Goal: Entertainment & Leisure: Browse casually

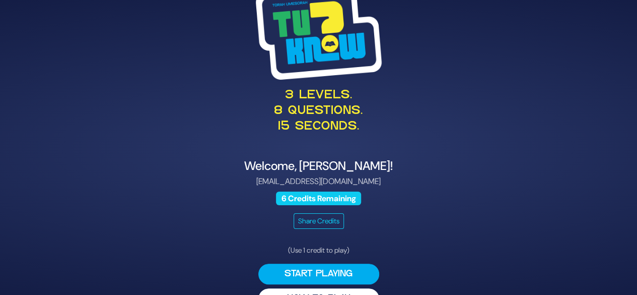
scroll to position [26, 0]
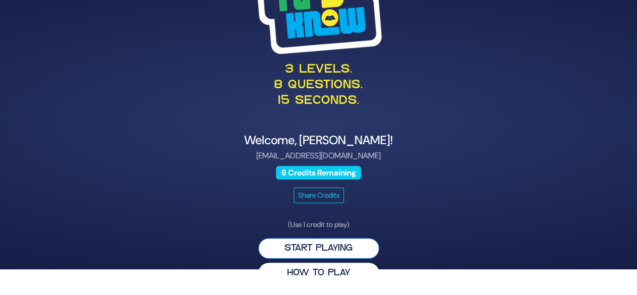
click at [343, 247] on button "Start Playing" at bounding box center [318, 248] width 121 height 21
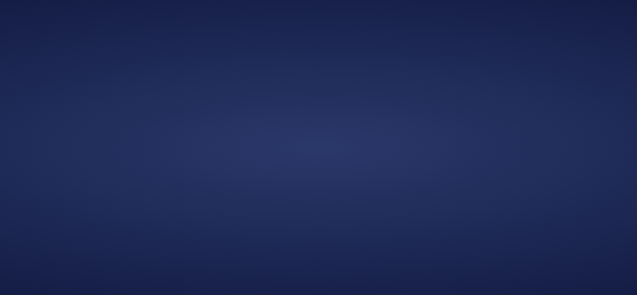
scroll to position [0, 0]
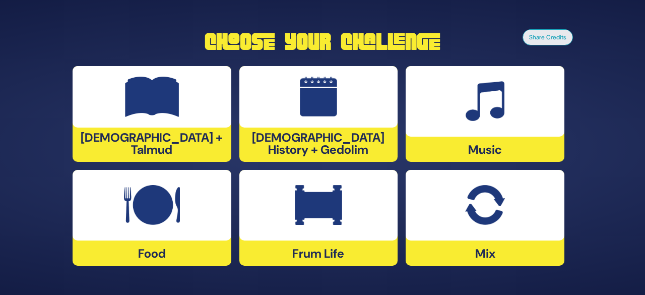
click at [342, 124] on div at bounding box center [318, 96] width 159 height 61
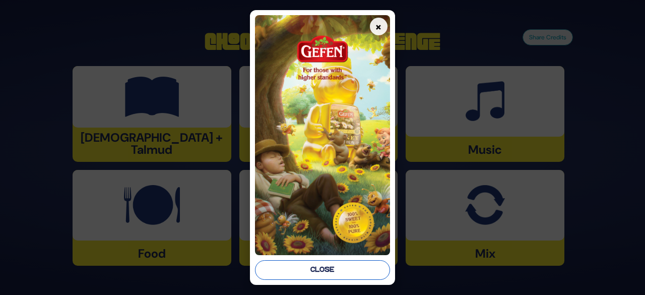
click at [346, 270] on button "Close" at bounding box center [322, 270] width 135 height 20
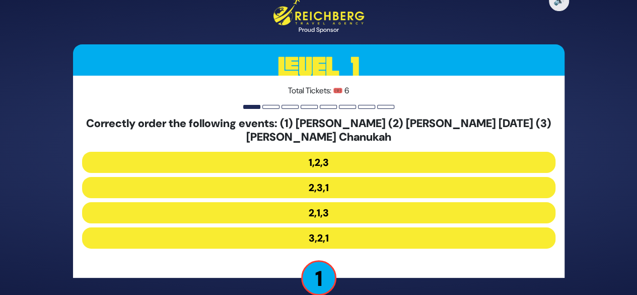
click at [349, 215] on button "2,1,3" at bounding box center [318, 212] width 473 height 21
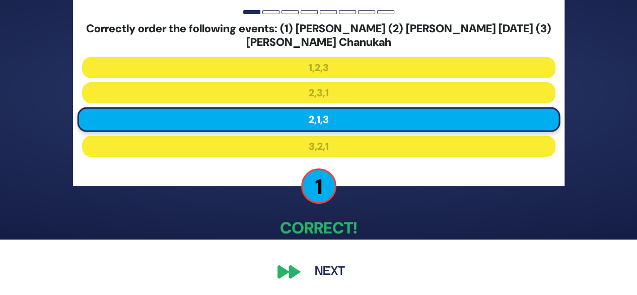
scroll to position [55, 0]
click at [332, 270] on button "Next" at bounding box center [330, 271] width 58 height 23
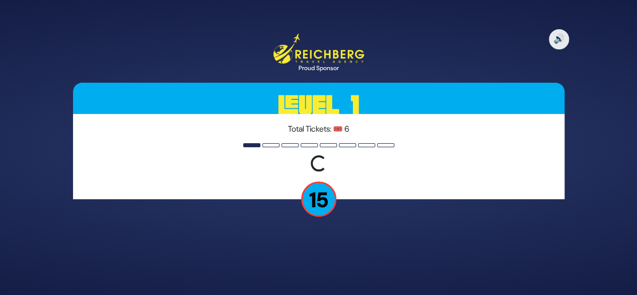
scroll to position [0, 0]
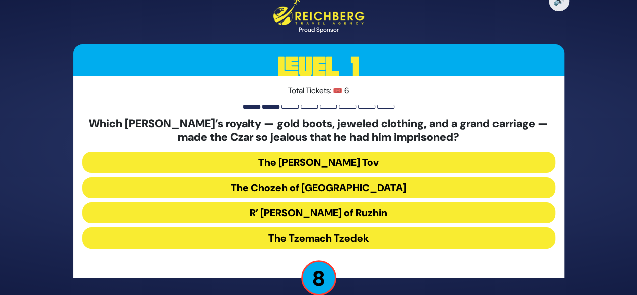
click at [381, 213] on button "R’ Yisroel of Ruzhin" at bounding box center [318, 212] width 473 height 21
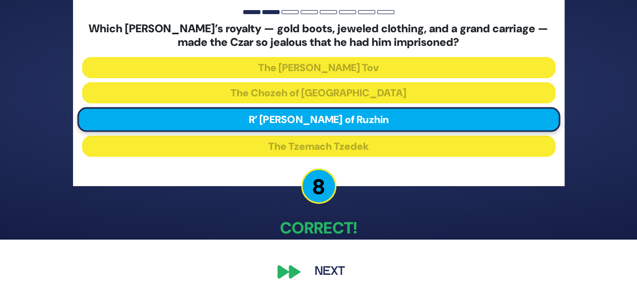
scroll to position [55, 0]
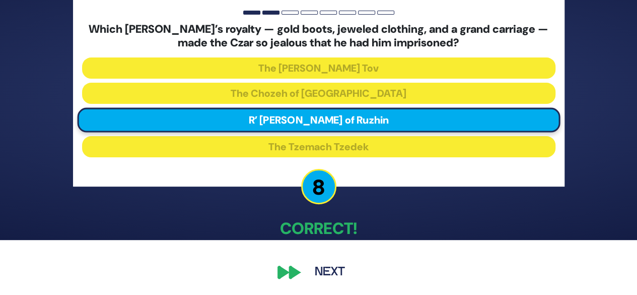
click at [335, 273] on button "Next" at bounding box center [330, 271] width 58 height 23
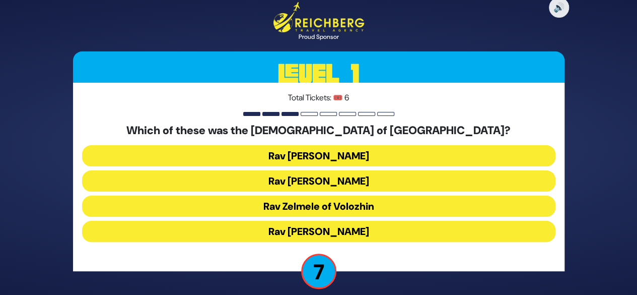
click at [376, 182] on button "Rav Refoel Shapiro" at bounding box center [318, 180] width 473 height 21
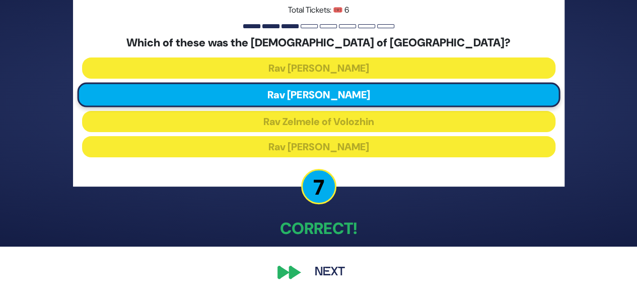
scroll to position [49, 0]
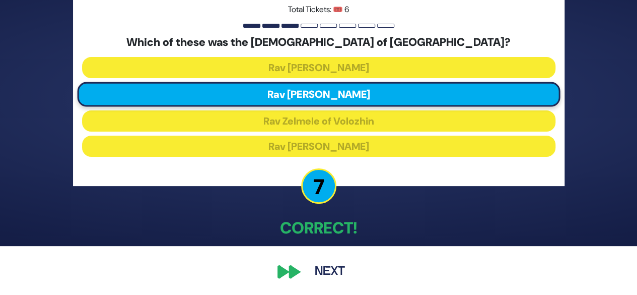
click at [337, 272] on button "Next" at bounding box center [330, 271] width 58 height 23
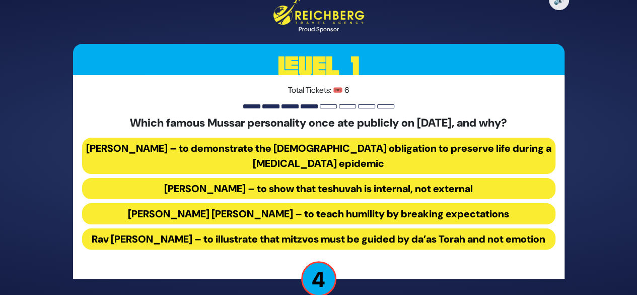
click at [402, 154] on button "Rav Yisroel Salanter – to demonstrate the halachic obligation to preserve life …" at bounding box center [318, 155] width 473 height 36
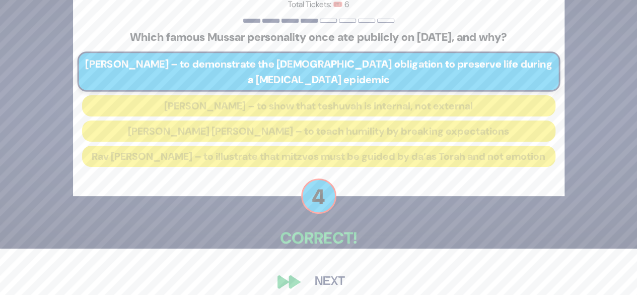
scroll to position [47, 0]
click at [335, 288] on button "Next" at bounding box center [330, 280] width 58 height 23
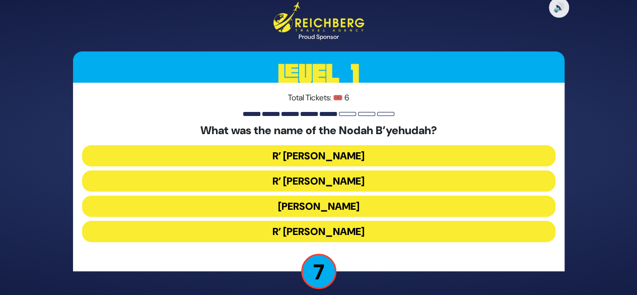
click at [373, 154] on button "R’ Yechezkel" at bounding box center [318, 155] width 473 height 21
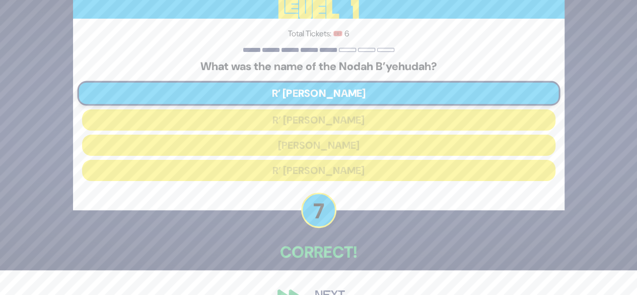
scroll to position [49, 0]
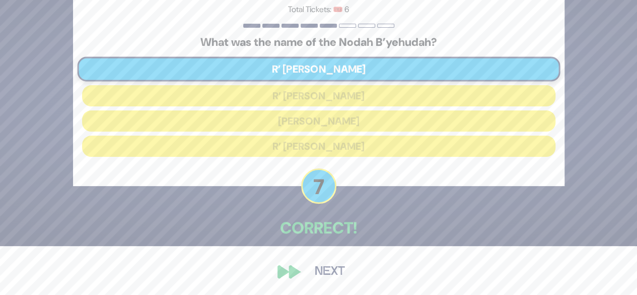
click at [338, 272] on button "Next" at bounding box center [330, 271] width 58 height 23
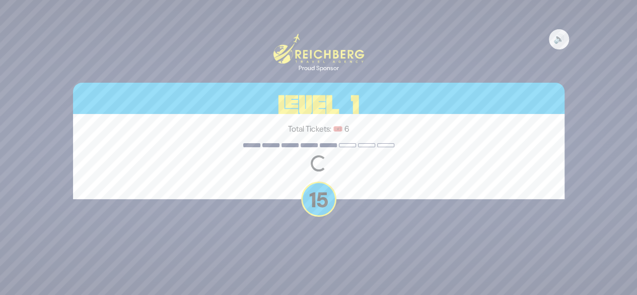
scroll to position [0, 0]
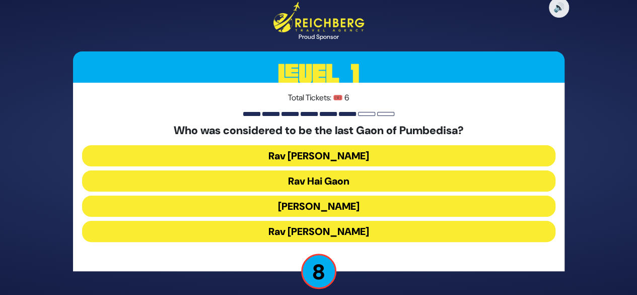
click at [371, 180] on button "Rav Hai Gaon" at bounding box center [318, 180] width 473 height 21
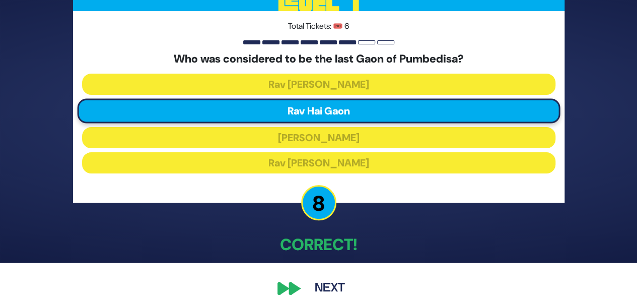
scroll to position [49, 0]
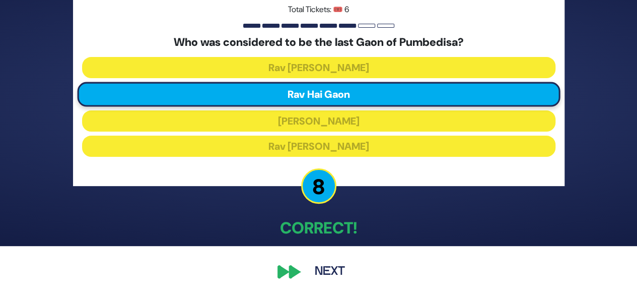
click at [343, 269] on button "Next" at bounding box center [330, 271] width 58 height 23
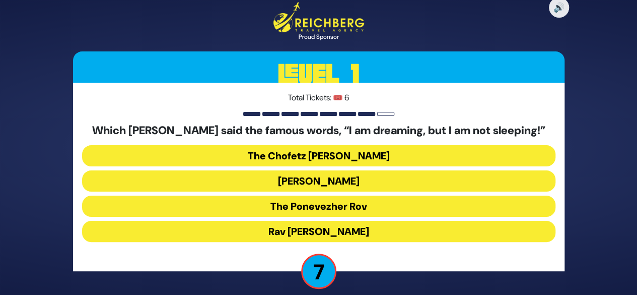
click at [383, 156] on button "The Chofetz Chaim" at bounding box center [318, 155] width 473 height 21
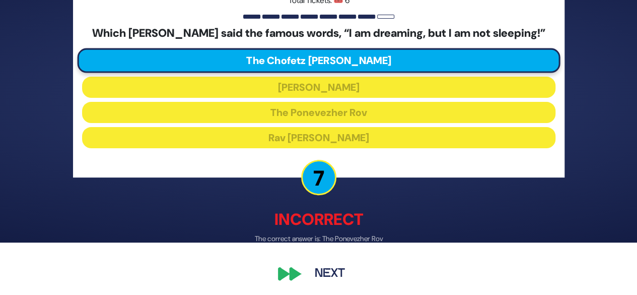
scroll to position [53, 0]
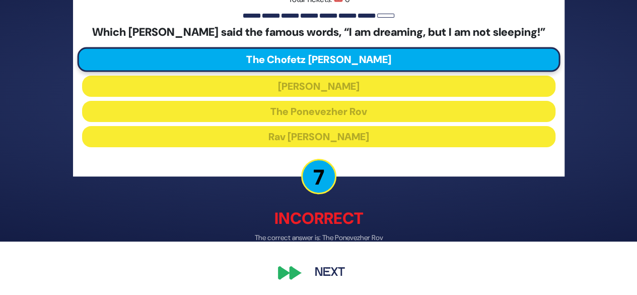
click at [340, 271] on button "Next" at bounding box center [330, 271] width 58 height 23
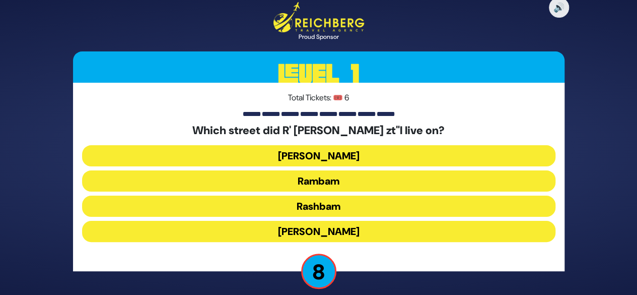
click at [359, 207] on button "Rashbam" at bounding box center [318, 205] width 473 height 21
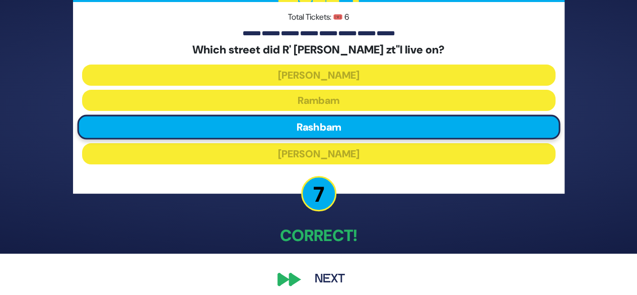
scroll to position [49, 0]
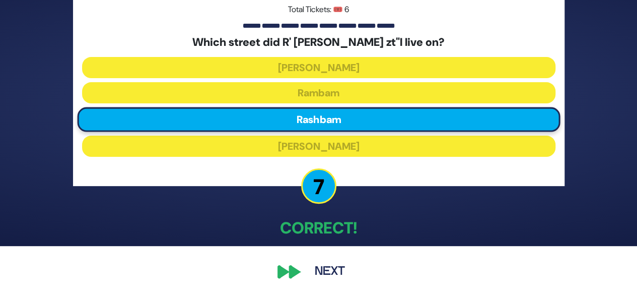
click at [343, 278] on button "Next" at bounding box center [330, 271] width 58 height 23
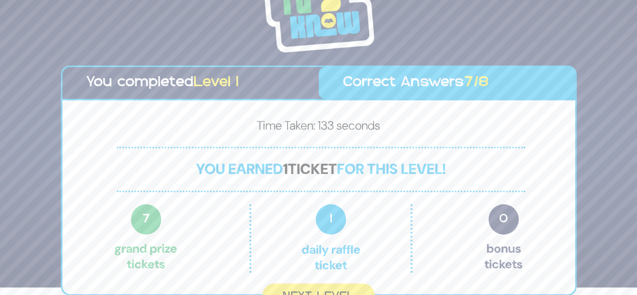
scroll to position [22, 0]
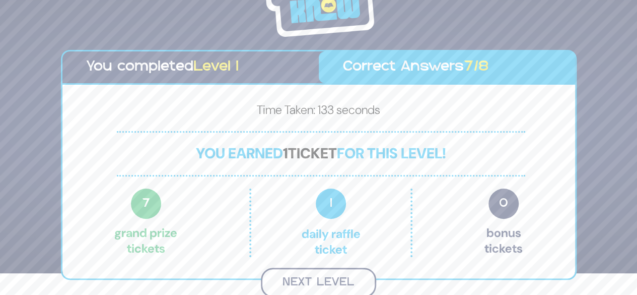
click at [348, 281] on button "Next Level" at bounding box center [318, 282] width 115 height 30
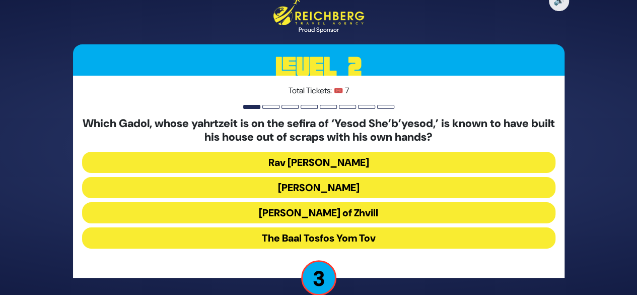
click at [388, 187] on button "Rav Yosef Chaim Sonnenfeld" at bounding box center [318, 187] width 473 height 21
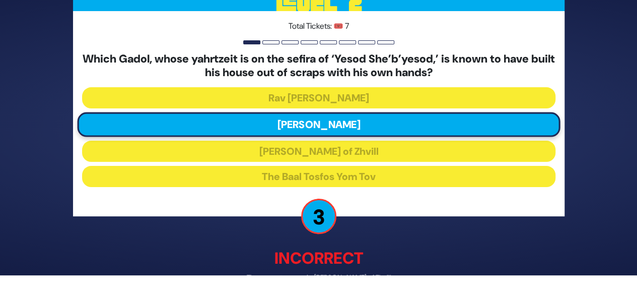
scroll to position [61, 0]
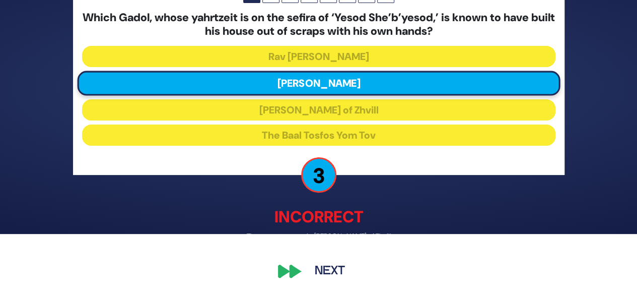
click at [399, 203] on div "🔊 Proud Sponsor Level 2 Total Tickets: 🎟️ 7 Which Gadol, whose yahrtzeit is on …" at bounding box center [319, 86] width 516 height 417
click at [337, 275] on button "Next" at bounding box center [330, 271] width 58 height 23
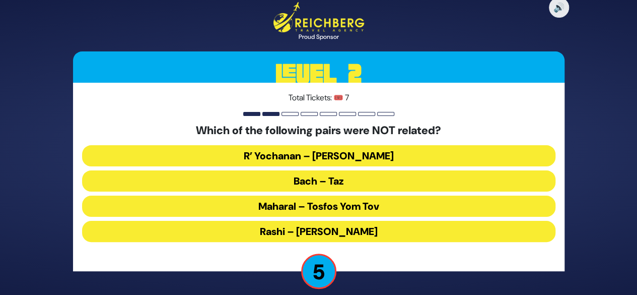
click at [389, 154] on button "R’ Yochanan – Reish Lakish" at bounding box center [318, 155] width 473 height 21
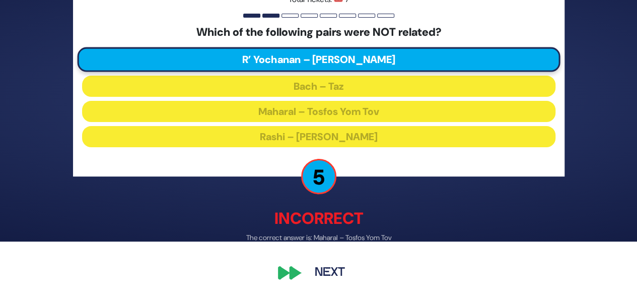
scroll to position [54, 0]
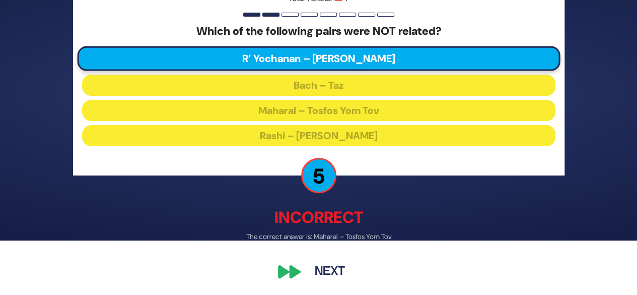
click at [346, 271] on button "Next" at bounding box center [330, 270] width 58 height 23
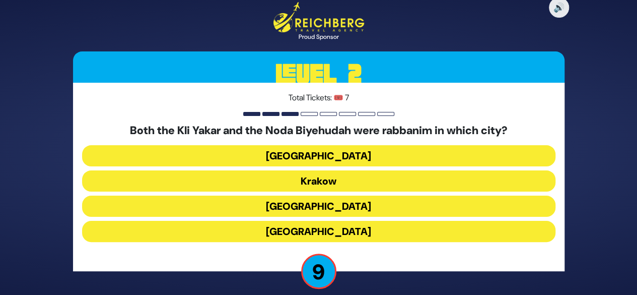
click at [363, 236] on button "Prague" at bounding box center [318, 231] width 473 height 21
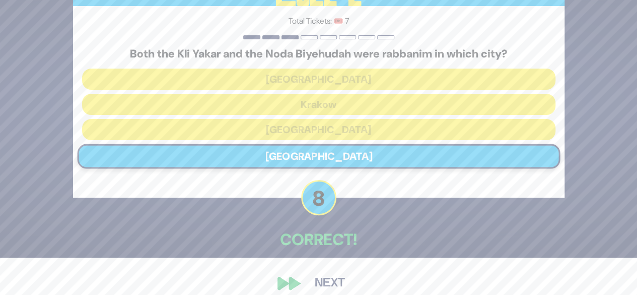
scroll to position [49, 0]
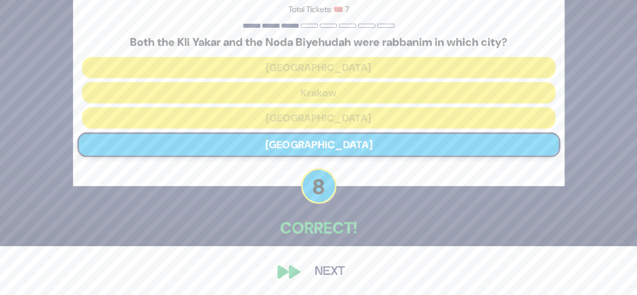
click at [339, 273] on button "Next" at bounding box center [330, 271] width 58 height 23
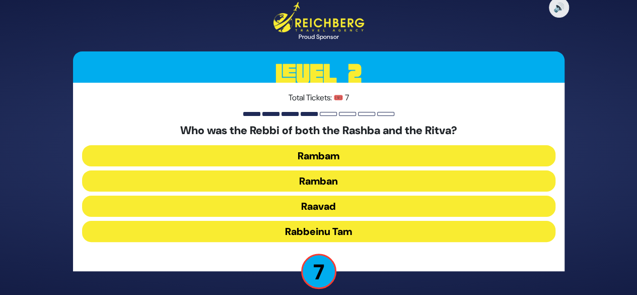
click at [363, 233] on button "Rabbeinu Tam" at bounding box center [318, 231] width 473 height 21
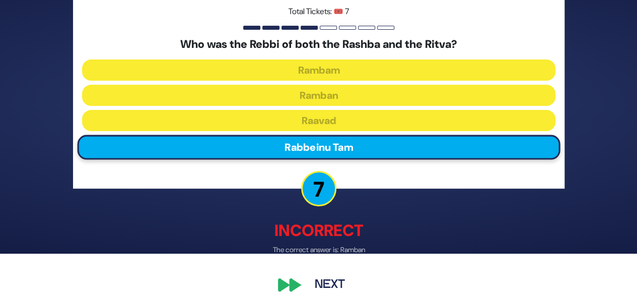
scroll to position [54, 0]
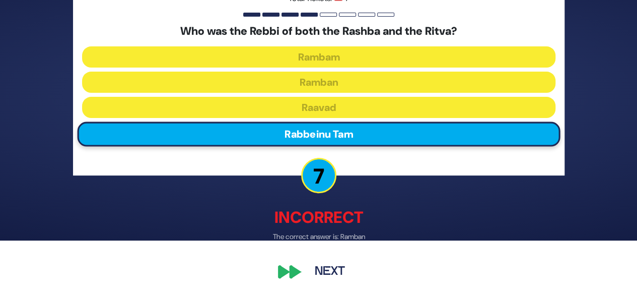
click at [345, 272] on button "Next" at bounding box center [330, 270] width 58 height 23
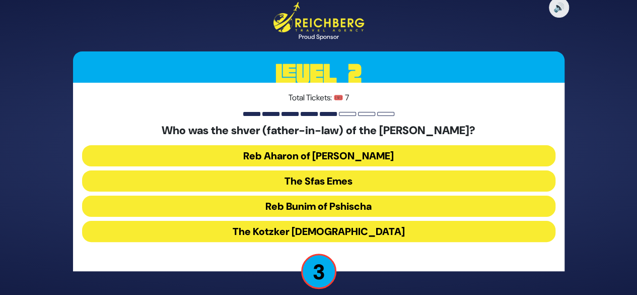
click at [368, 211] on button "Reb Bunim of Pshischa" at bounding box center [318, 205] width 473 height 21
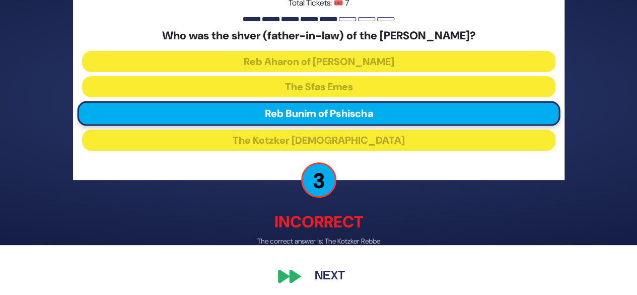
scroll to position [54, 0]
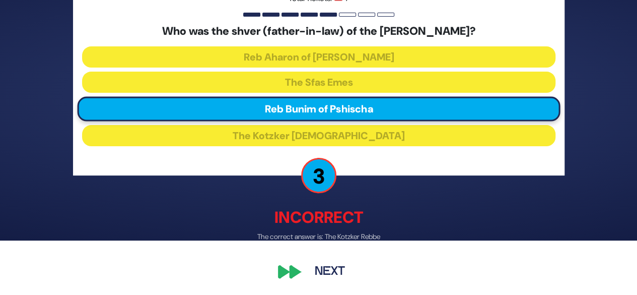
click at [344, 270] on button "Next" at bounding box center [330, 270] width 58 height 23
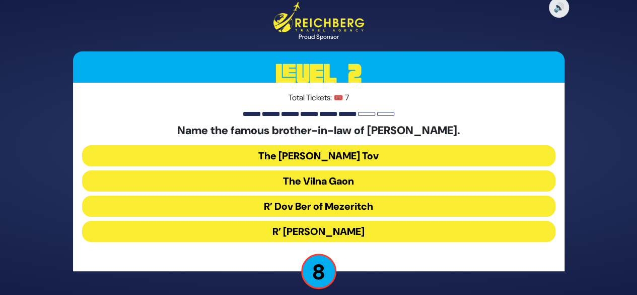
click at [376, 212] on button "R’ Dov Ber of Mezeritch" at bounding box center [318, 205] width 473 height 21
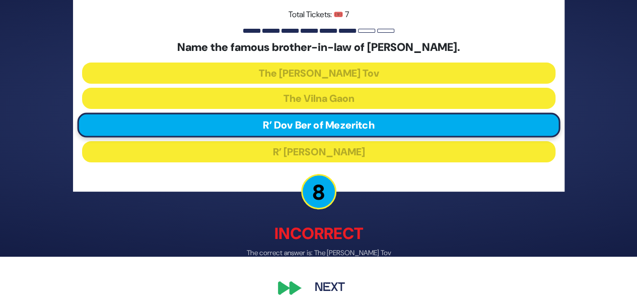
scroll to position [54, 0]
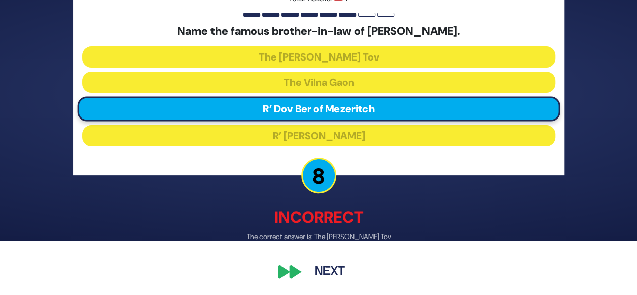
click at [345, 274] on button "Next" at bounding box center [330, 270] width 58 height 23
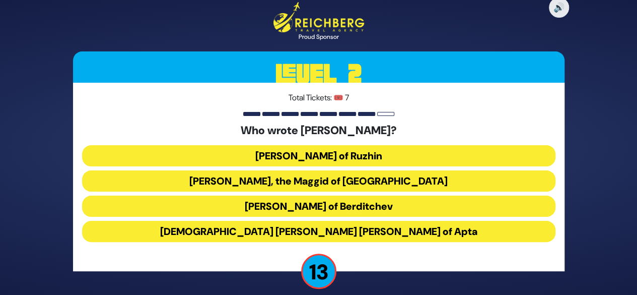
click at [388, 232] on button "Rabbi Avraham Yehoshua Heshel of Apta" at bounding box center [318, 231] width 473 height 21
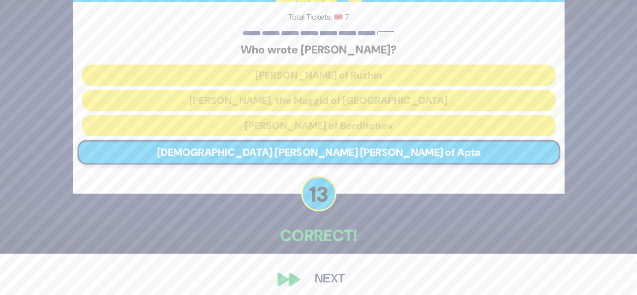
scroll to position [49, 0]
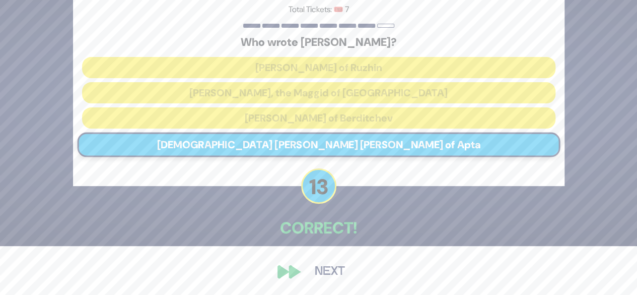
click at [343, 275] on button "Next" at bounding box center [330, 271] width 58 height 23
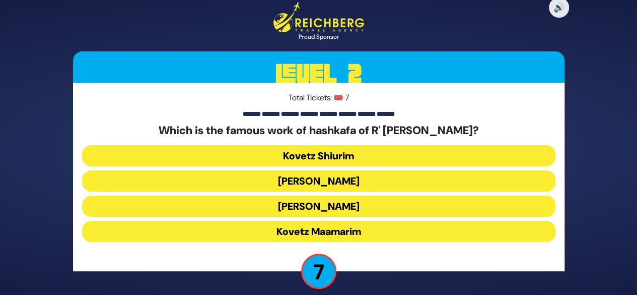
click at [371, 210] on button "Ikvisa DeMeshicha" at bounding box center [318, 205] width 473 height 21
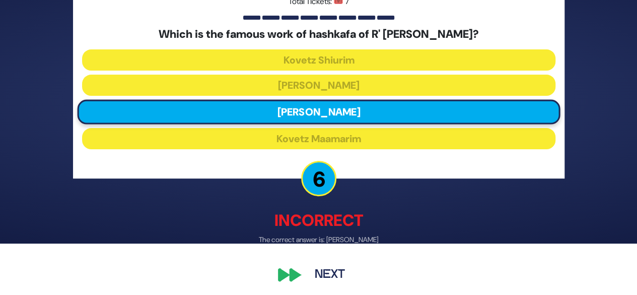
scroll to position [51, 0]
click at [344, 274] on button "Next" at bounding box center [330, 273] width 58 height 23
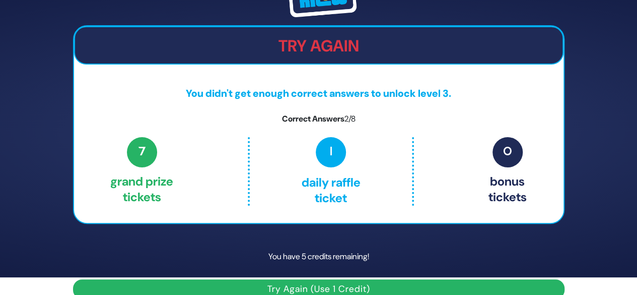
scroll to position [33, 0]
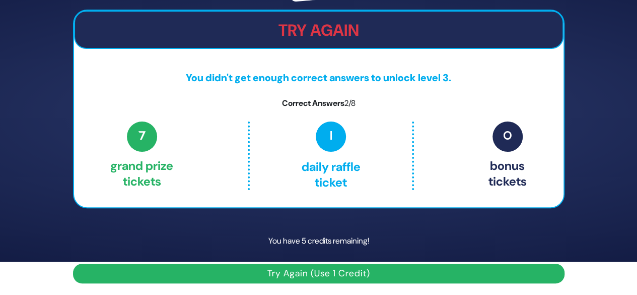
click at [372, 270] on button "Try Again (Use 1 Credit)" at bounding box center [319, 273] width 492 height 20
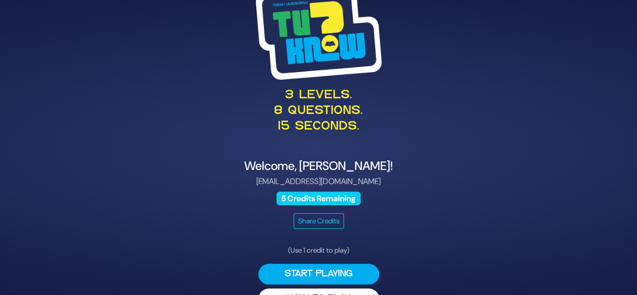
scroll to position [26, 0]
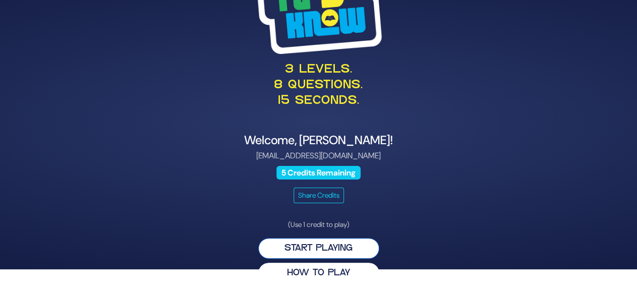
click at [355, 251] on button "Start Playing" at bounding box center [318, 248] width 121 height 21
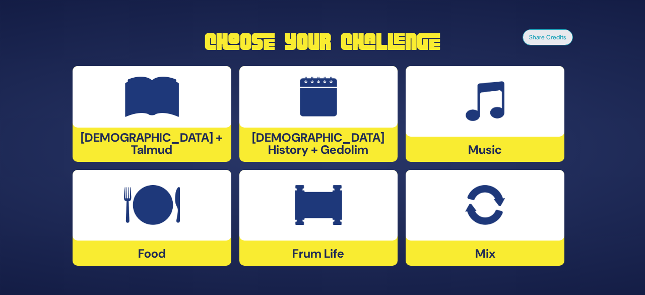
click at [503, 229] on div at bounding box center [484, 205] width 159 height 71
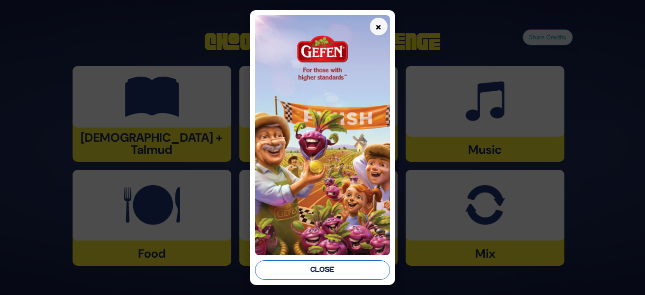
click at [355, 270] on button "Close" at bounding box center [322, 270] width 135 height 20
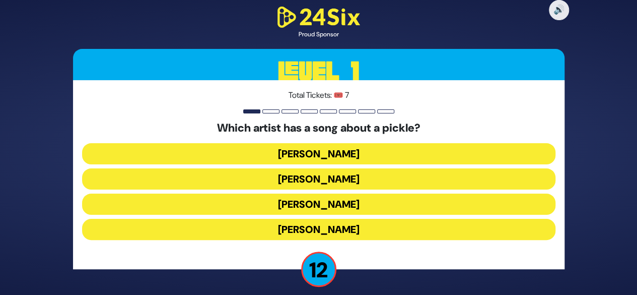
click at [385, 156] on button "[PERSON_NAME]" at bounding box center [318, 153] width 473 height 21
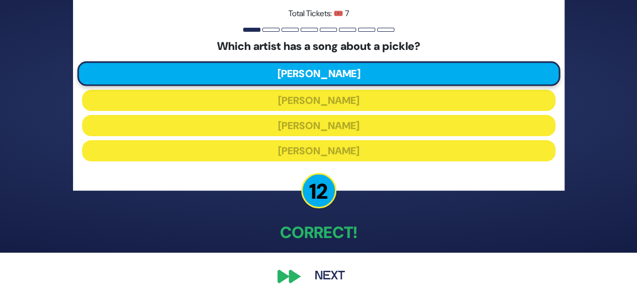
scroll to position [47, 0]
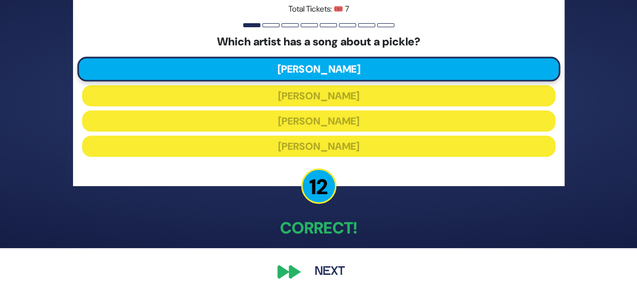
click at [330, 272] on button "Next" at bounding box center [330, 271] width 58 height 23
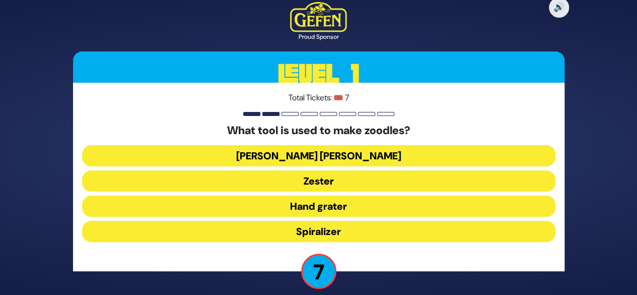
click at [366, 205] on button "Hand grater" at bounding box center [318, 205] width 473 height 21
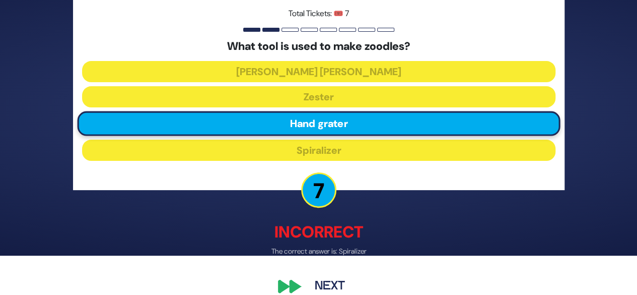
scroll to position [54, 0]
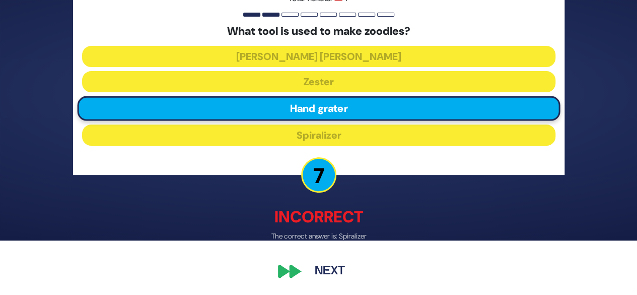
click at [349, 275] on button "Next" at bounding box center [330, 271] width 58 height 23
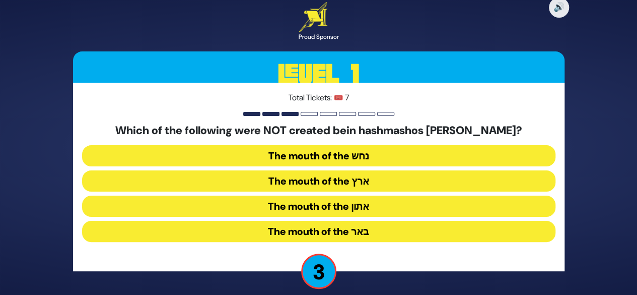
click at [382, 155] on button "The mouth of the נחש" at bounding box center [318, 155] width 473 height 21
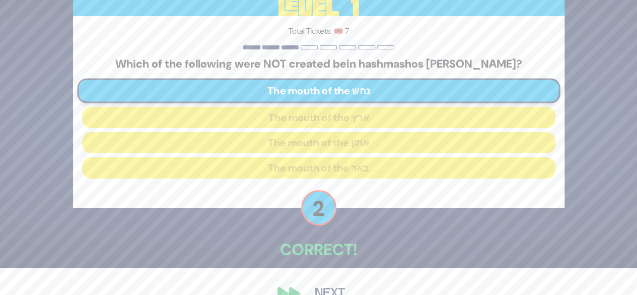
scroll to position [49, 0]
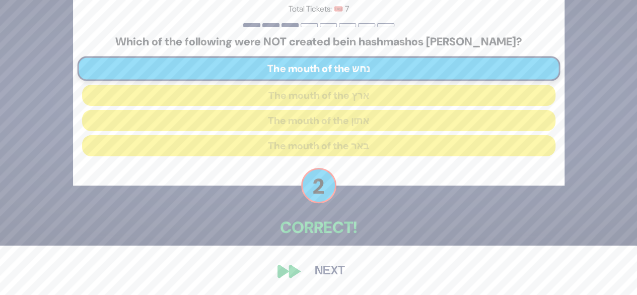
click at [346, 276] on button "Next" at bounding box center [330, 270] width 58 height 23
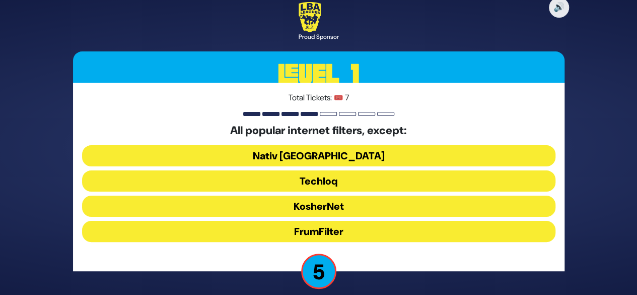
click at [352, 232] on button "FrumFilter" at bounding box center [318, 231] width 473 height 21
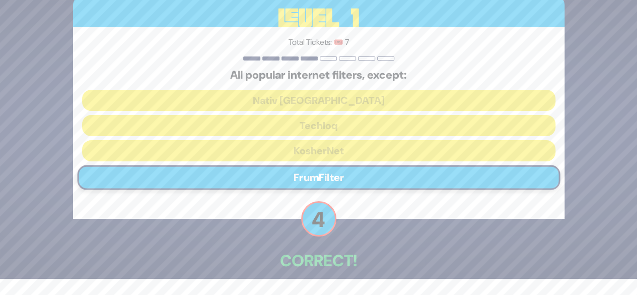
scroll to position [49, 0]
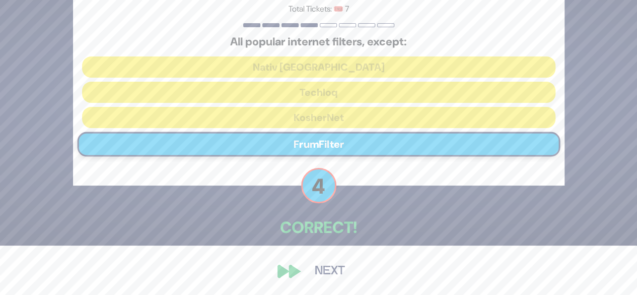
click at [348, 275] on button "Next" at bounding box center [330, 270] width 58 height 23
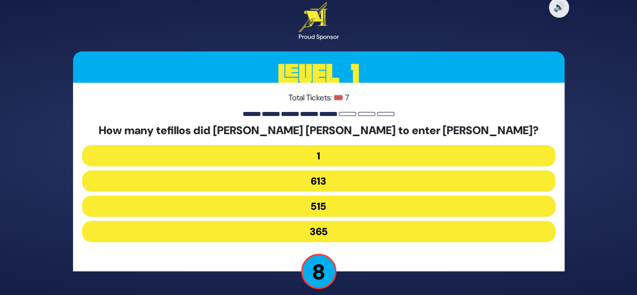
click at [354, 209] on button "515" at bounding box center [318, 205] width 473 height 21
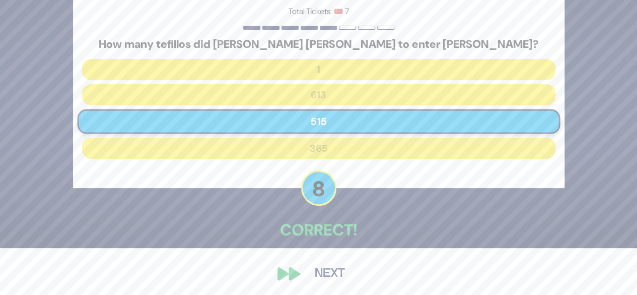
scroll to position [49, 0]
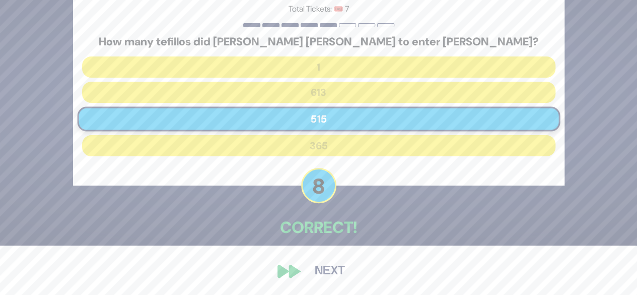
click at [346, 276] on button "Next" at bounding box center [330, 270] width 58 height 23
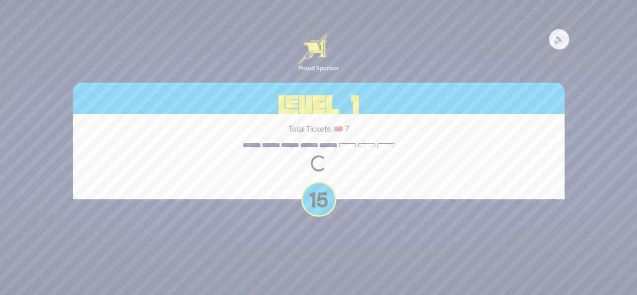
scroll to position [0, 0]
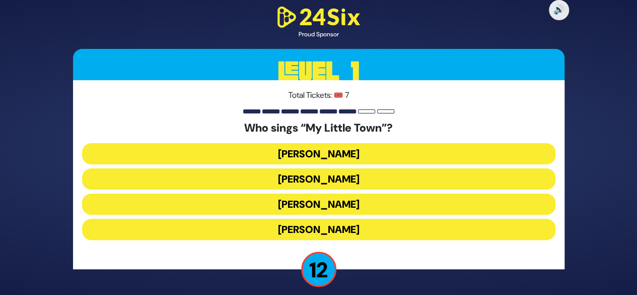
click at [378, 154] on button "Mordechai Ben David" at bounding box center [318, 153] width 473 height 21
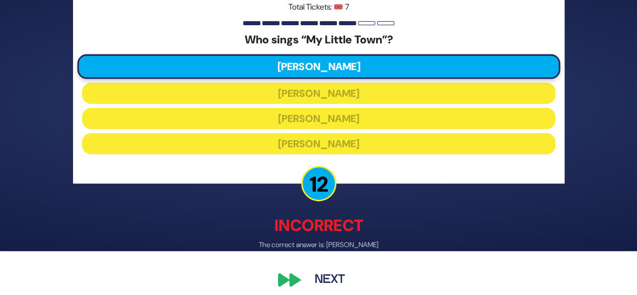
scroll to position [42, 0]
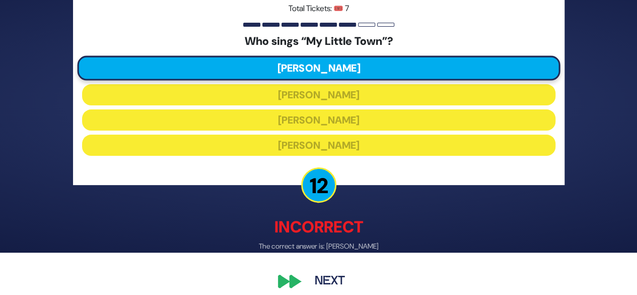
click at [342, 278] on button "Next" at bounding box center [330, 280] width 58 height 23
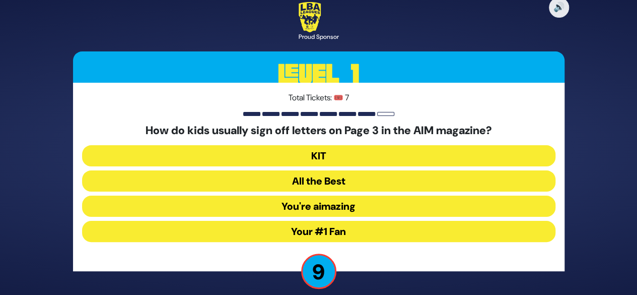
click at [363, 238] on button "Your #1 Fan" at bounding box center [318, 231] width 473 height 21
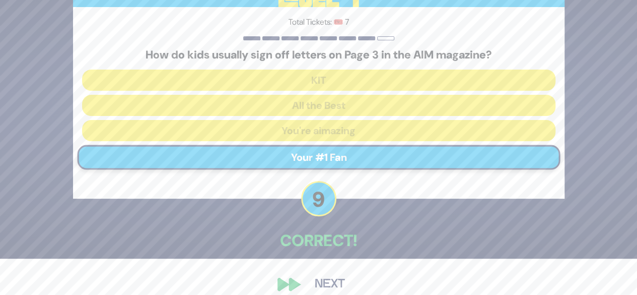
scroll to position [49, 0]
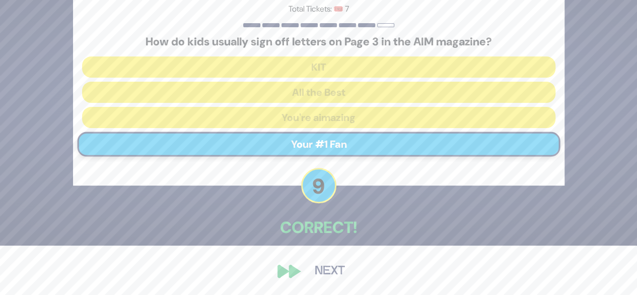
click at [348, 273] on button "Next" at bounding box center [330, 270] width 58 height 23
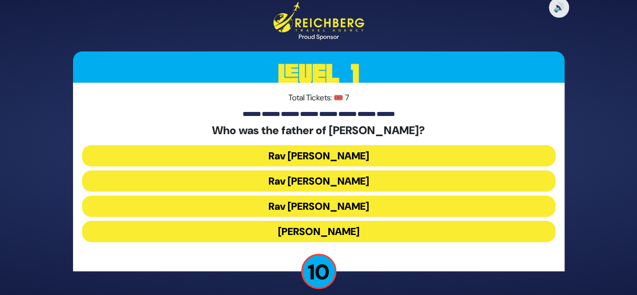
click at [364, 235] on button "Rav Yitzchok Hutner" at bounding box center [318, 231] width 473 height 21
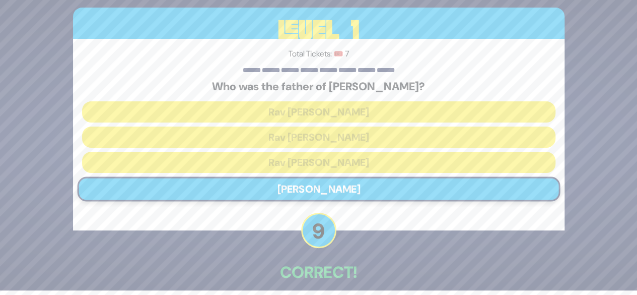
scroll to position [49, 0]
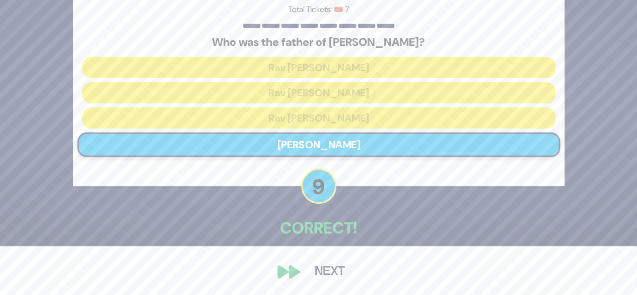
click at [346, 278] on button "Next" at bounding box center [330, 271] width 58 height 23
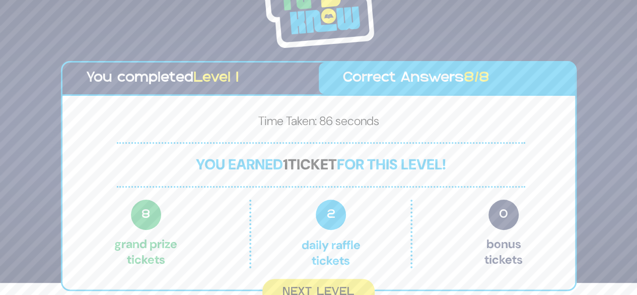
scroll to position [22, 0]
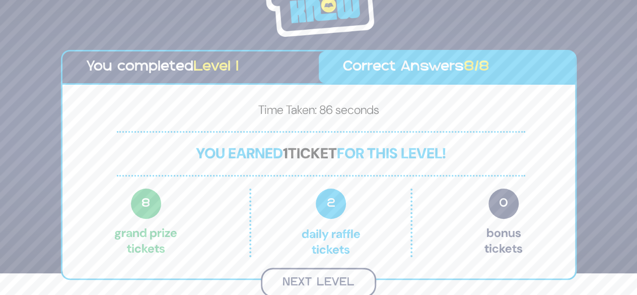
click at [346, 280] on button "Next Level" at bounding box center [318, 282] width 115 height 30
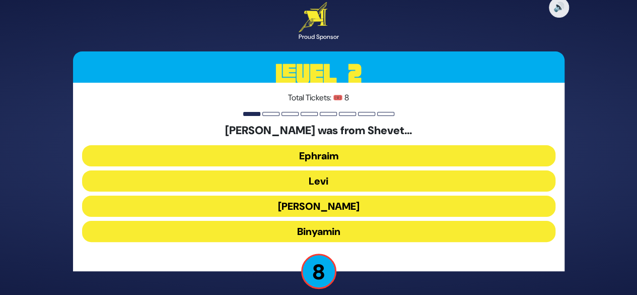
click at [367, 151] on button "Ephraim" at bounding box center [318, 155] width 473 height 21
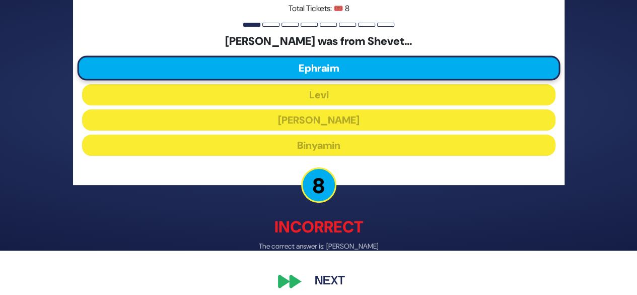
scroll to position [51, 0]
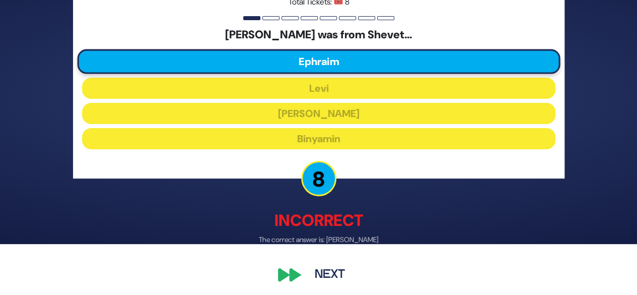
click at [341, 273] on button "Next" at bounding box center [330, 274] width 58 height 23
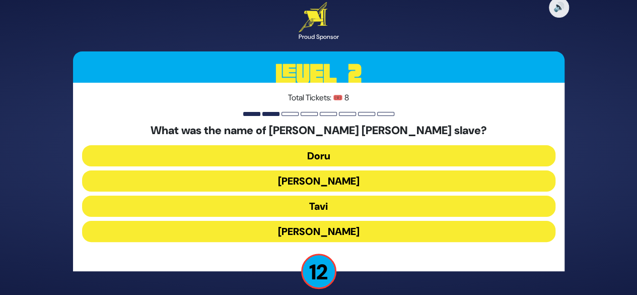
click at [370, 208] on button "Tavi" at bounding box center [318, 205] width 473 height 21
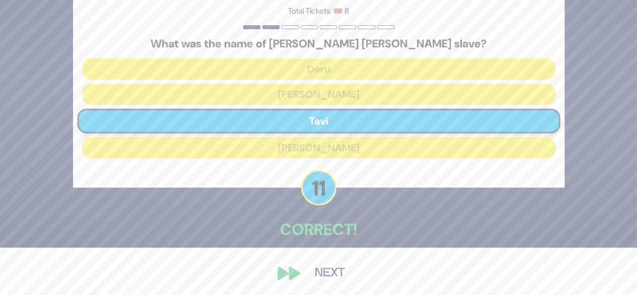
scroll to position [49, 0]
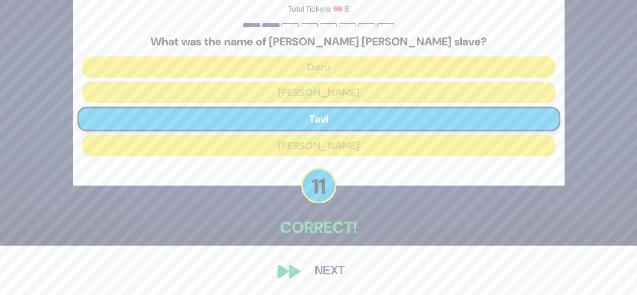
click at [343, 273] on button "Next" at bounding box center [330, 270] width 58 height 23
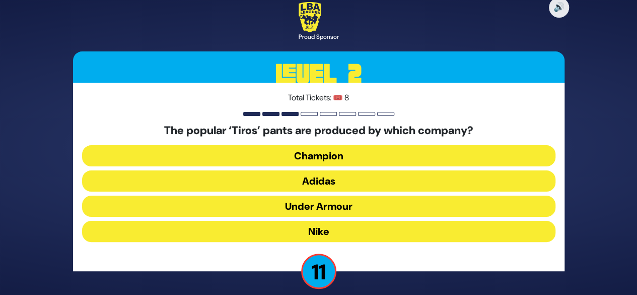
click at [377, 182] on button "Adidas" at bounding box center [318, 180] width 473 height 21
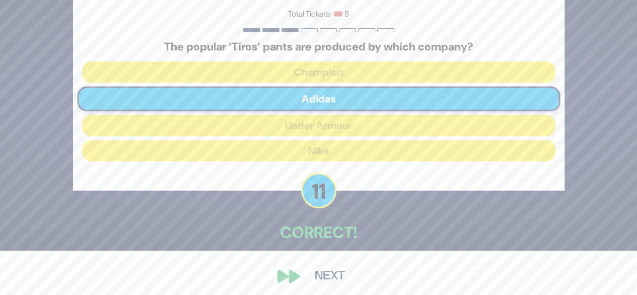
scroll to position [49, 0]
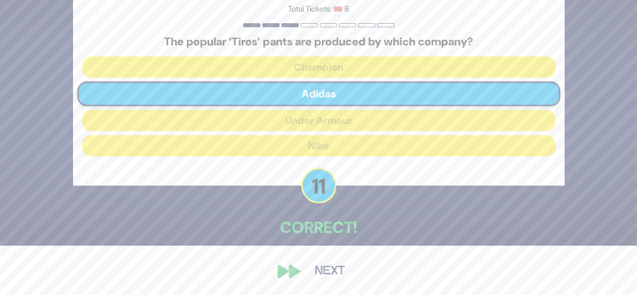
click at [346, 271] on button "Next" at bounding box center [330, 270] width 58 height 23
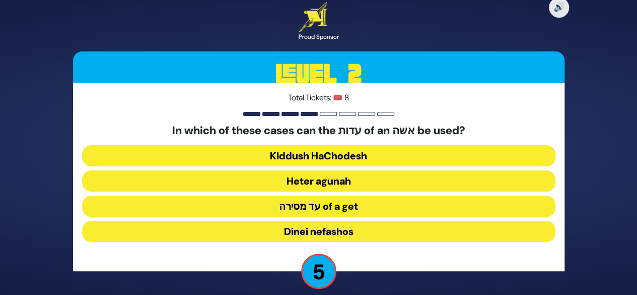
click at [372, 156] on button "Kiddush HaChodesh" at bounding box center [318, 155] width 473 height 21
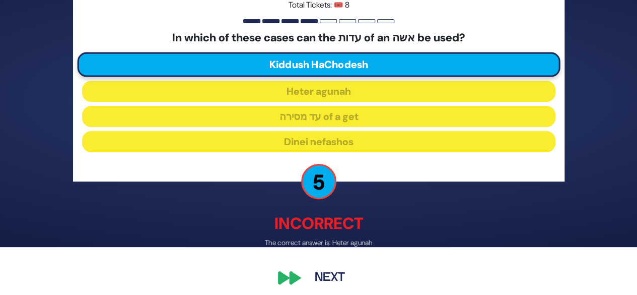
scroll to position [54, 0]
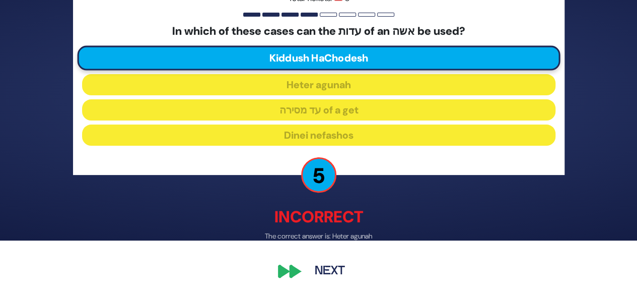
click at [348, 267] on button "Next" at bounding box center [330, 271] width 58 height 23
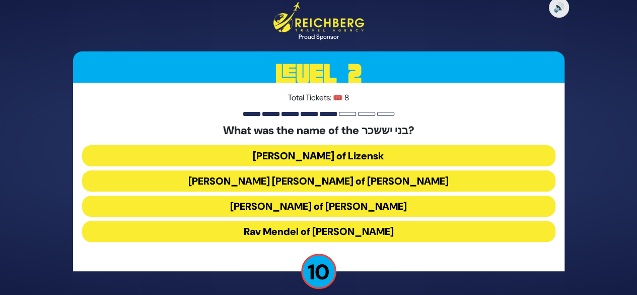
click at [385, 203] on button "Rav Tzvi Elimelech of Dynov" at bounding box center [318, 205] width 473 height 21
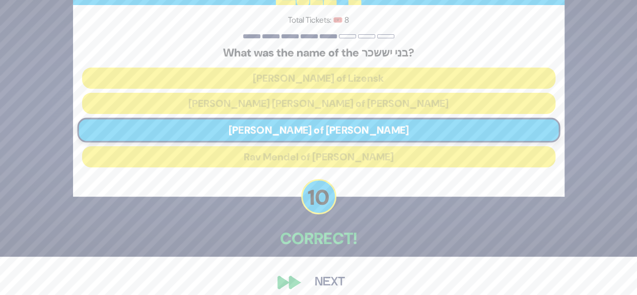
scroll to position [45, 0]
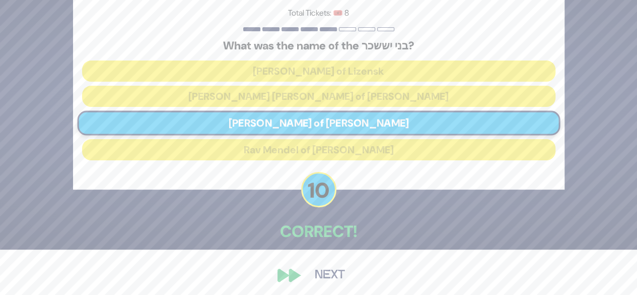
click at [343, 276] on button "Next" at bounding box center [330, 274] width 58 height 23
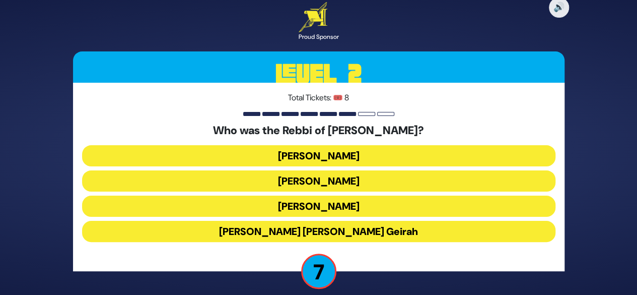
click at [367, 181] on button "Achiya Hashiloni" at bounding box center [318, 180] width 473 height 21
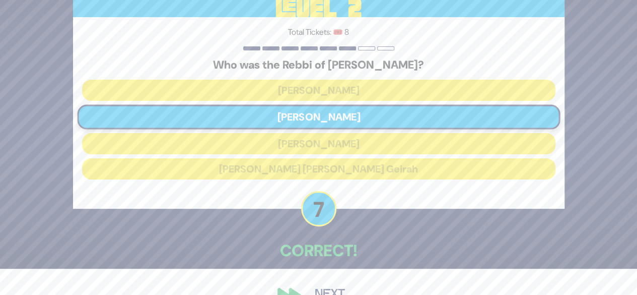
scroll to position [49, 0]
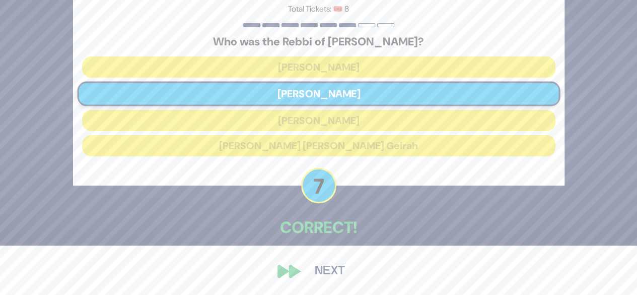
click at [345, 269] on button "Next" at bounding box center [330, 270] width 58 height 23
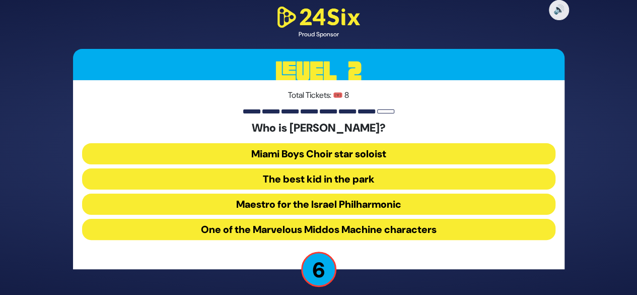
click at [384, 235] on button "One of the Marvelous Middos Machine characters" at bounding box center [318, 229] width 473 height 21
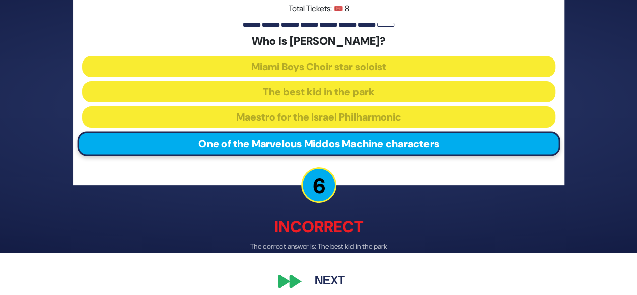
scroll to position [52, 0]
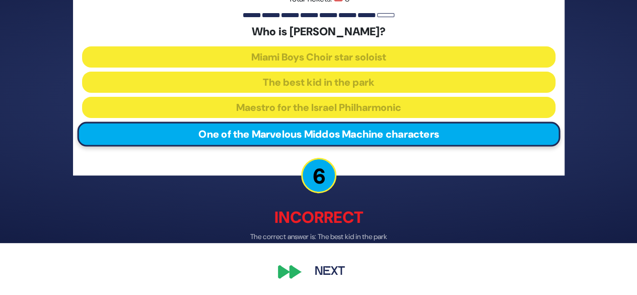
click at [343, 273] on button "Next" at bounding box center [330, 271] width 58 height 23
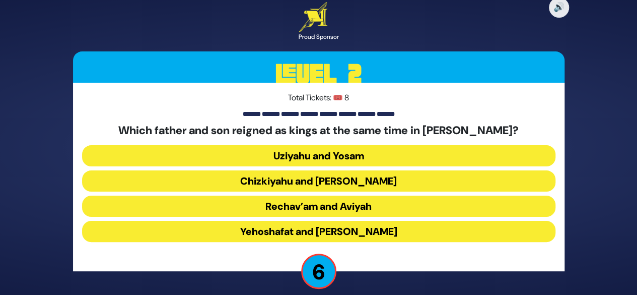
click at [385, 181] on button "Chizkiyahu and Menashe" at bounding box center [318, 180] width 473 height 21
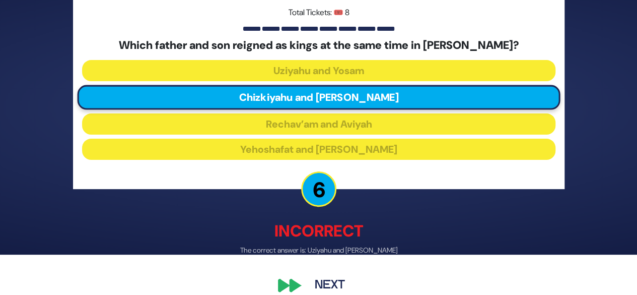
scroll to position [54, 0]
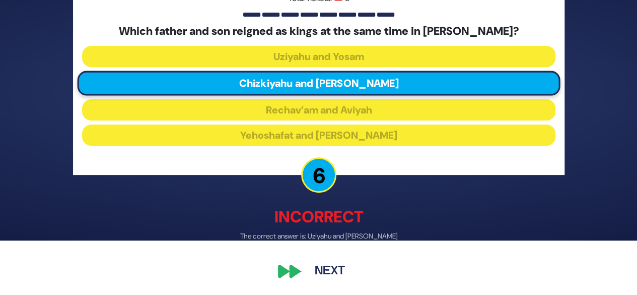
click at [345, 276] on button "Next" at bounding box center [330, 271] width 58 height 23
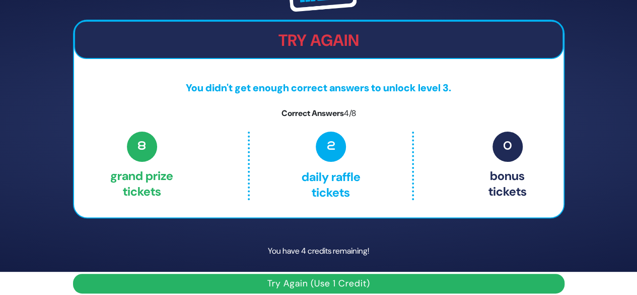
scroll to position [33, 0]
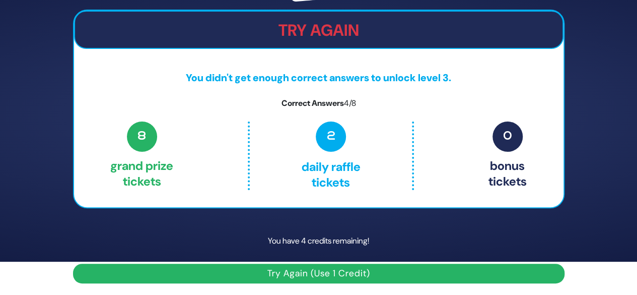
click at [356, 275] on button "Try Again (Use 1 Credit)" at bounding box center [319, 273] width 492 height 20
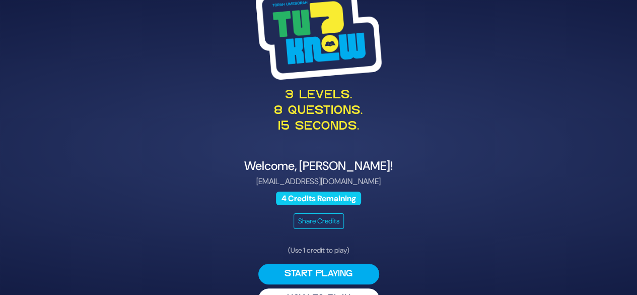
scroll to position [26, 0]
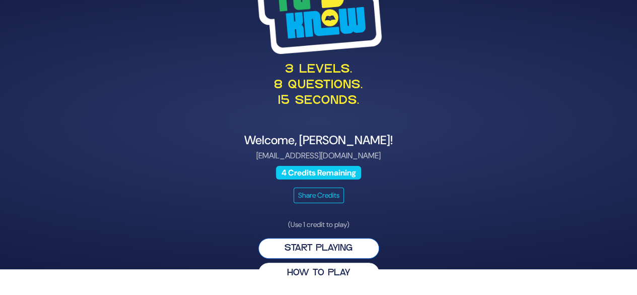
click at [350, 255] on button "Start Playing" at bounding box center [318, 248] width 121 height 21
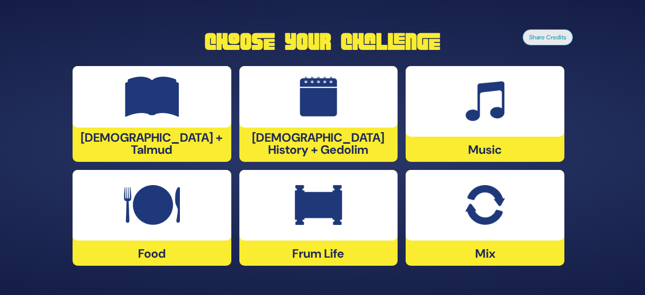
click at [497, 103] on img at bounding box center [484, 101] width 39 height 40
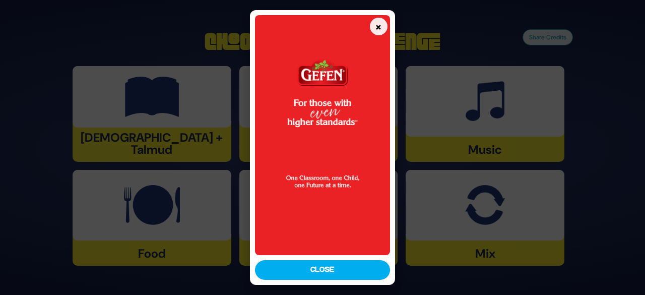
click at [353, 275] on button "Close" at bounding box center [322, 270] width 135 height 20
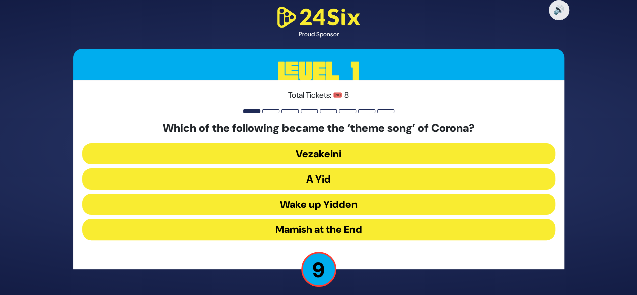
click at [372, 179] on button "A Yid" at bounding box center [318, 178] width 473 height 21
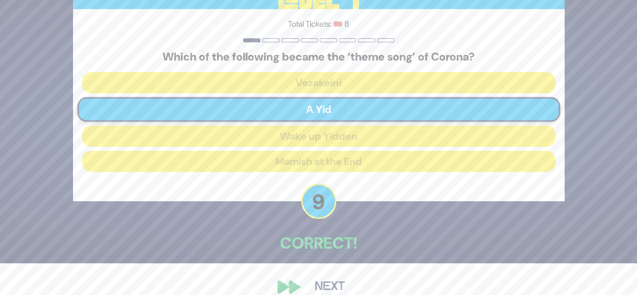
scroll to position [47, 0]
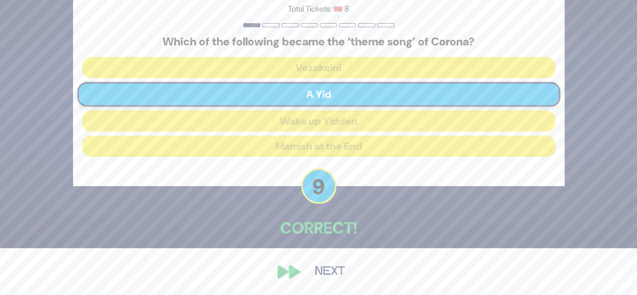
click at [341, 271] on button "Next" at bounding box center [330, 271] width 58 height 23
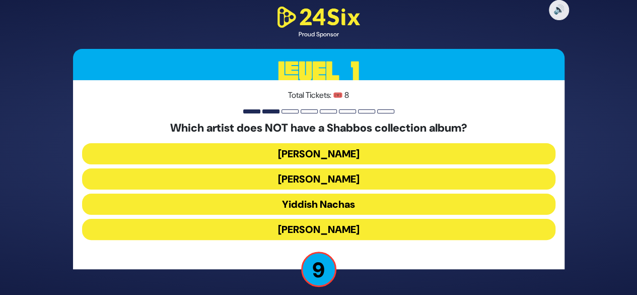
click at [383, 151] on button "[PERSON_NAME]" at bounding box center [318, 153] width 473 height 21
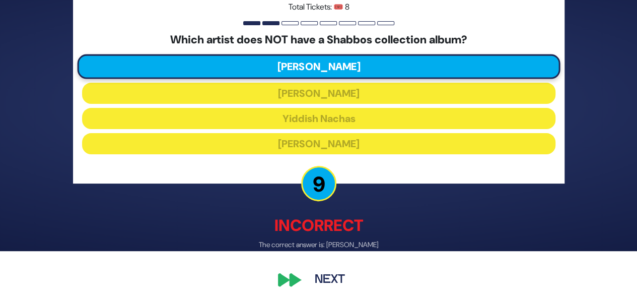
scroll to position [52, 0]
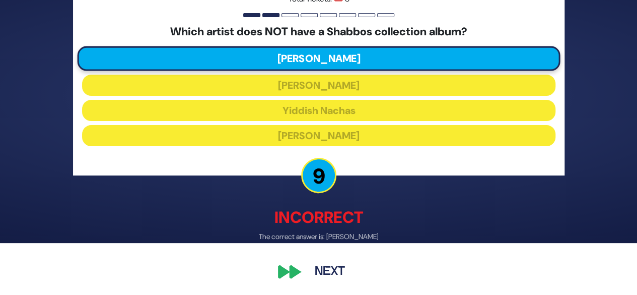
click at [349, 272] on button "Next" at bounding box center [330, 271] width 58 height 23
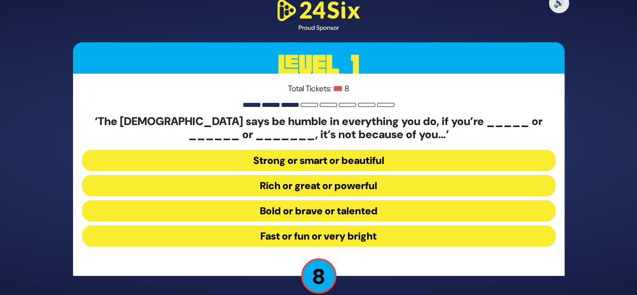
click at [384, 163] on button "Strong or smart or beautiful" at bounding box center [318, 160] width 473 height 21
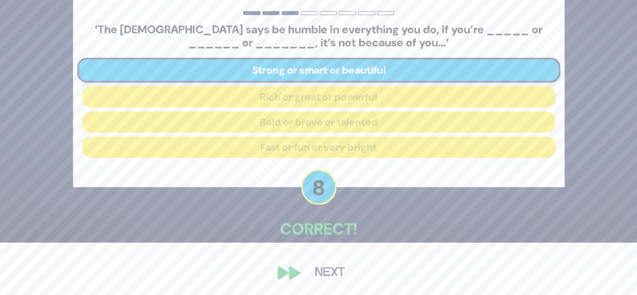
scroll to position [53, 0]
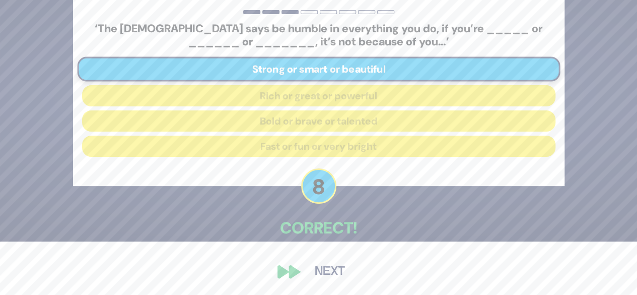
click at [340, 272] on button "Next" at bounding box center [330, 271] width 58 height 23
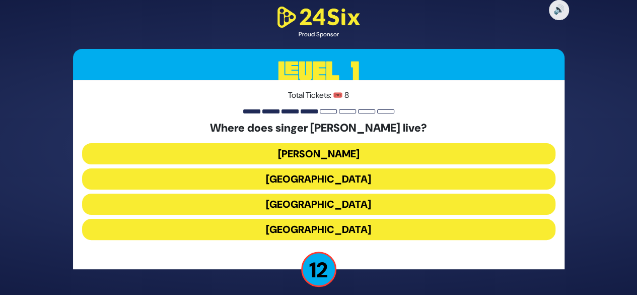
click at [361, 232] on button "[GEOGRAPHIC_DATA]" at bounding box center [318, 229] width 473 height 21
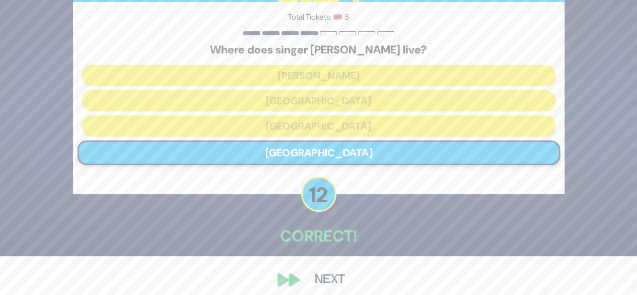
scroll to position [47, 0]
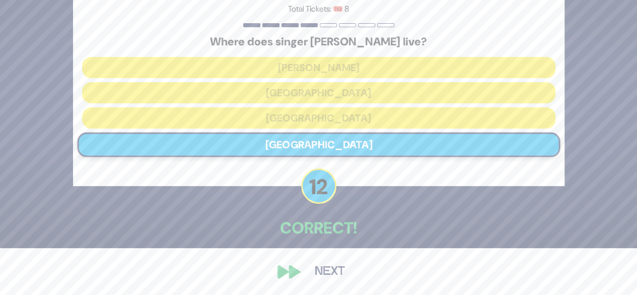
click at [343, 272] on button "Next" at bounding box center [330, 271] width 58 height 23
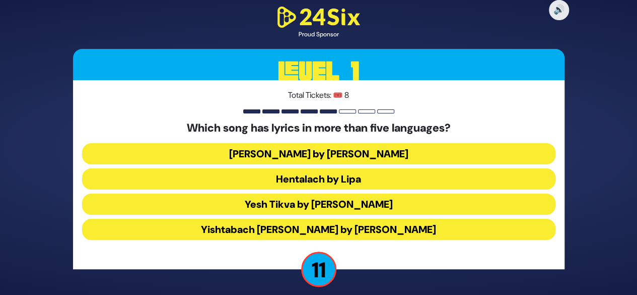
click at [379, 187] on button "Hentalach by Lipa" at bounding box center [318, 178] width 473 height 21
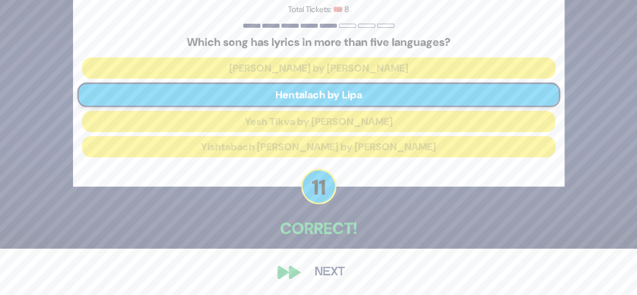
scroll to position [47, 0]
click at [347, 270] on button "Next" at bounding box center [330, 271] width 58 height 23
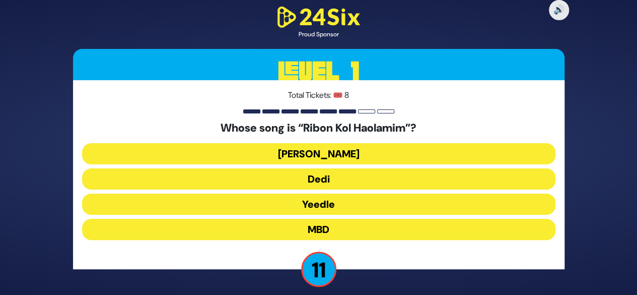
click at [377, 151] on button "[PERSON_NAME]" at bounding box center [318, 153] width 473 height 21
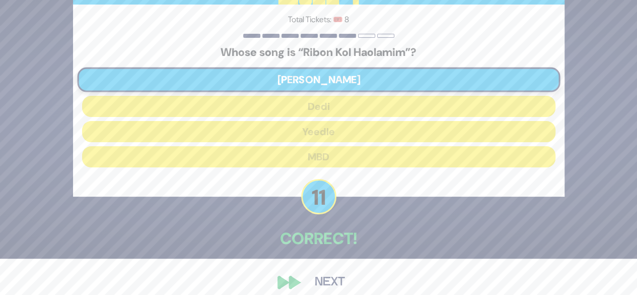
scroll to position [47, 0]
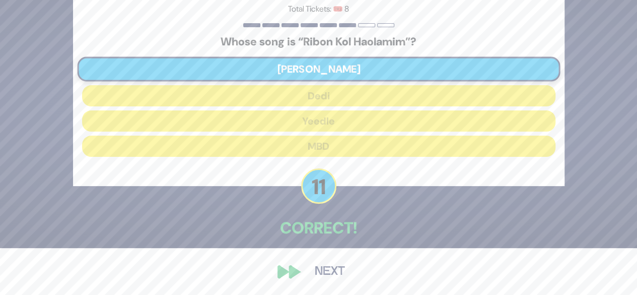
click at [341, 274] on button "Next" at bounding box center [330, 271] width 58 height 23
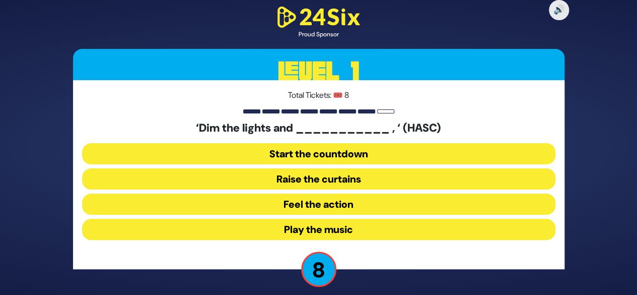
click at [357, 230] on button "Play the music" at bounding box center [318, 229] width 473 height 21
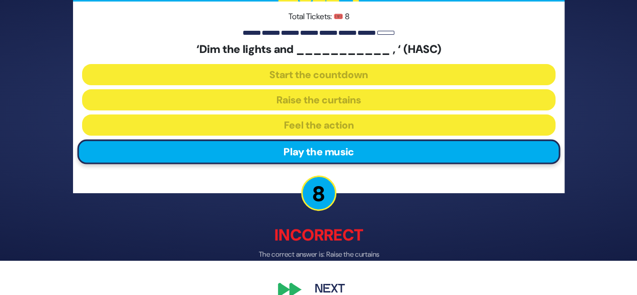
scroll to position [52, 0]
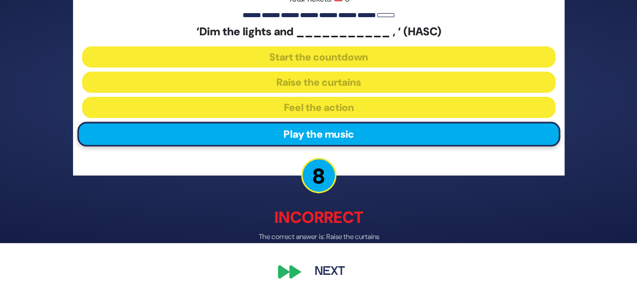
click at [341, 274] on button "Next" at bounding box center [330, 271] width 58 height 23
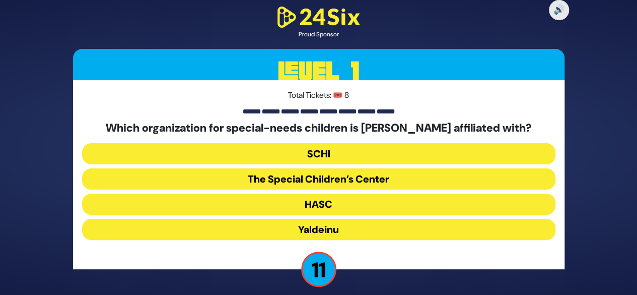
click at [379, 155] on button "SCHI" at bounding box center [318, 153] width 473 height 21
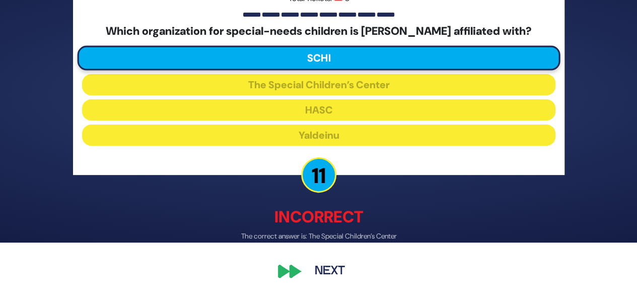
scroll to position [52, 0]
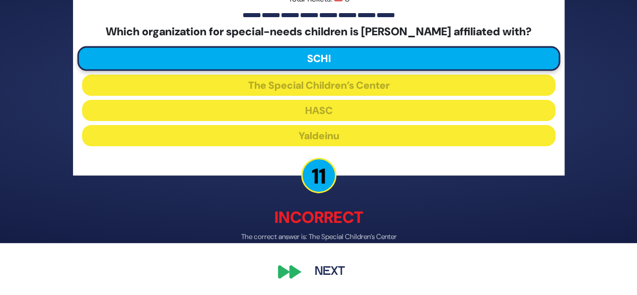
click at [346, 273] on button "Next" at bounding box center [330, 271] width 58 height 23
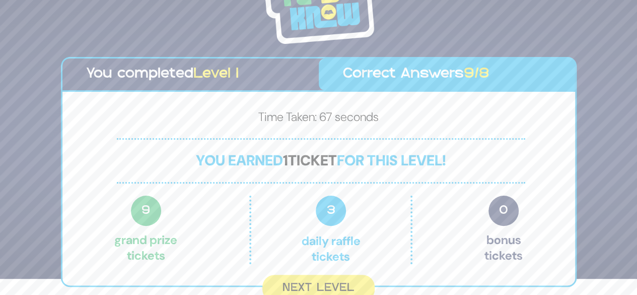
scroll to position [22, 0]
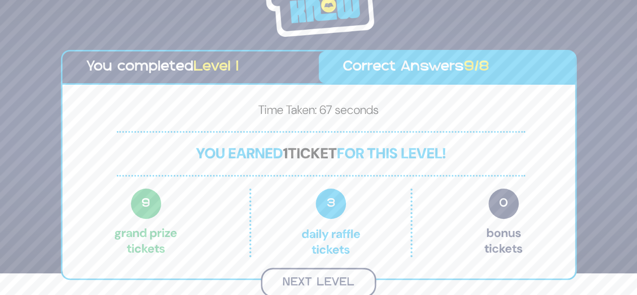
click at [349, 278] on button "Next Level" at bounding box center [318, 282] width 115 height 30
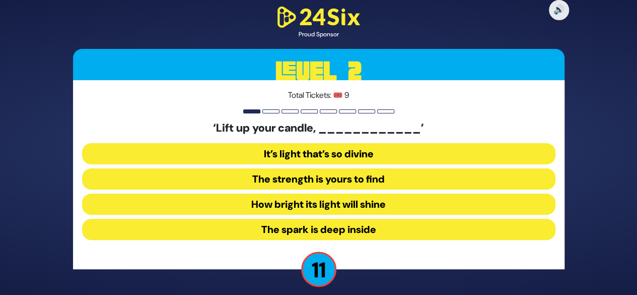
click at [388, 208] on button "How bright its light will shine" at bounding box center [318, 203] width 473 height 21
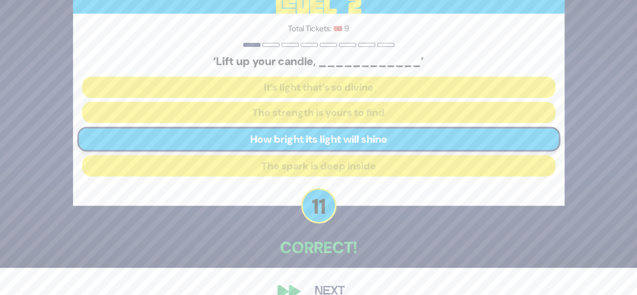
scroll to position [47, 0]
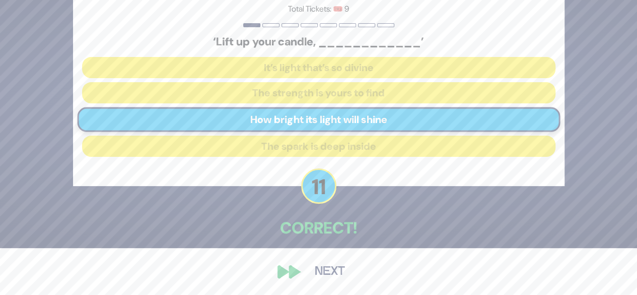
click at [339, 278] on button "Next" at bounding box center [330, 271] width 58 height 23
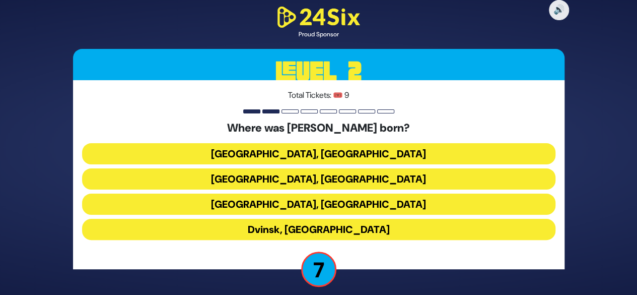
click at [361, 153] on button "Berlin, Germany" at bounding box center [318, 153] width 473 height 21
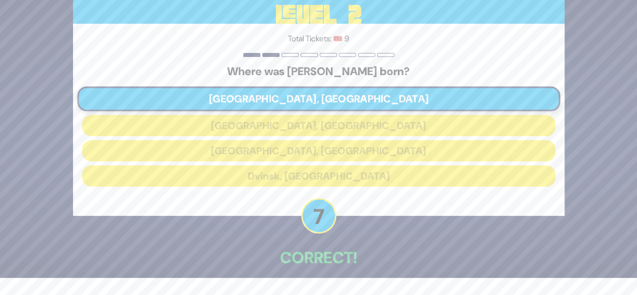
scroll to position [47, 0]
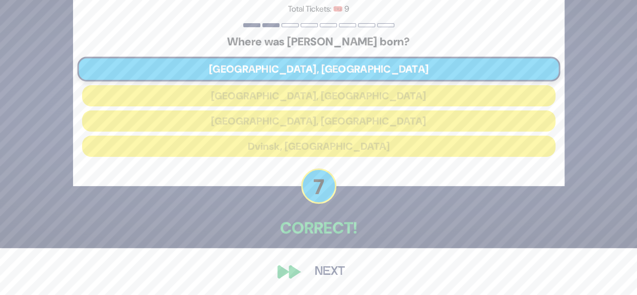
click at [338, 272] on button "Next" at bounding box center [330, 271] width 58 height 23
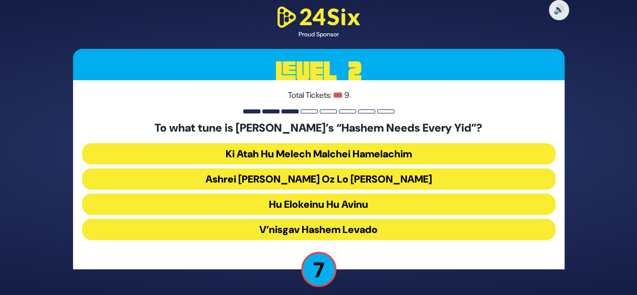
click at [370, 176] on button "Ashrei Adam Oz Lo Bach" at bounding box center [318, 178] width 473 height 21
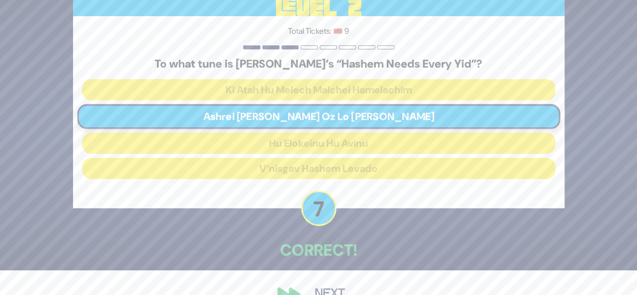
scroll to position [47, 0]
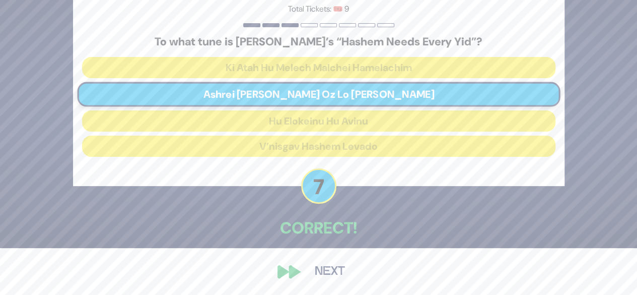
click at [342, 274] on button "Next" at bounding box center [330, 271] width 58 height 23
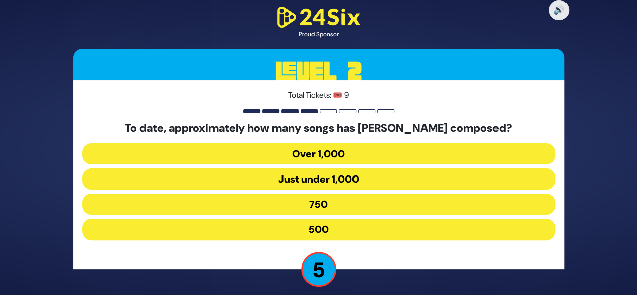
click at [359, 155] on button "Over 1,000" at bounding box center [318, 153] width 473 height 21
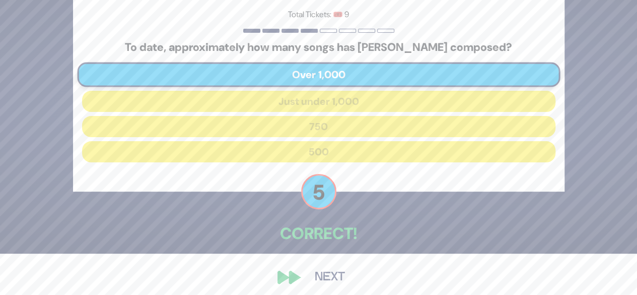
scroll to position [47, 0]
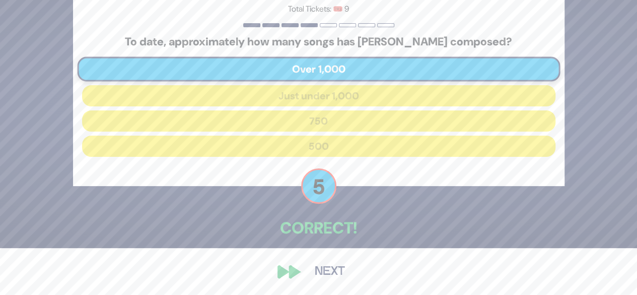
click at [339, 278] on button "Next" at bounding box center [330, 271] width 58 height 23
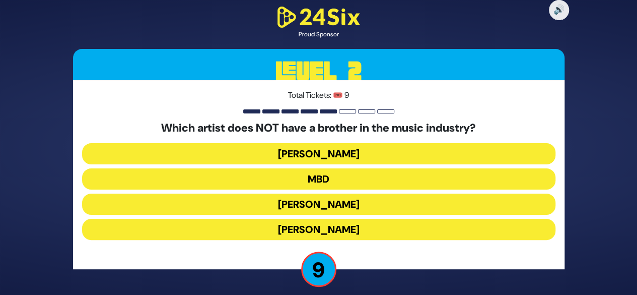
click at [367, 179] on button "MBD" at bounding box center [318, 178] width 473 height 21
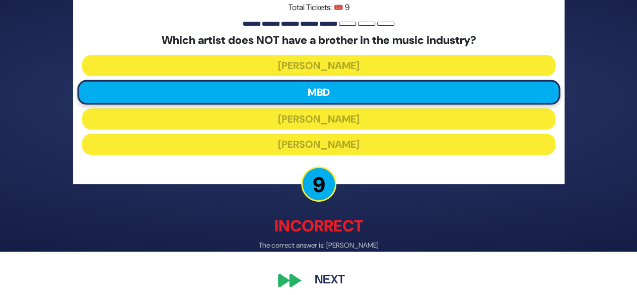
scroll to position [52, 0]
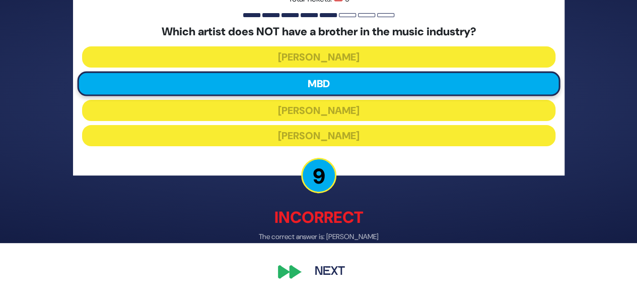
click at [342, 272] on button "Next" at bounding box center [330, 271] width 58 height 23
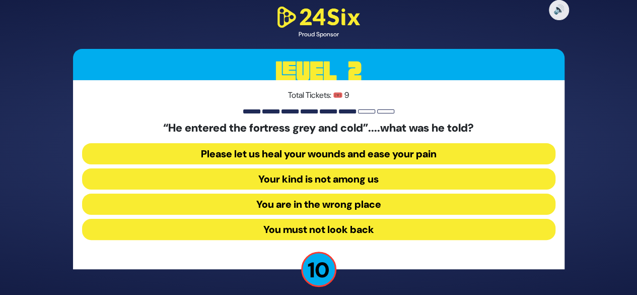
click at [387, 181] on button "Your kind is not among us" at bounding box center [318, 178] width 473 height 21
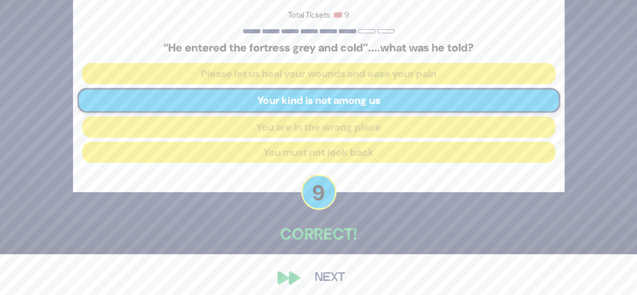
scroll to position [47, 0]
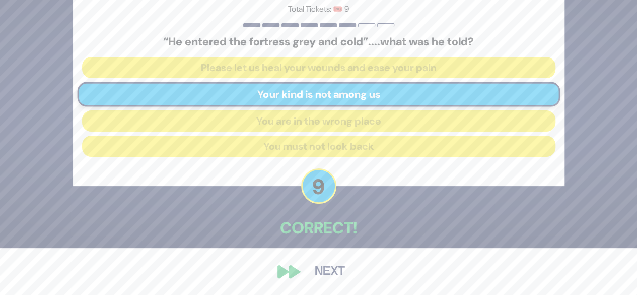
click at [343, 278] on button "Next" at bounding box center [330, 271] width 58 height 23
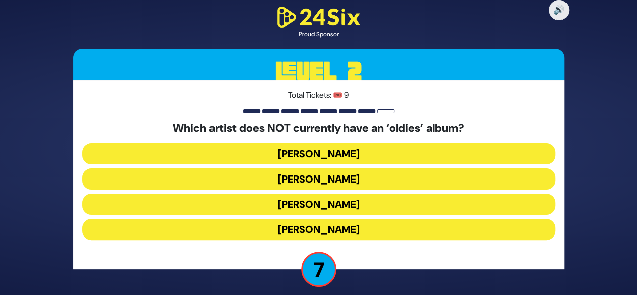
click at [359, 177] on button "Mordechai Shapiro" at bounding box center [318, 178] width 473 height 21
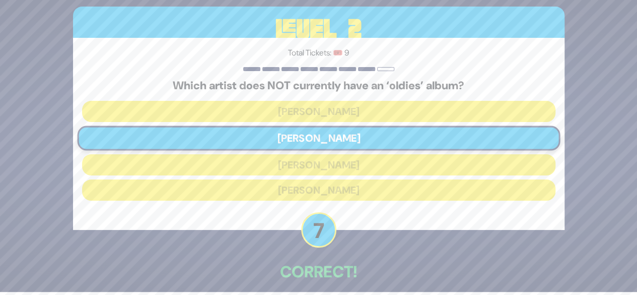
scroll to position [47, 0]
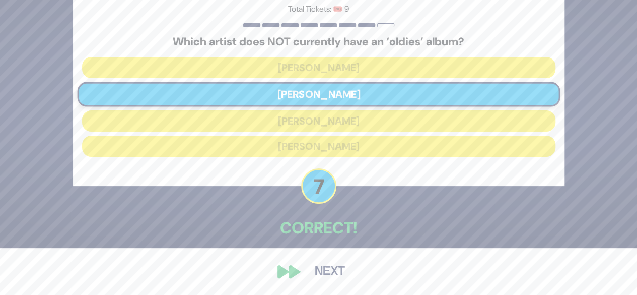
click at [337, 274] on button "Next" at bounding box center [330, 271] width 58 height 23
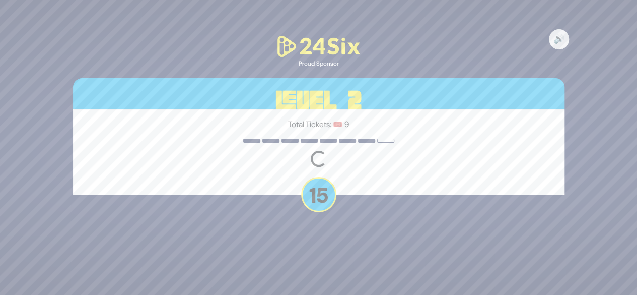
scroll to position [0, 0]
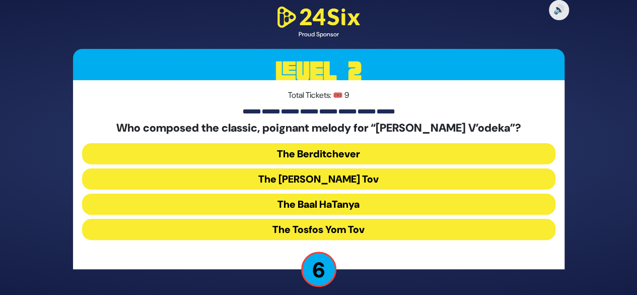
click at [365, 205] on button "The Baal HaTanya" at bounding box center [318, 203] width 473 height 21
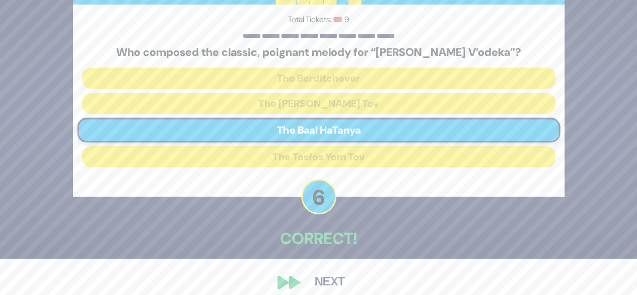
scroll to position [47, 0]
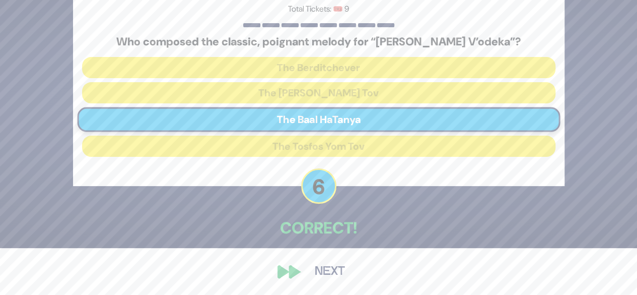
click at [339, 280] on button "Next" at bounding box center [330, 271] width 58 height 23
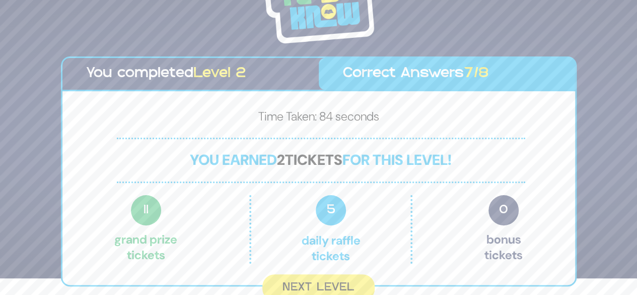
scroll to position [22, 0]
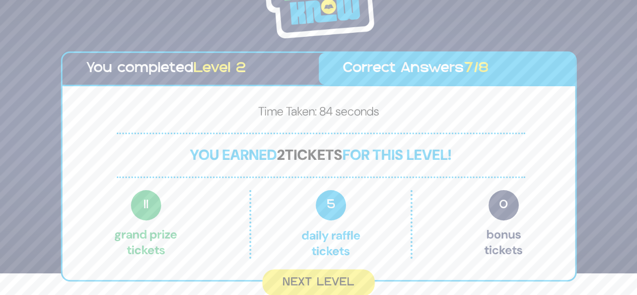
click at [354, 280] on button "Next Level" at bounding box center [318, 282] width 112 height 27
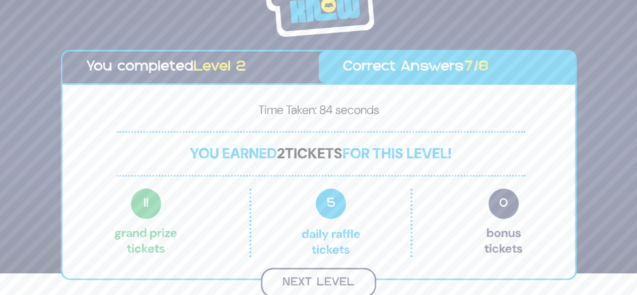
scroll to position [0, 0]
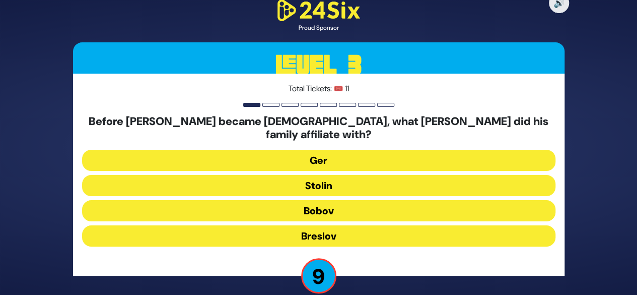
click at [366, 210] on button "Bobov" at bounding box center [318, 210] width 473 height 21
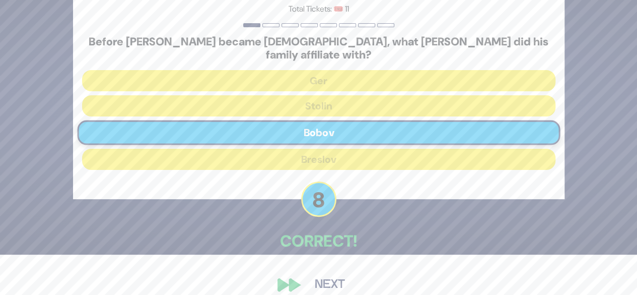
scroll to position [47, 0]
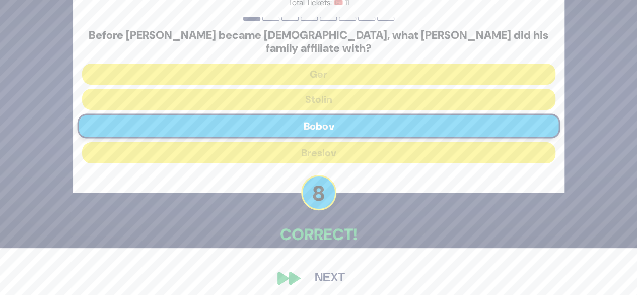
click at [342, 272] on button "Next" at bounding box center [330, 277] width 58 height 23
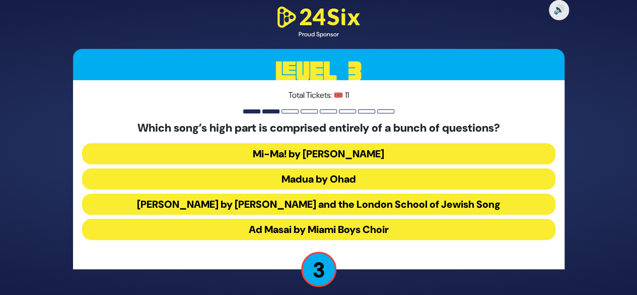
click at [373, 231] on button "Ad Masai by Miami Boys Choir" at bounding box center [318, 229] width 473 height 21
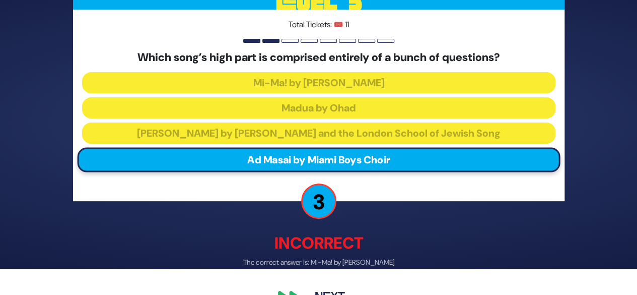
scroll to position [52, 0]
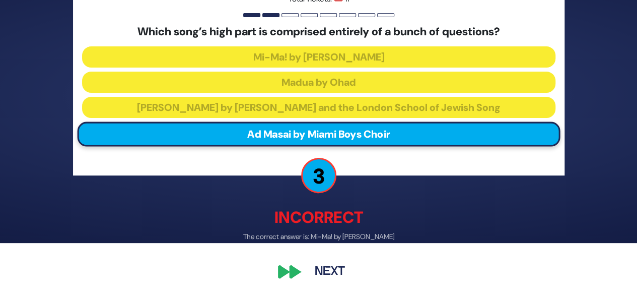
click at [357, 274] on button "Next" at bounding box center [330, 271] width 58 height 23
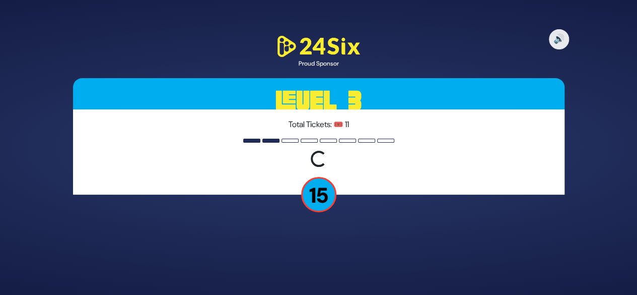
scroll to position [0, 0]
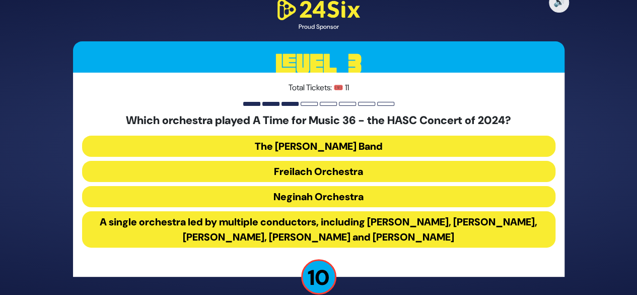
click at [396, 148] on button "The Mendy Hershkowitz Band" at bounding box center [318, 145] width 473 height 21
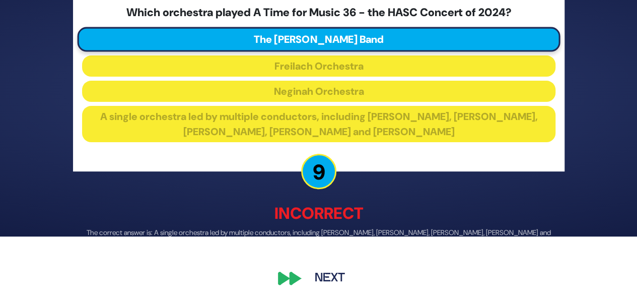
scroll to position [65, 0]
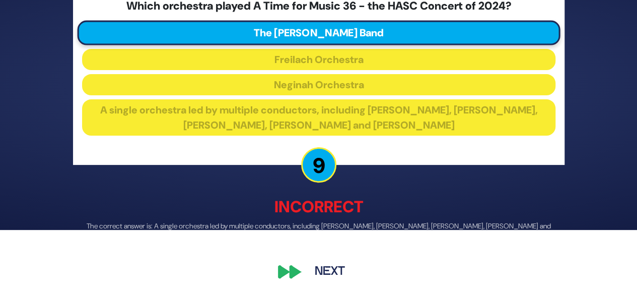
click at [350, 271] on button "Next" at bounding box center [330, 271] width 58 height 23
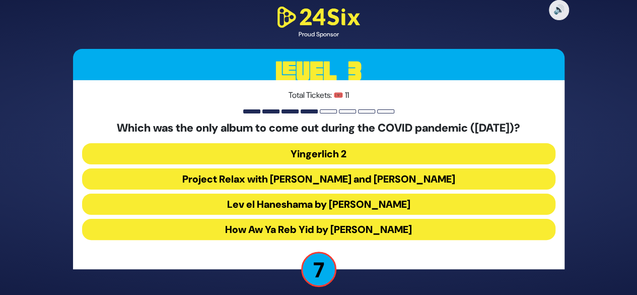
click at [395, 181] on button "Project Relax with Avraham Fried and Shulem Brodt" at bounding box center [318, 178] width 473 height 21
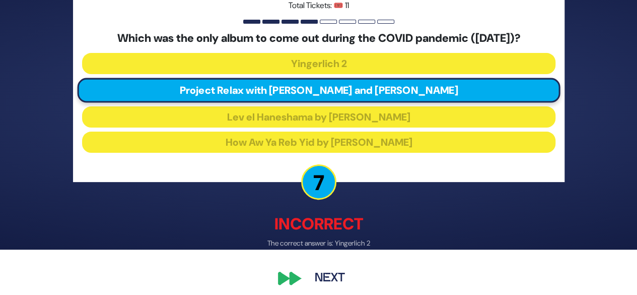
scroll to position [52, 0]
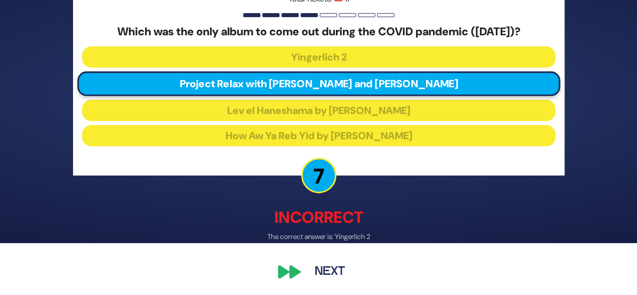
click at [343, 275] on button "Next" at bounding box center [330, 271] width 58 height 23
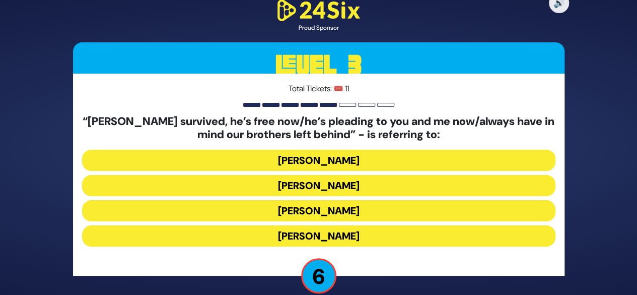
click at [383, 186] on button "Yosef Mendelovitch" at bounding box center [318, 185] width 473 height 21
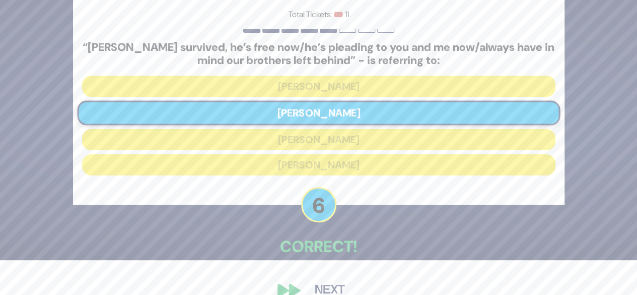
scroll to position [53, 0]
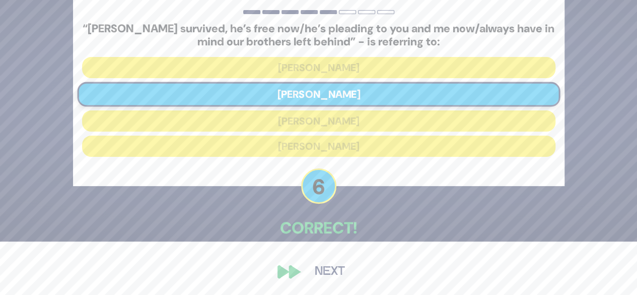
click at [338, 279] on button "Next" at bounding box center [330, 271] width 58 height 23
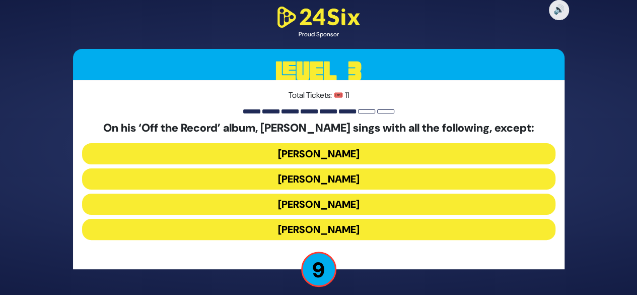
click at [374, 181] on button "Dovi Meisels" at bounding box center [318, 178] width 473 height 21
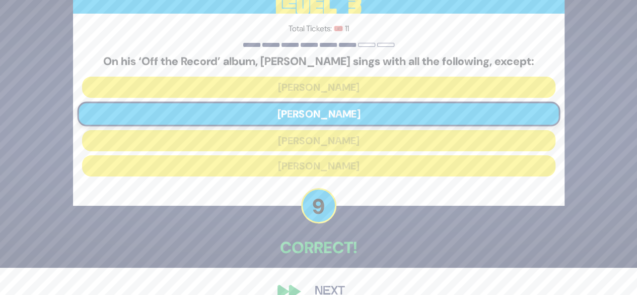
scroll to position [47, 0]
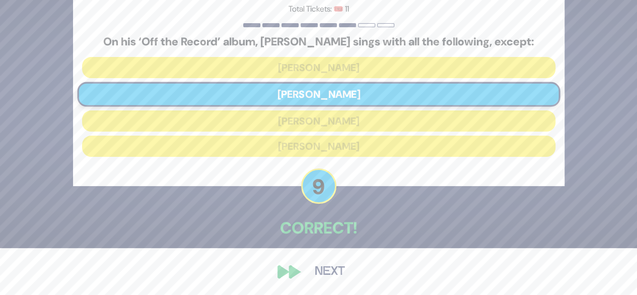
click at [345, 268] on button "Next" at bounding box center [330, 271] width 58 height 23
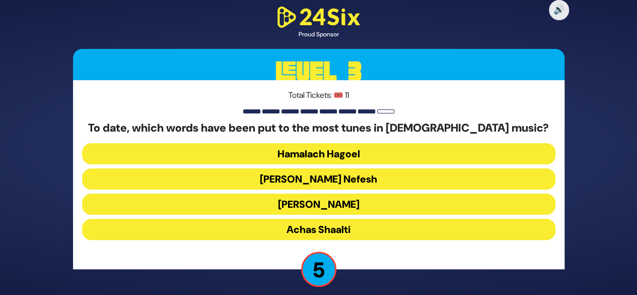
click at [391, 184] on button "Yedid Nefesh" at bounding box center [318, 178] width 473 height 21
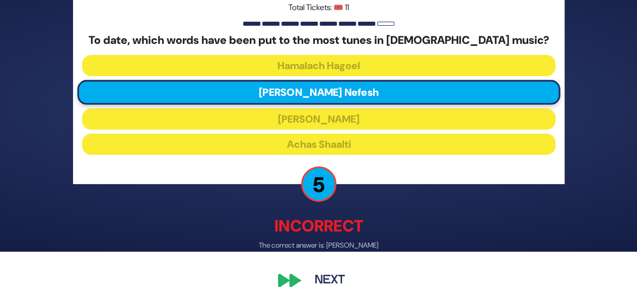
scroll to position [52, 0]
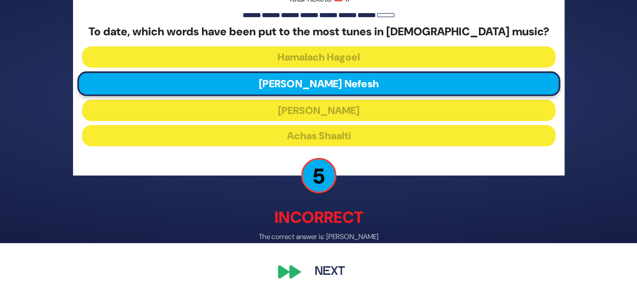
click at [346, 277] on button "Next" at bounding box center [330, 271] width 58 height 23
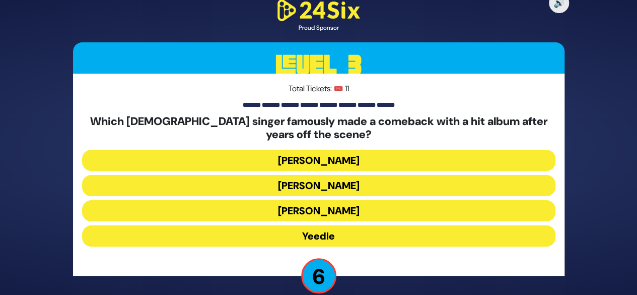
click at [377, 239] on button "Yeedle" at bounding box center [318, 235] width 473 height 21
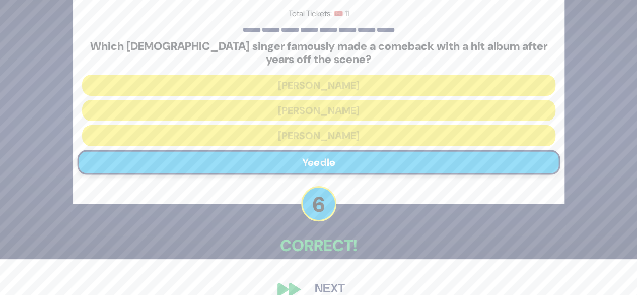
scroll to position [53, 0]
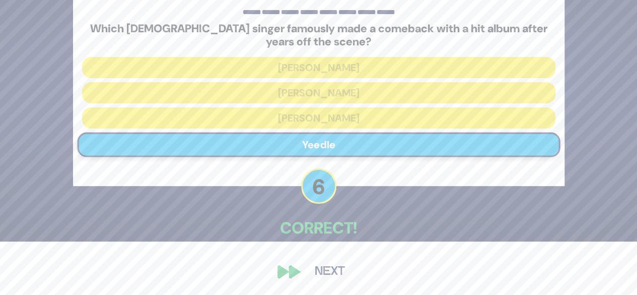
click at [349, 273] on button "Next" at bounding box center [330, 271] width 58 height 23
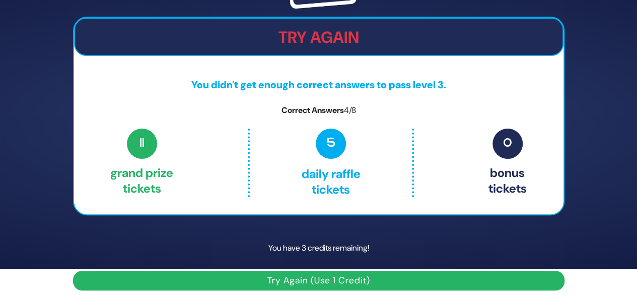
scroll to position [33, 0]
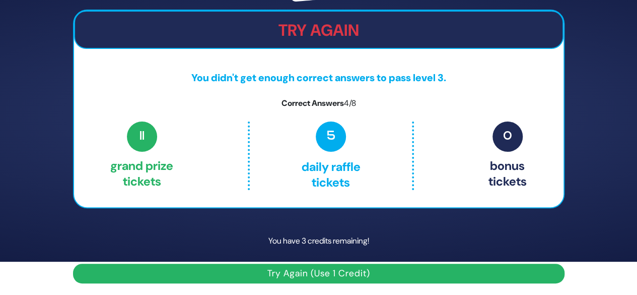
click at [375, 274] on button "Try Again (Use 1 Credit)" at bounding box center [319, 273] width 492 height 20
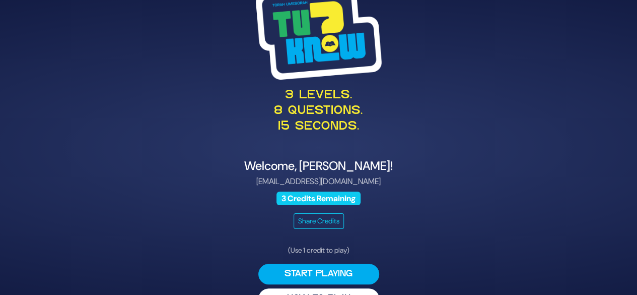
scroll to position [26, 0]
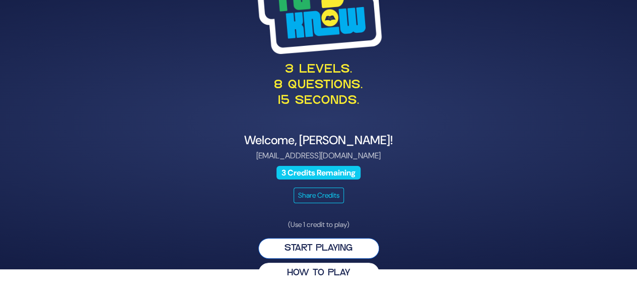
click at [353, 251] on button "Start Playing" at bounding box center [318, 248] width 121 height 21
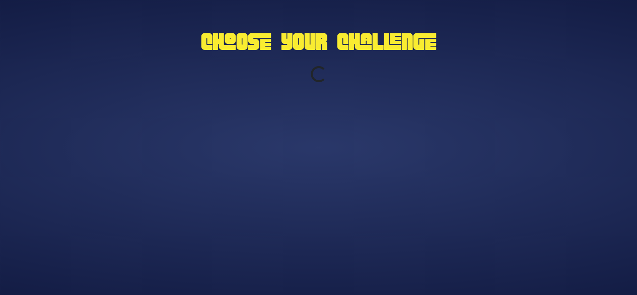
scroll to position [0, 0]
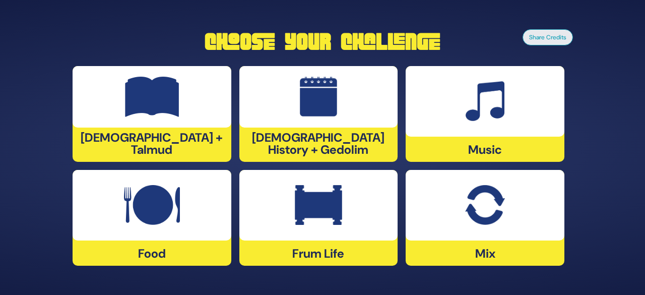
click at [344, 227] on div at bounding box center [318, 205] width 159 height 71
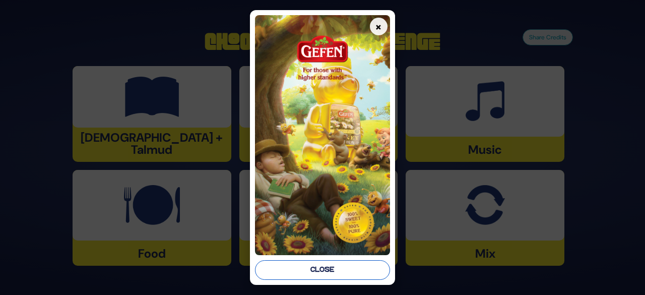
click at [342, 279] on button "Close" at bounding box center [322, 270] width 135 height 20
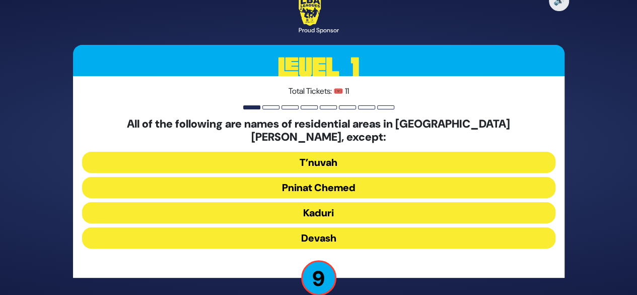
click at [369, 238] on button "Devash" at bounding box center [318, 237] width 473 height 21
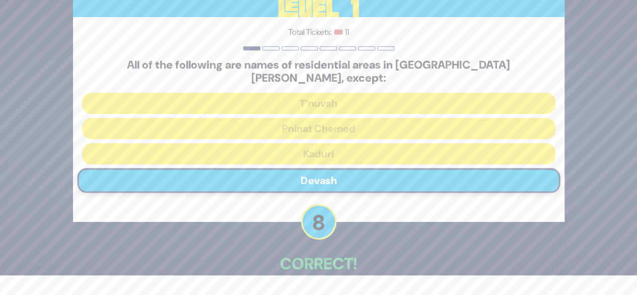
scroll to position [49, 0]
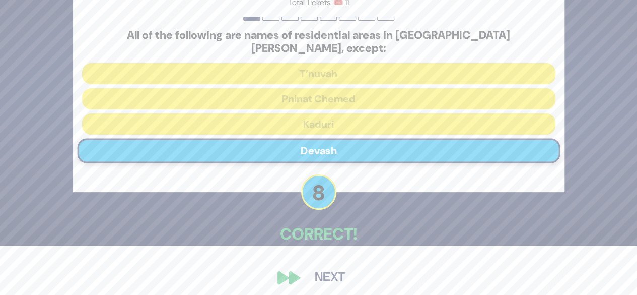
click at [339, 269] on button "Next" at bounding box center [330, 277] width 58 height 23
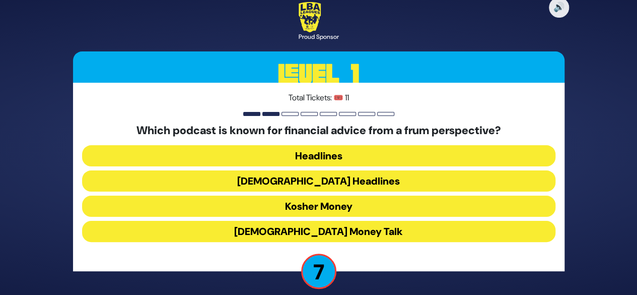
click at [381, 208] on button "Kosher Money" at bounding box center [318, 205] width 473 height 21
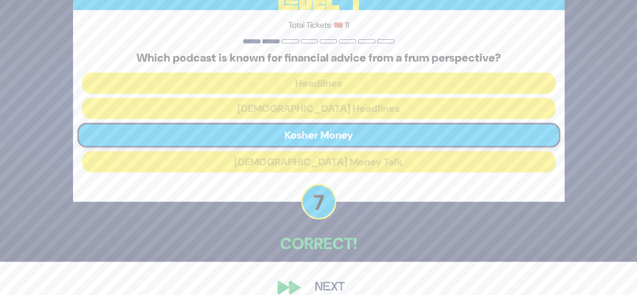
scroll to position [49, 0]
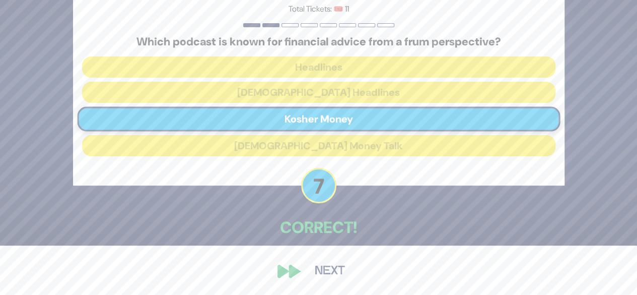
click at [342, 270] on button "Next" at bounding box center [330, 270] width 58 height 23
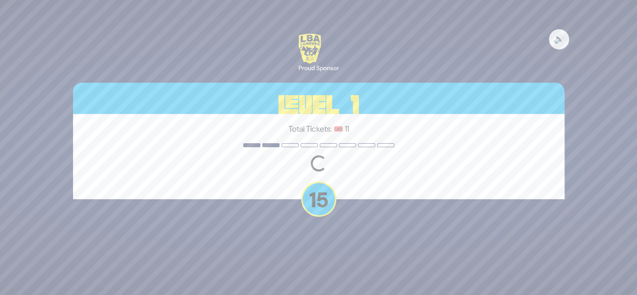
scroll to position [0, 0]
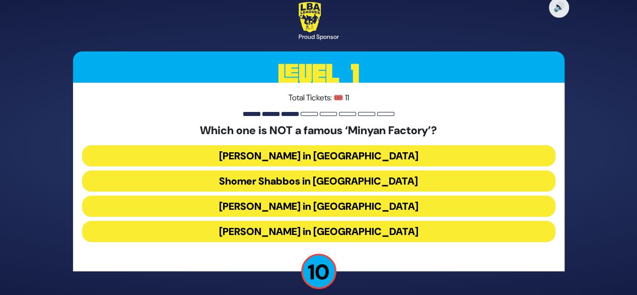
click at [385, 234] on button "Bais Dovid in Lakewood" at bounding box center [318, 231] width 473 height 21
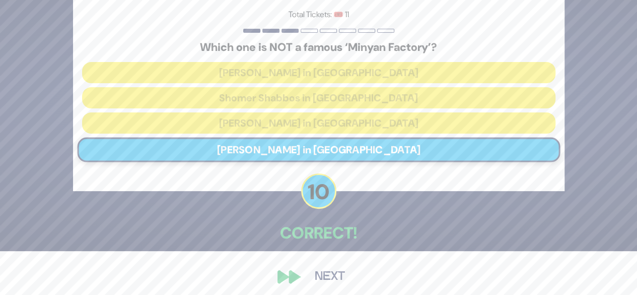
scroll to position [49, 0]
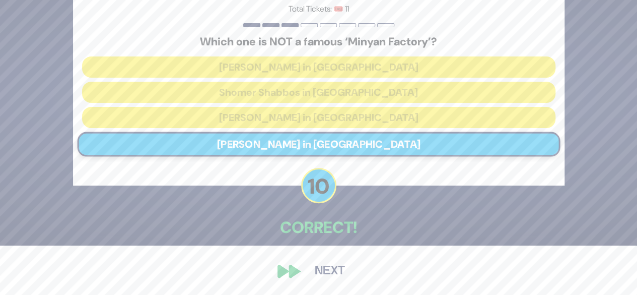
click at [336, 266] on button "Next" at bounding box center [330, 270] width 58 height 23
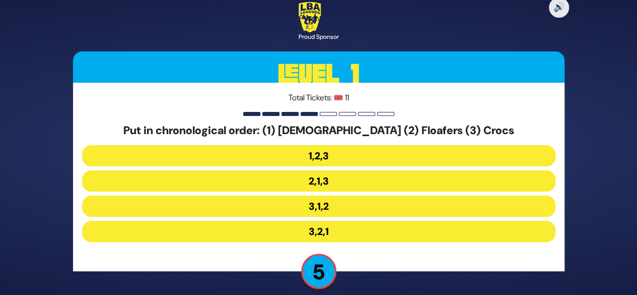
click at [352, 205] on button "3,1,2" at bounding box center [318, 205] width 473 height 21
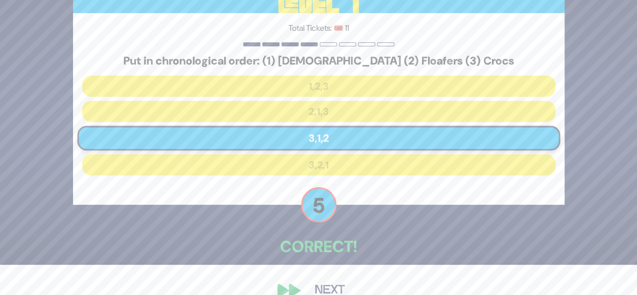
scroll to position [49, 0]
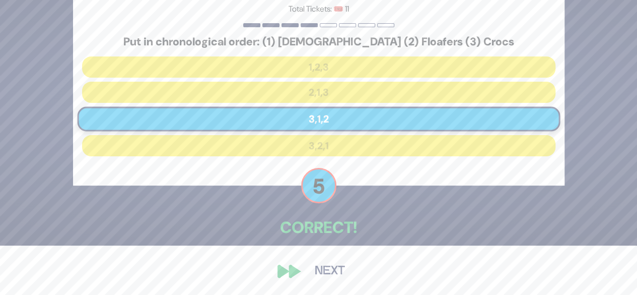
click at [336, 269] on button "Next" at bounding box center [330, 270] width 58 height 23
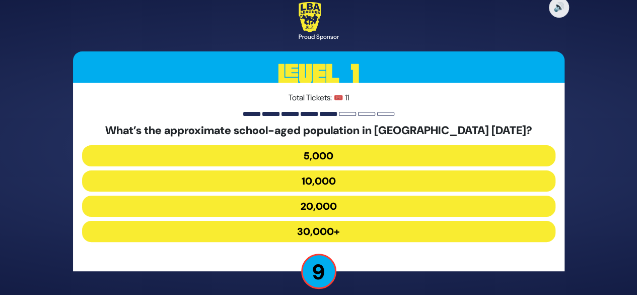
click at [376, 232] on button "30,000+" at bounding box center [318, 231] width 473 height 21
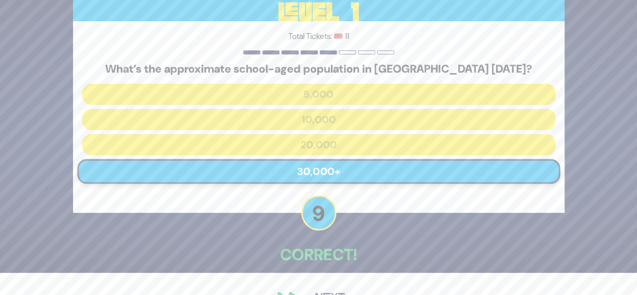
scroll to position [49, 0]
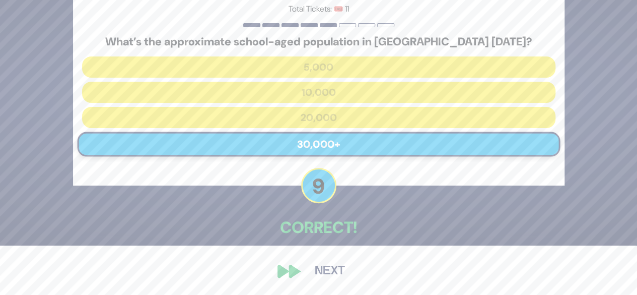
click at [342, 276] on button "Next" at bounding box center [330, 270] width 58 height 23
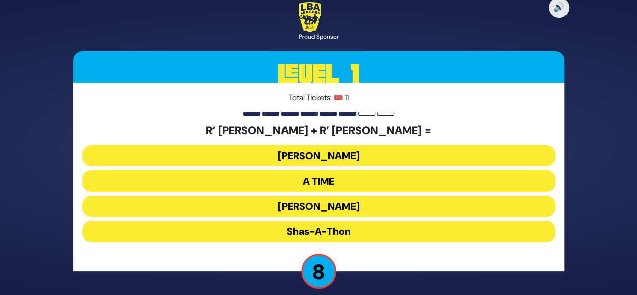
click at [389, 152] on button "Bonei Olam" at bounding box center [318, 155] width 473 height 21
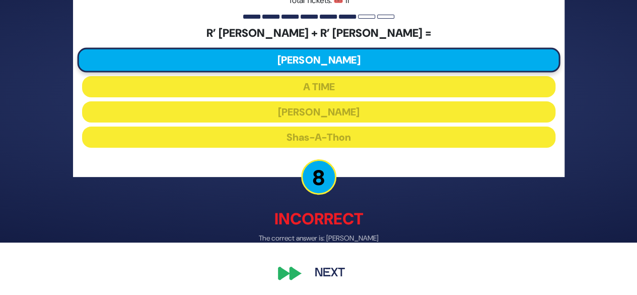
scroll to position [54, 0]
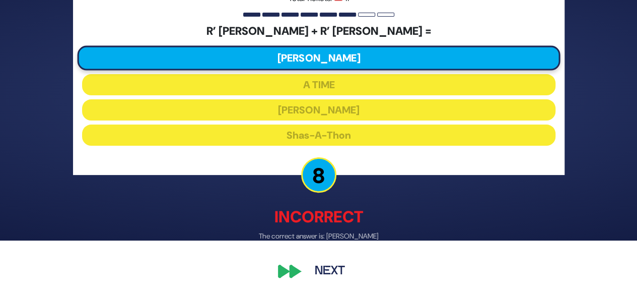
click at [341, 276] on button "Next" at bounding box center [330, 271] width 58 height 23
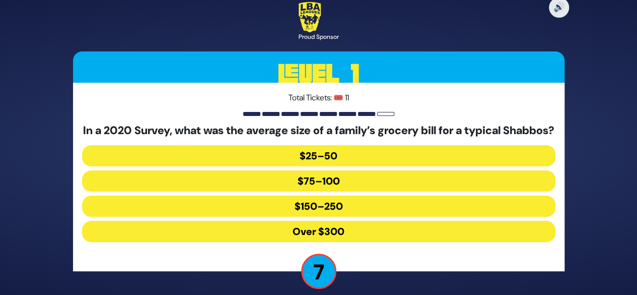
click at [370, 242] on button "Over $300" at bounding box center [318, 231] width 473 height 21
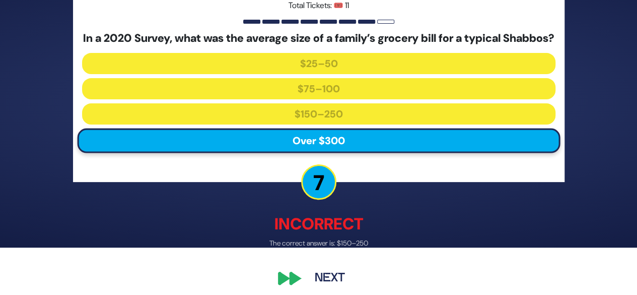
scroll to position [61, 0]
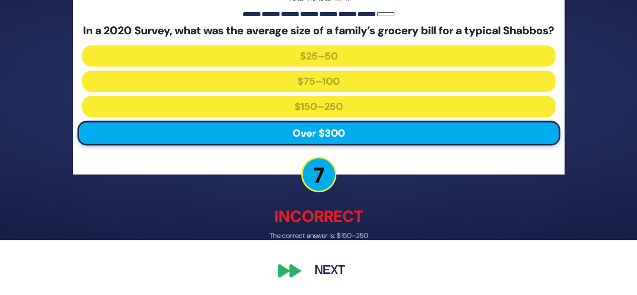
click at [340, 274] on button "Next" at bounding box center [330, 270] width 58 height 23
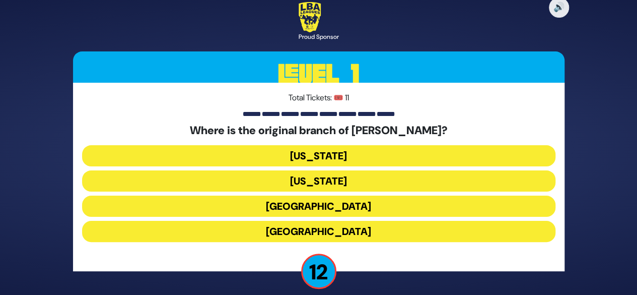
click at [375, 208] on button "London" at bounding box center [318, 205] width 473 height 21
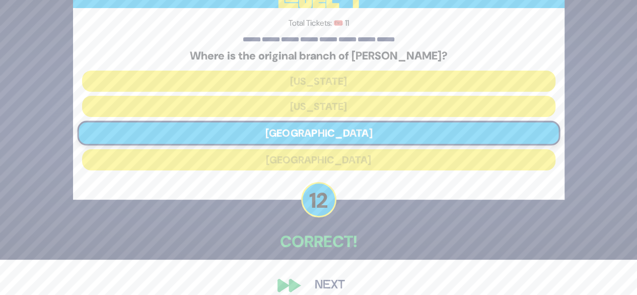
scroll to position [49, 0]
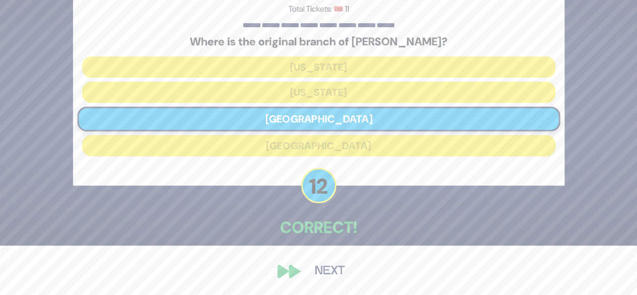
click at [345, 275] on button "Next" at bounding box center [330, 270] width 58 height 23
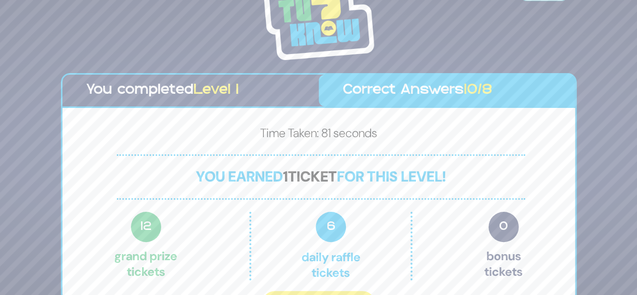
scroll to position [22, 0]
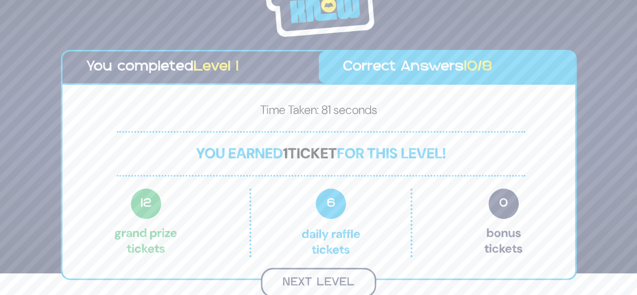
click at [354, 281] on button "Next Level" at bounding box center [318, 282] width 115 height 30
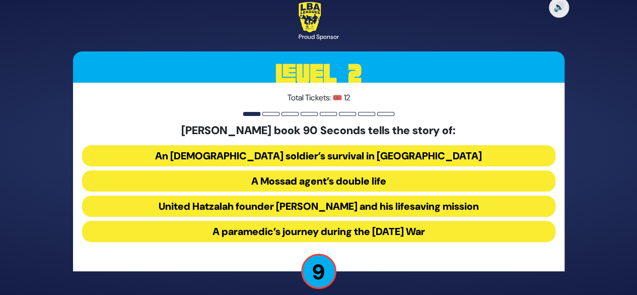
click at [416, 208] on button "United Hatzalah founder Eli Beer and his lifesaving mission" at bounding box center [318, 205] width 473 height 21
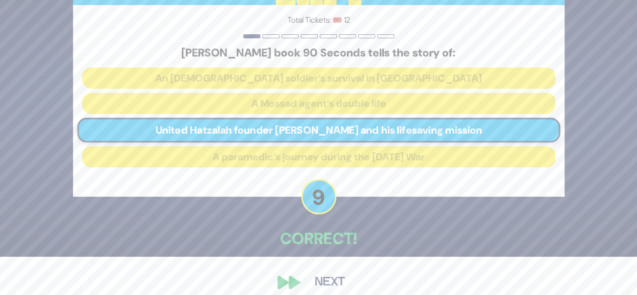
scroll to position [49, 0]
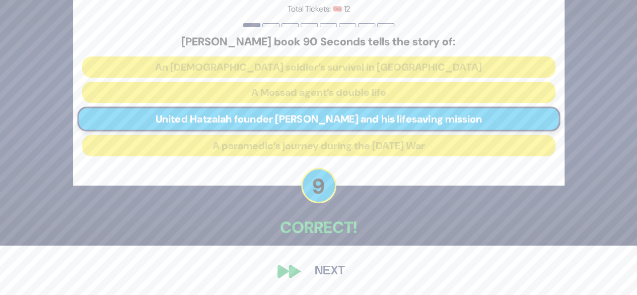
click at [339, 268] on button "Next" at bounding box center [330, 270] width 58 height 23
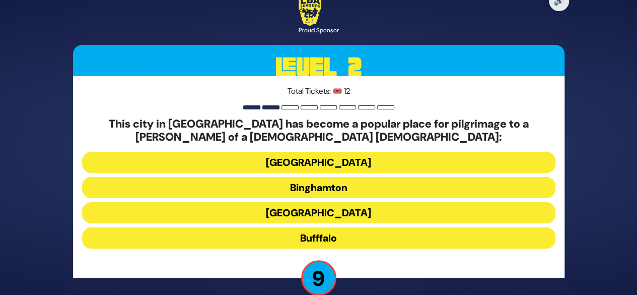
click at [400, 240] on button "Bufffalo" at bounding box center [318, 237] width 473 height 21
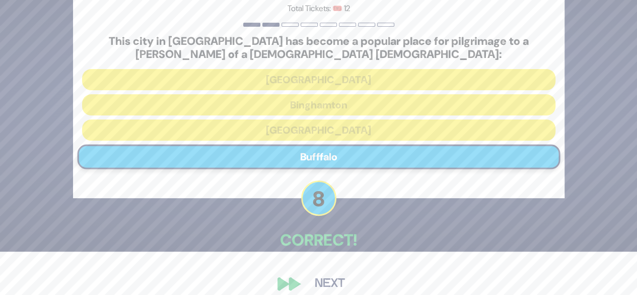
scroll to position [55, 0]
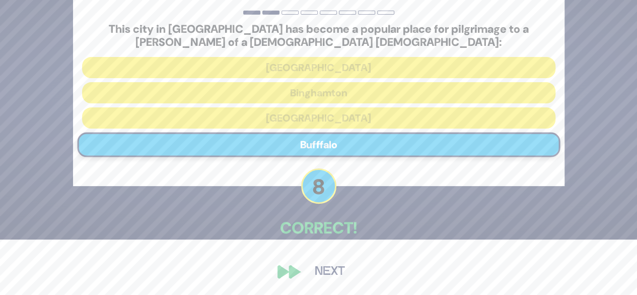
click at [345, 274] on button "Next" at bounding box center [330, 271] width 58 height 23
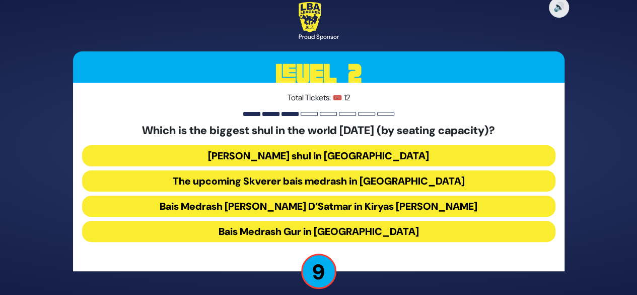
click at [402, 231] on button "Bais Medrash Gur in Yerushalayim" at bounding box center [318, 231] width 473 height 21
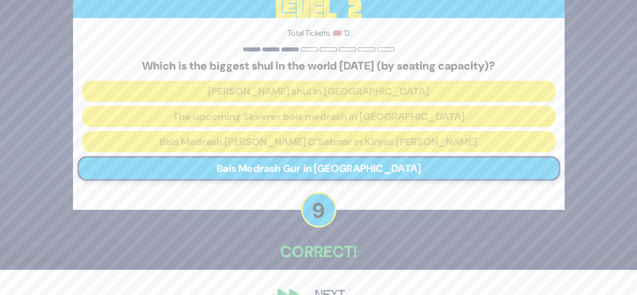
scroll to position [49, 0]
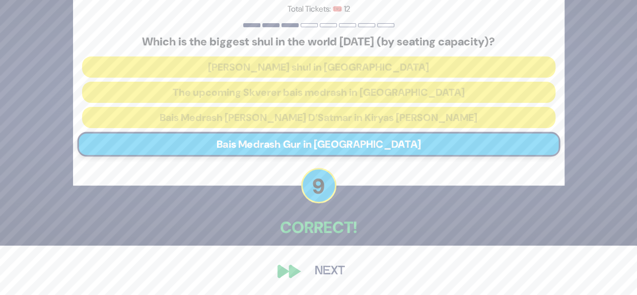
click at [340, 277] on button "Next" at bounding box center [330, 270] width 58 height 23
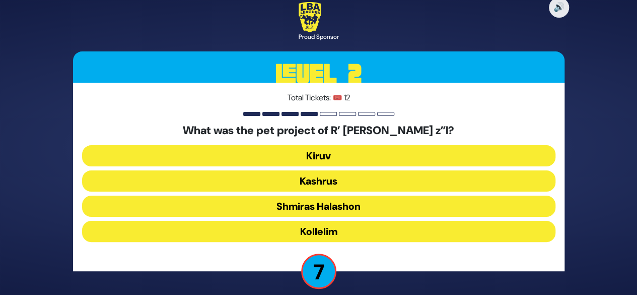
click at [379, 235] on button "Kollelim" at bounding box center [318, 231] width 473 height 21
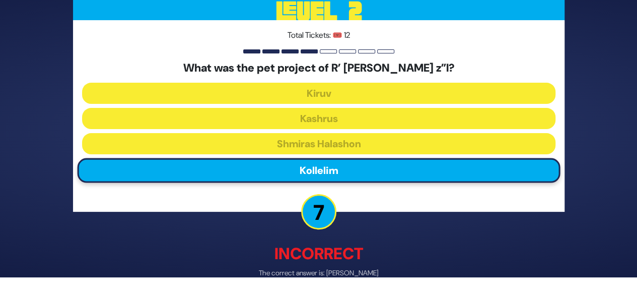
scroll to position [54, 0]
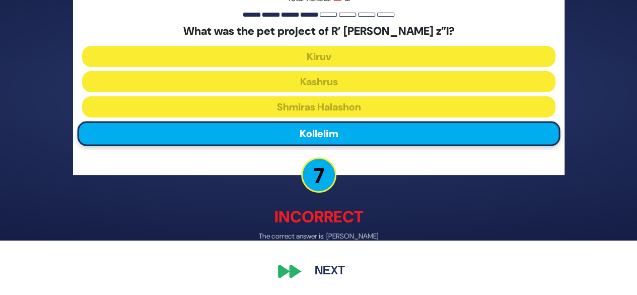
click at [352, 280] on button "Next" at bounding box center [330, 271] width 58 height 23
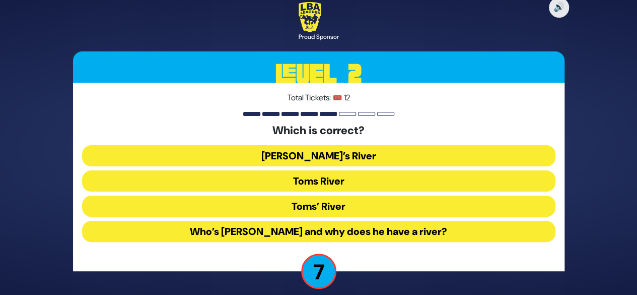
click at [370, 187] on button "Toms River" at bounding box center [318, 180] width 473 height 21
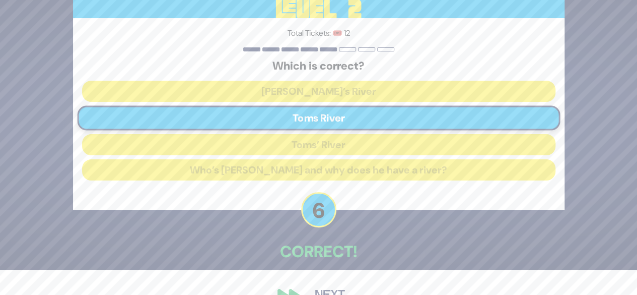
scroll to position [49, 0]
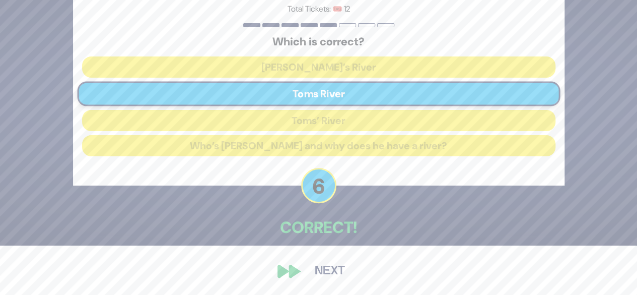
click at [341, 270] on button "Next" at bounding box center [330, 270] width 58 height 23
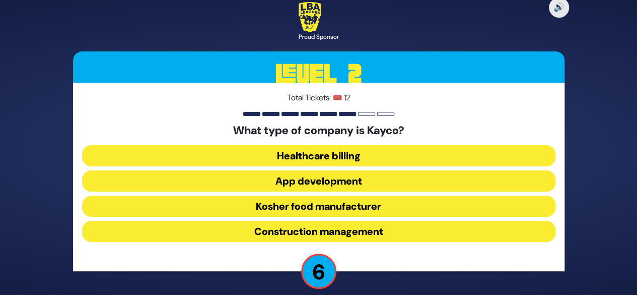
click at [398, 203] on button "Kosher food manufacturer" at bounding box center [318, 205] width 473 height 21
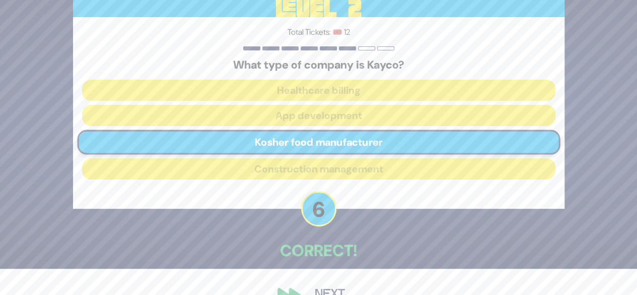
scroll to position [49, 0]
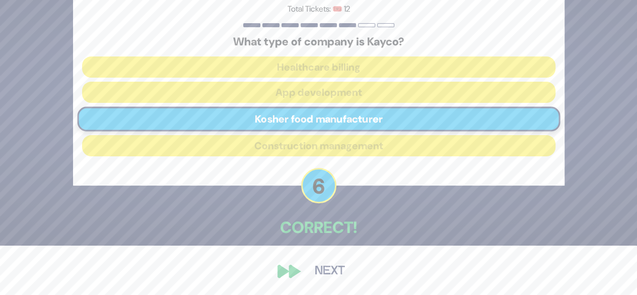
click at [341, 272] on button "Next" at bounding box center [330, 270] width 58 height 23
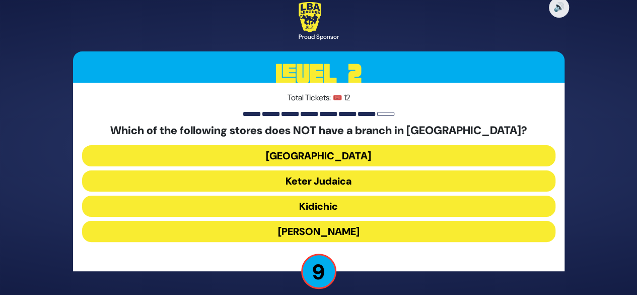
click at [388, 158] on button "Shell Station" at bounding box center [318, 155] width 473 height 21
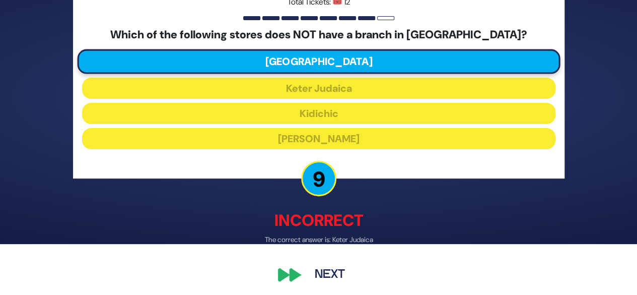
scroll to position [52, 0]
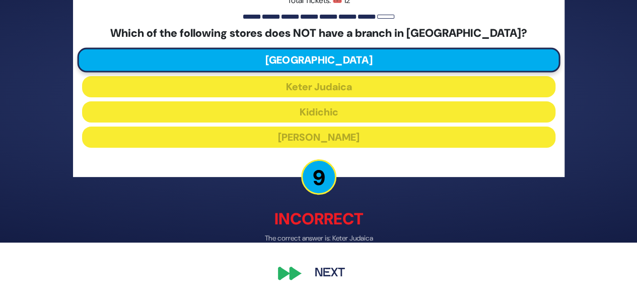
click at [348, 272] on button "Next" at bounding box center [330, 273] width 58 height 23
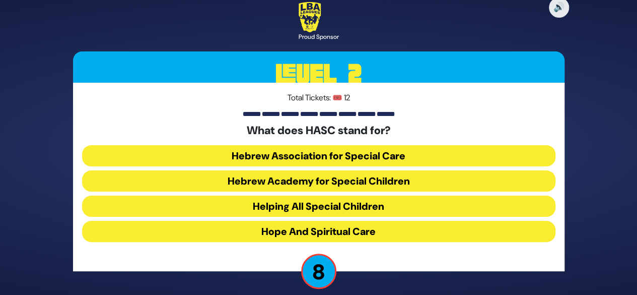
click at [416, 181] on button "Hebrew Academy for Special Children" at bounding box center [318, 180] width 473 height 21
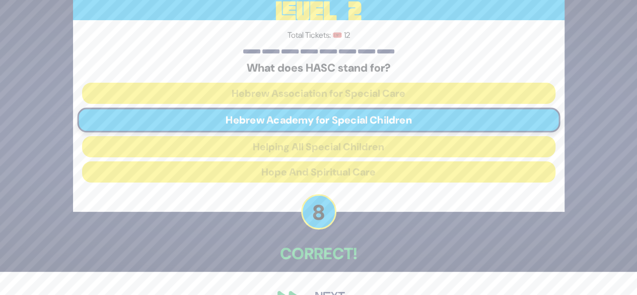
scroll to position [49, 0]
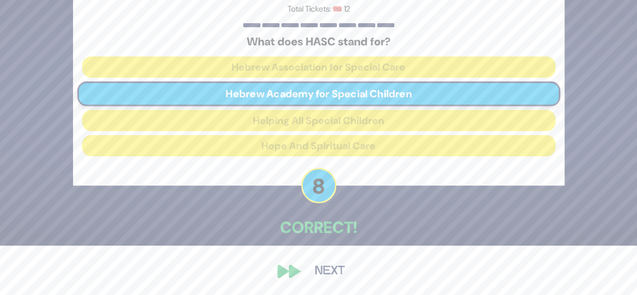
click at [342, 267] on button "Next" at bounding box center [330, 270] width 58 height 23
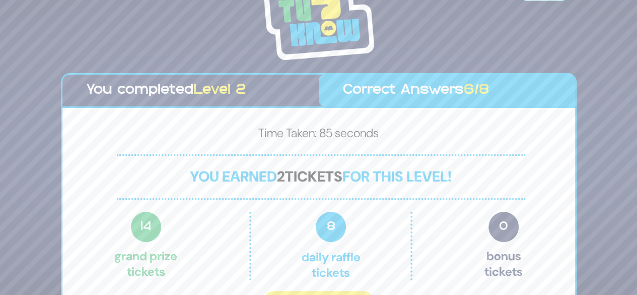
scroll to position [22, 0]
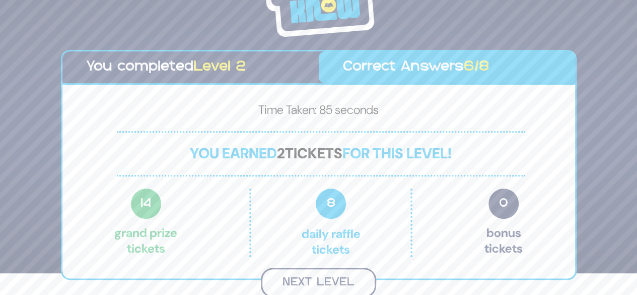
click at [354, 280] on button "Next Level" at bounding box center [318, 282] width 115 height 30
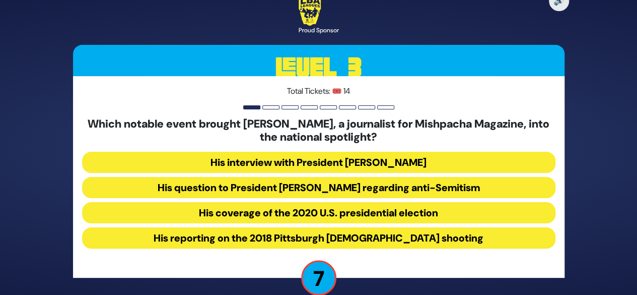
click at [438, 191] on button "His question to President Donald Trump regarding anti-Semitism" at bounding box center [318, 187] width 473 height 21
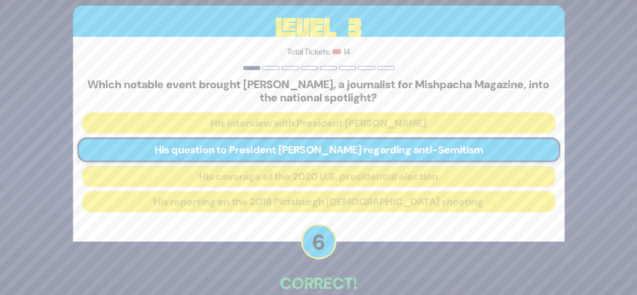
scroll to position [55, 0]
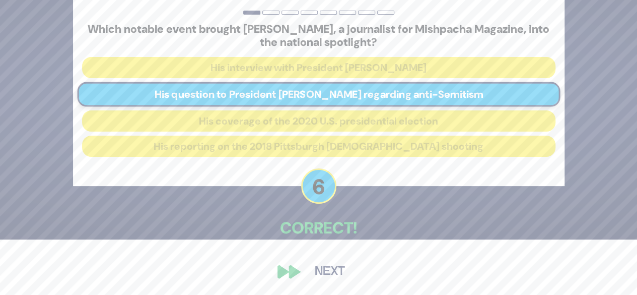
click at [347, 274] on button "Next" at bounding box center [330, 271] width 58 height 23
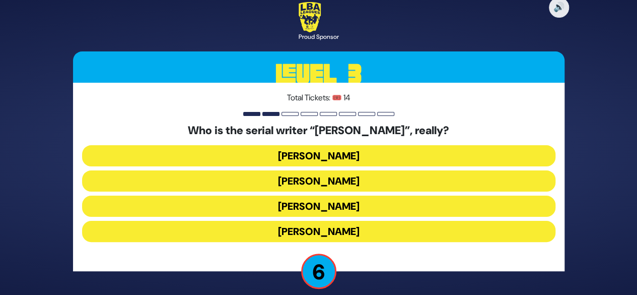
click at [400, 187] on button "Yisroel Besser" at bounding box center [318, 180] width 473 height 21
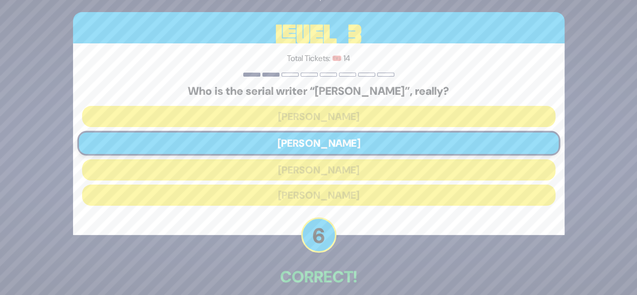
scroll to position [49, 0]
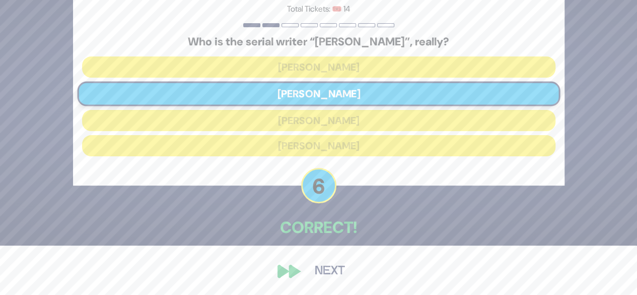
click at [339, 280] on button "Next" at bounding box center [330, 270] width 58 height 23
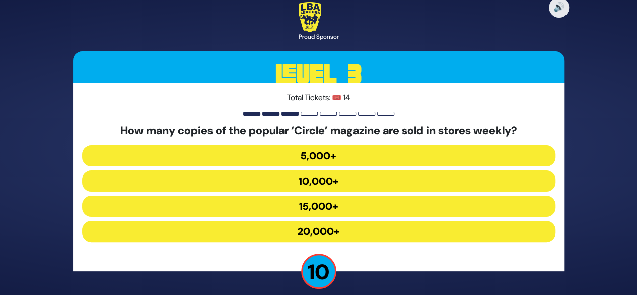
click at [387, 233] on button "20,000+" at bounding box center [318, 231] width 473 height 21
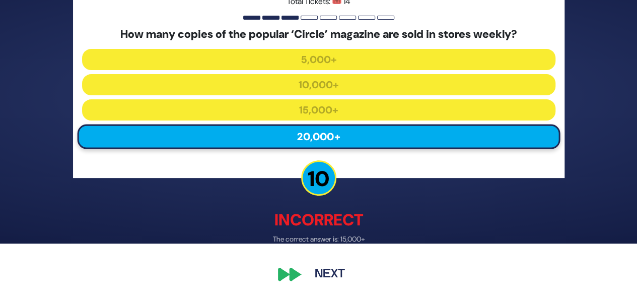
scroll to position [52, 0]
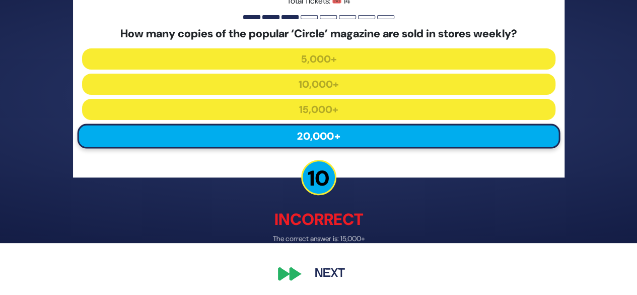
click at [346, 274] on button "Next" at bounding box center [330, 273] width 58 height 23
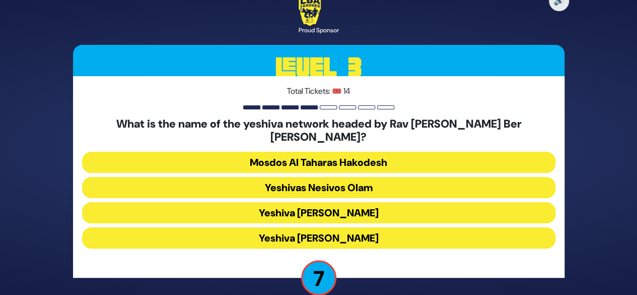
click at [391, 234] on button "Yeshiva Ateres Shlomo" at bounding box center [318, 237] width 473 height 21
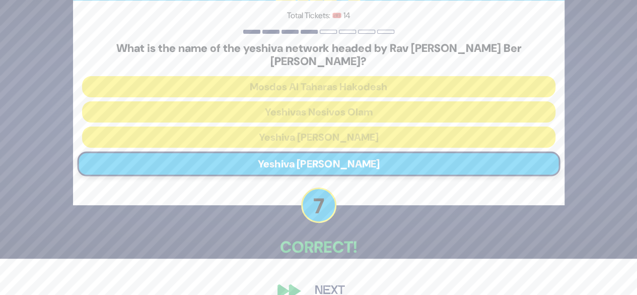
scroll to position [49, 0]
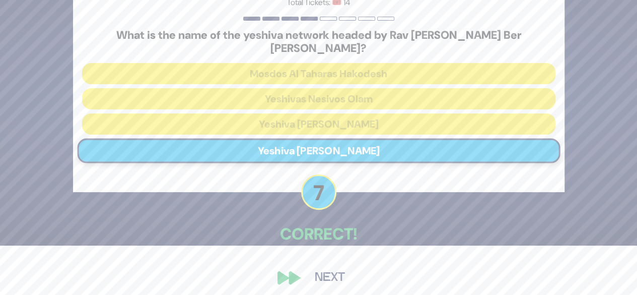
click at [349, 273] on button "Next" at bounding box center [330, 277] width 58 height 23
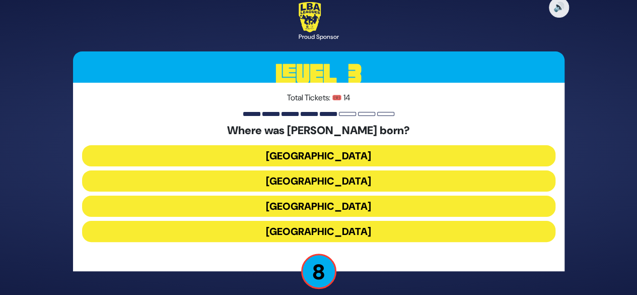
click at [399, 157] on button "Toronto" at bounding box center [318, 155] width 473 height 21
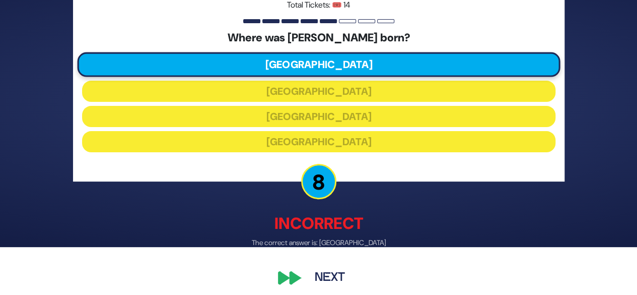
scroll to position [49, 0]
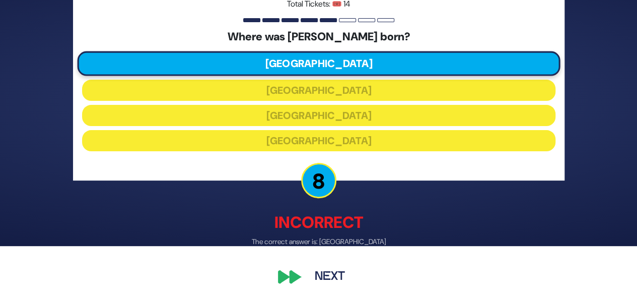
click at [342, 277] on button "Next" at bounding box center [330, 276] width 58 height 23
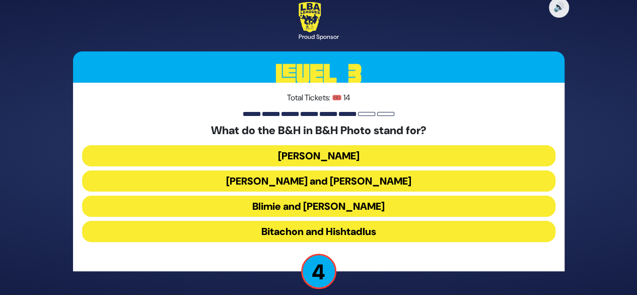
click at [393, 209] on button "Blimie and Herman" at bounding box center [318, 205] width 473 height 21
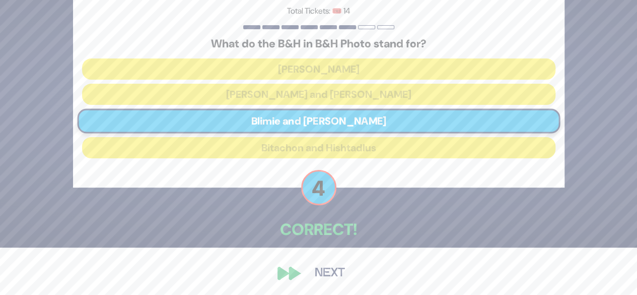
scroll to position [49, 0]
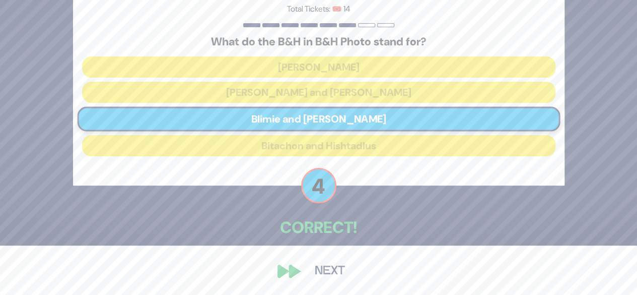
click at [340, 278] on button "Next" at bounding box center [330, 270] width 58 height 23
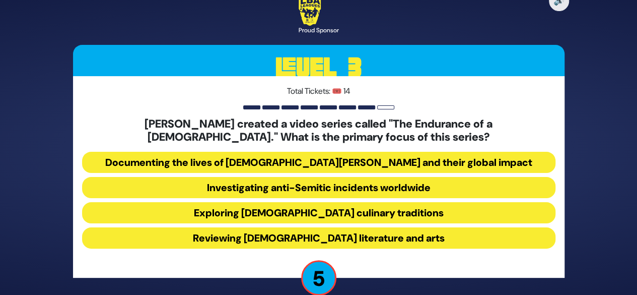
click at [456, 157] on button "Documenting the lives of Chabad Shluchim and their global impact" at bounding box center [318, 162] width 473 height 21
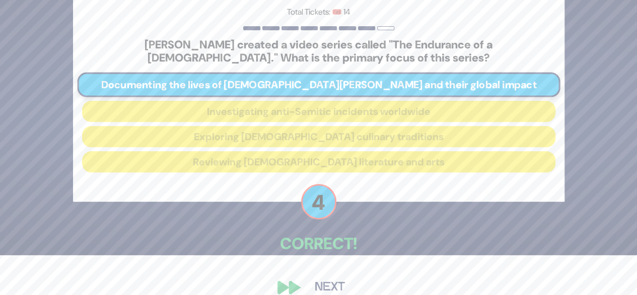
scroll to position [55, 0]
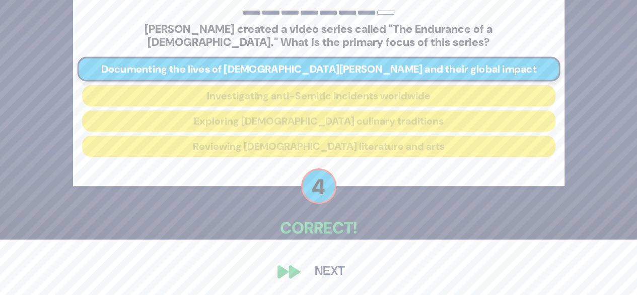
click at [349, 278] on button "Next" at bounding box center [330, 271] width 58 height 23
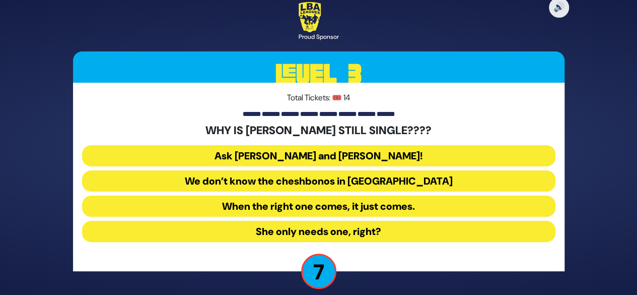
click at [424, 157] on button "Ask Bracha Stein and Chani Judowitz!" at bounding box center [318, 155] width 473 height 21
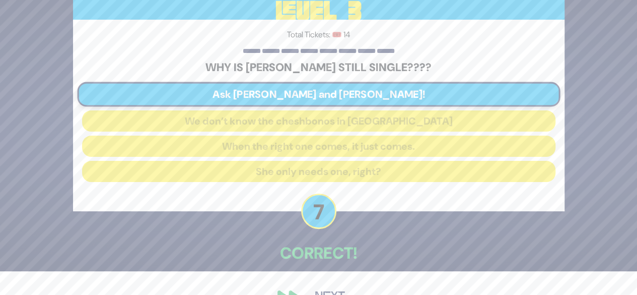
scroll to position [49, 0]
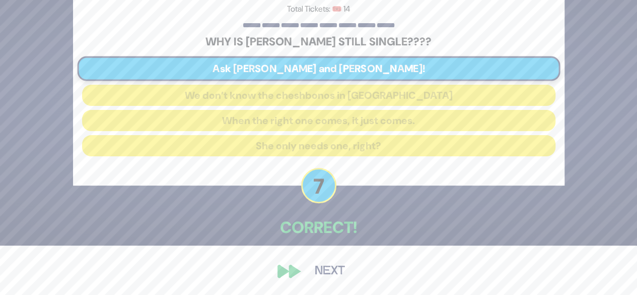
click at [566, 226] on div "🔊 Proud Sponsor Level 3 Total Tickets: 🎟️ 14 WHY IS ROCHY KICHEL STILL SINGLE??…" at bounding box center [319, 97] width 516 height 393
click at [343, 272] on button "Next" at bounding box center [330, 270] width 58 height 23
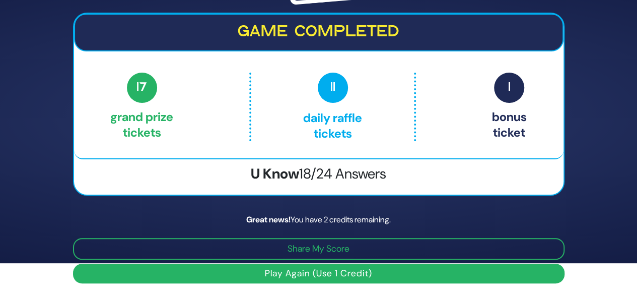
click at [355, 277] on button "Play Again (Use 1 Credit)" at bounding box center [319, 273] width 492 height 20
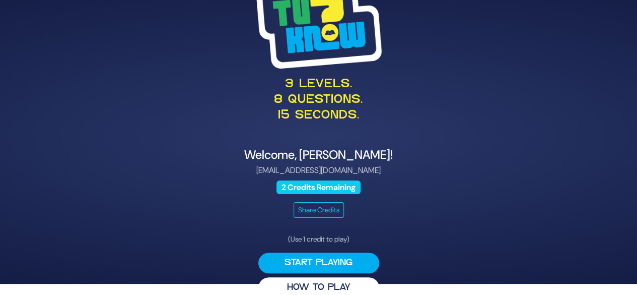
scroll to position [26, 0]
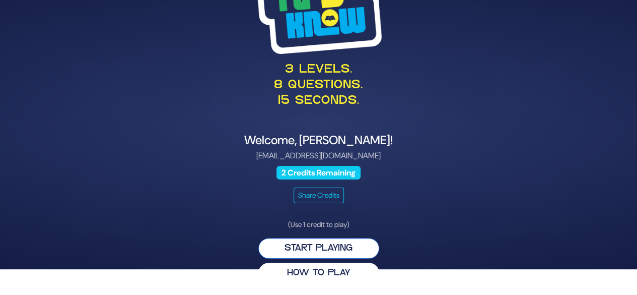
click at [357, 248] on button "Start Playing" at bounding box center [318, 248] width 121 height 21
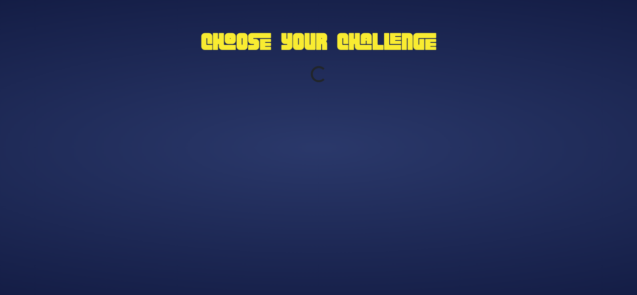
scroll to position [0, 0]
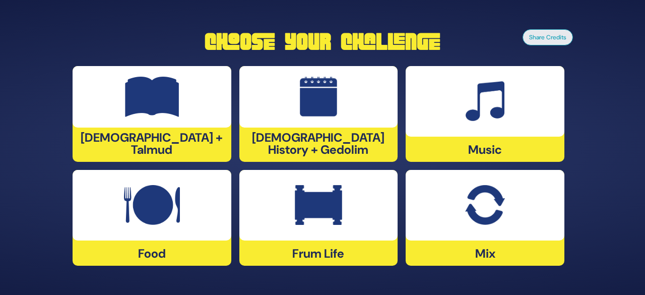
click at [109, 116] on div at bounding box center [152, 96] width 159 height 61
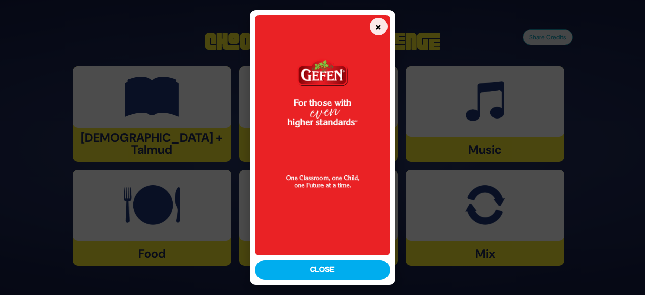
click at [359, 277] on button "Close" at bounding box center [322, 270] width 135 height 20
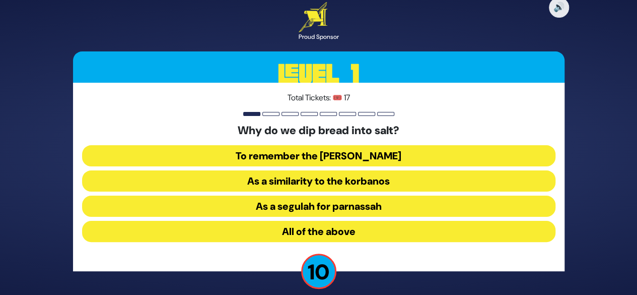
click at [396, 184] on button "As a similarity to the korbanos" at bounding box center [318, 180] width 473 height 21
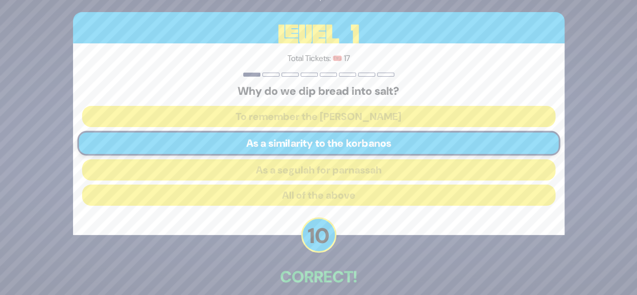
scroll to position [49, 0]
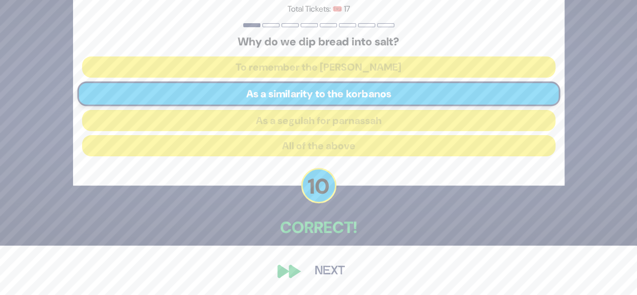
click at [339, 273] on button "Next" at bounding box center [330, 270] width 58 height 23
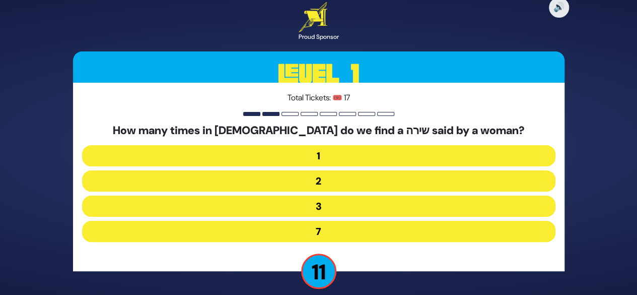
click at [382, 183] on button "2" at bounding box center [318, 180] width 473 height 21
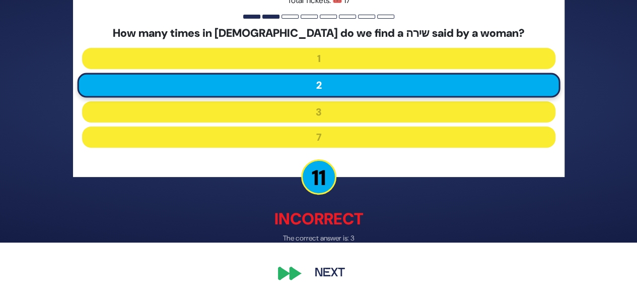
scroll to position [53, 0]
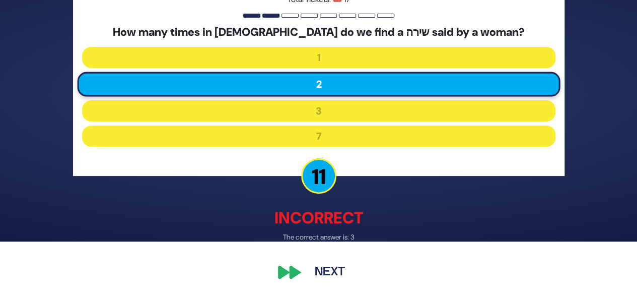
click at [345, 279] on button "Next" at bounding box center [330, 272] width 58 height 23
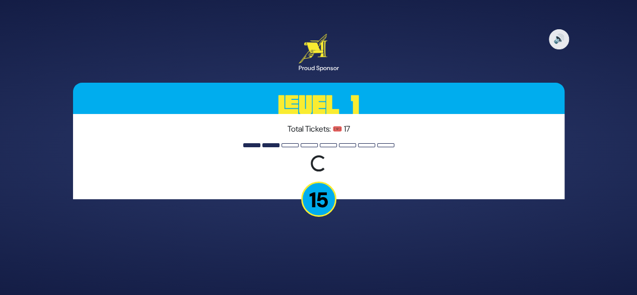
scroll to position [0, 0]
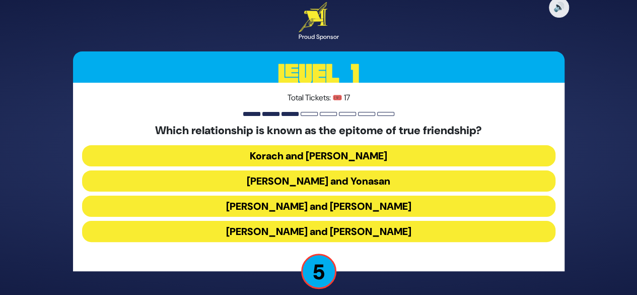
click at [392, 210] on button "Yeshaya and Yirmiyah" at bounding box center [318, 205] width 473 height 21
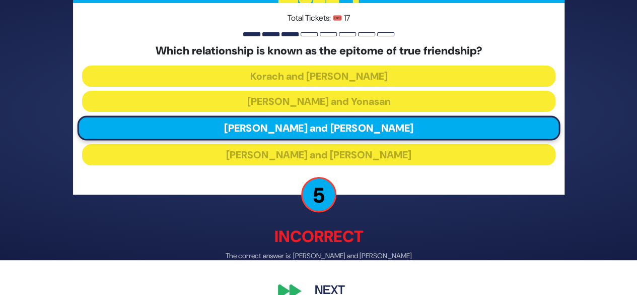
scroll to position [43, 0]
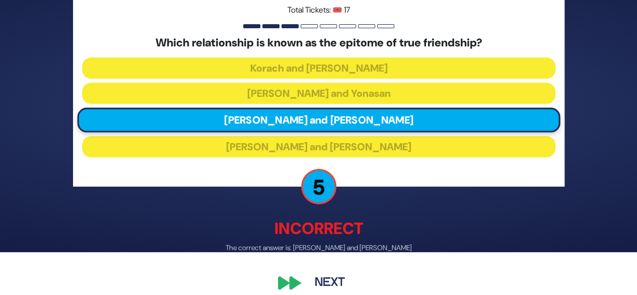
click at [348, 286] on button "Next" at bounding box center [330, 282] width 58 height 23
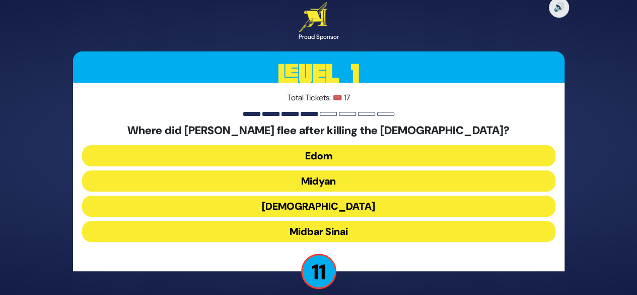
click at [383, 185] on button "Midyan" at bounding box center [318, 180] width 473 height 21
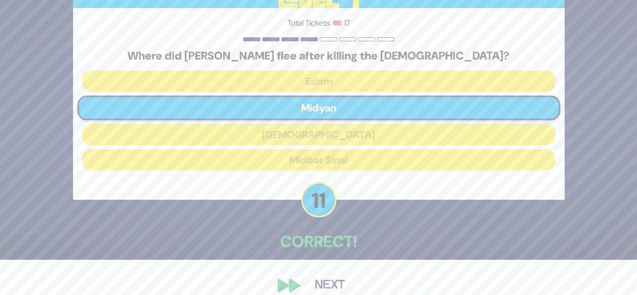
scroll to position [49, 0]
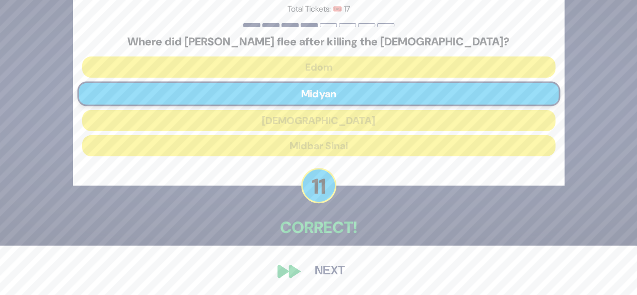
click at [347, 269] on button "Next" at bounding box center [330, 270] width 58 height 23
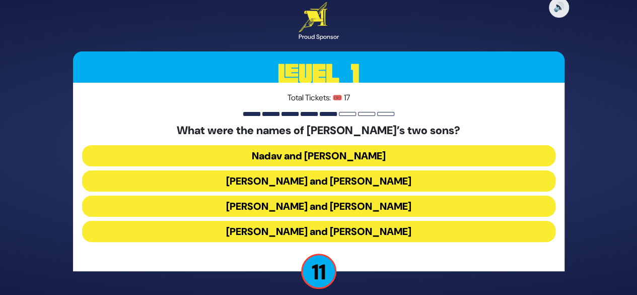
click at [383, 229] on button "Gershom and Eliezer" at bounding box center [318, 231] width 473 height 21
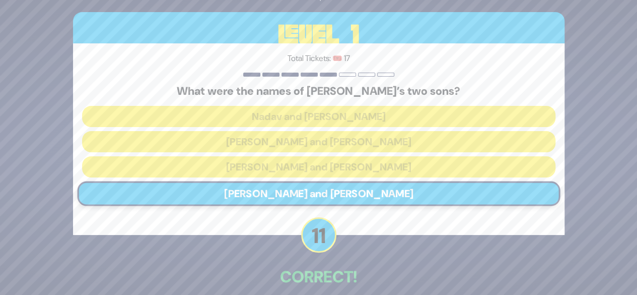
scroll to position [49, 0]
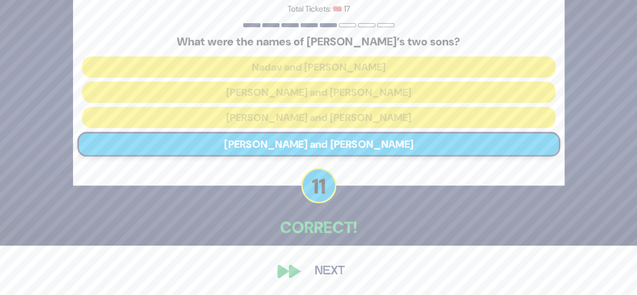
click at [347, 270] on button "Next" at bounding box center [330, 270] width 58 height 23
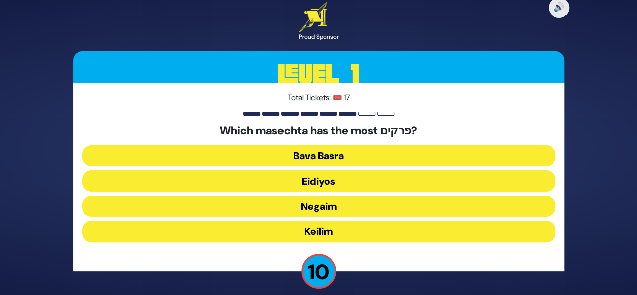
click at [374, 206] on button "Negaim" at bounding box center [318, 205] width 473 height 21
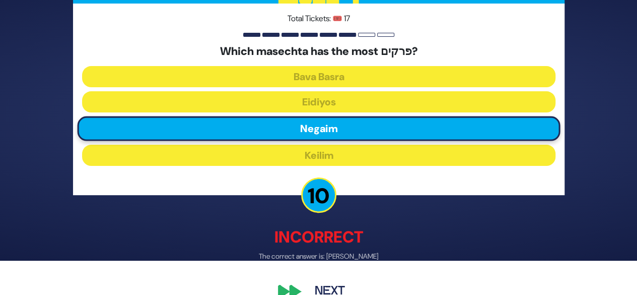
scroll to position [54, 0]
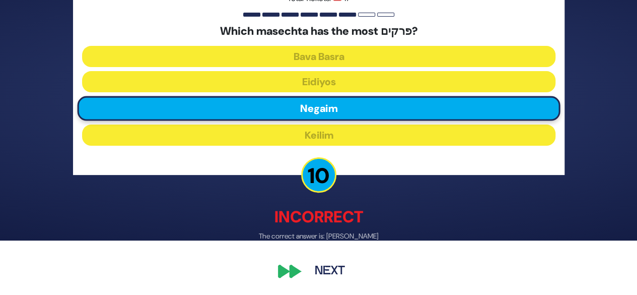
click at [340, 274] on button "Next" at bounding box center [330, 271] width 58 height 23
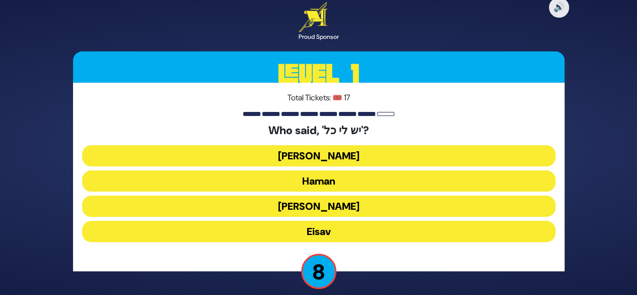
click at [392, 158] on button "Yaakov Avinu" at bounding box center [318, 155] width 473 height 21
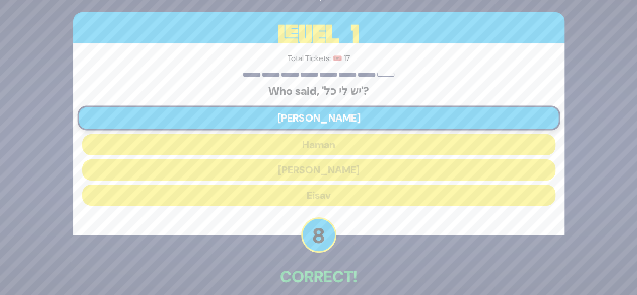
scroll to position [49, 0]
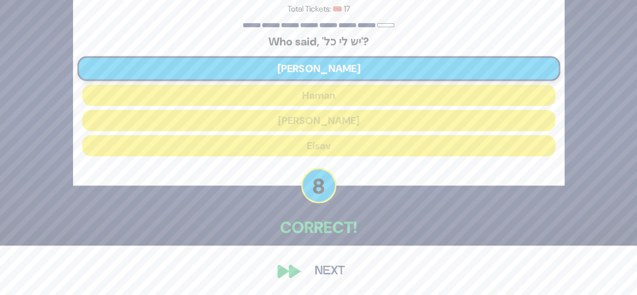
click at [343, 275] on button "Next" at bounding box center [330, 270] width 58 height 23
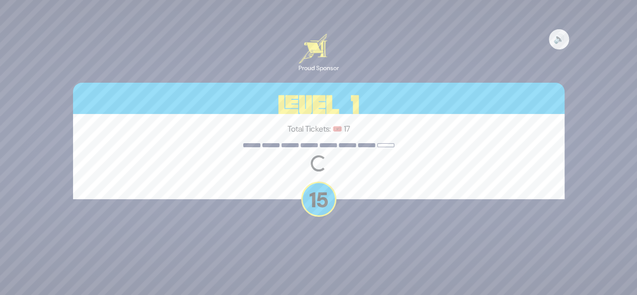
scroll to position [0, 0]
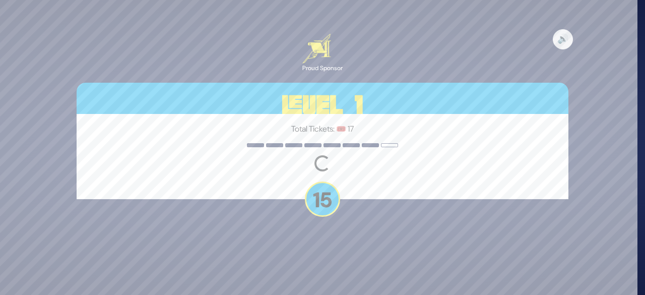
click at [345, 274] on div "🔊 Proud Sponsor Level 1 Total Tickets: 🎟️ 17 Loading question... 15" at bounding box center [322, 147] width 645 height 295
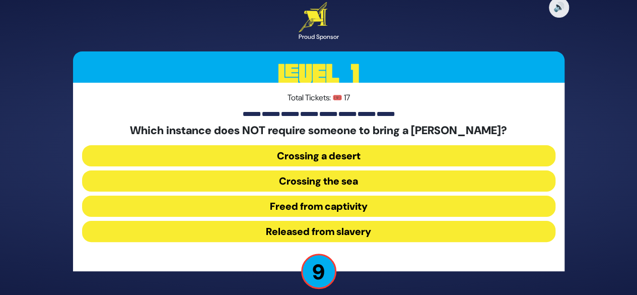
click at [401, 236] on button "Released from slavery" at bounding box center [318, 231] width 473 height 21
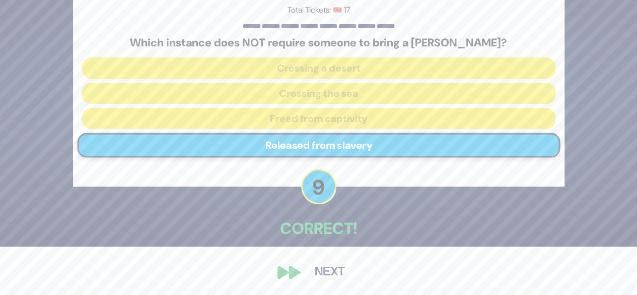
scroll to position [49, 0]
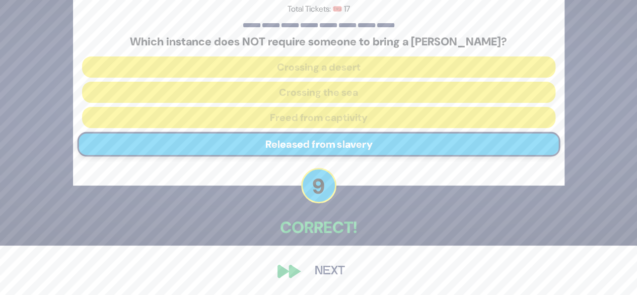
click at [343, 280] on button "Next" at bounding box center [330, 270] width 58 height 23
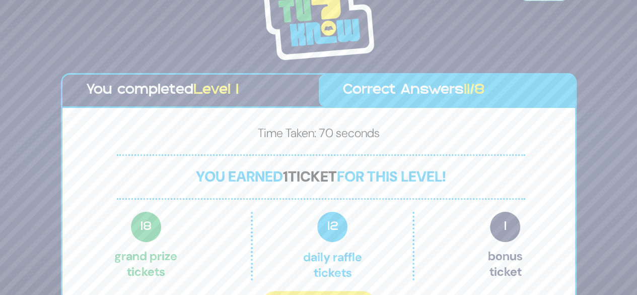
scroll to position [22, 0]
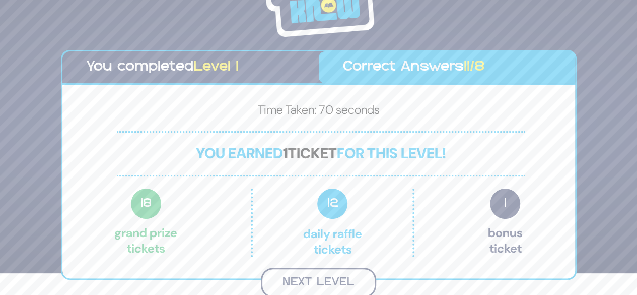
click at [353, 281] on button "Next Level" at bounding box center [318, 282] width 115 height 30
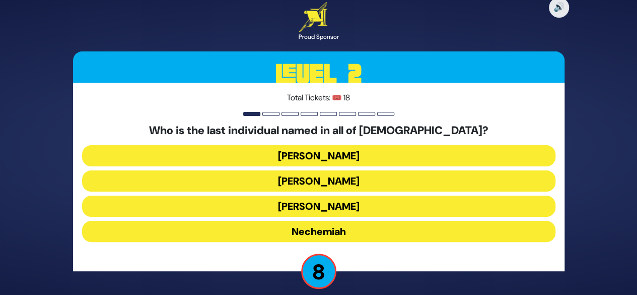
click at [376, 236] on button "Nechemiah" at bounding box center [318, 231] width 473 height 21
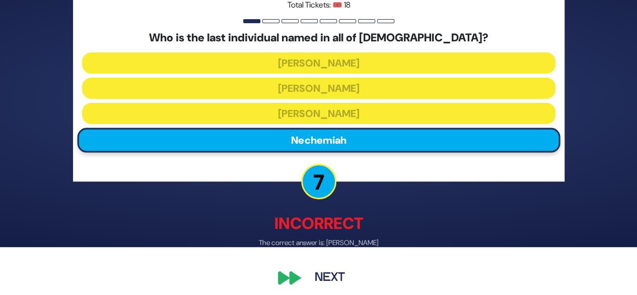
scroll to position [54, 0]
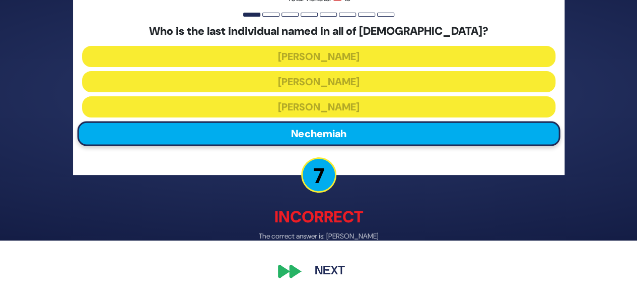
click at [346, 278] on button "Next" at bounding box center [330, 271] width 58 height 23
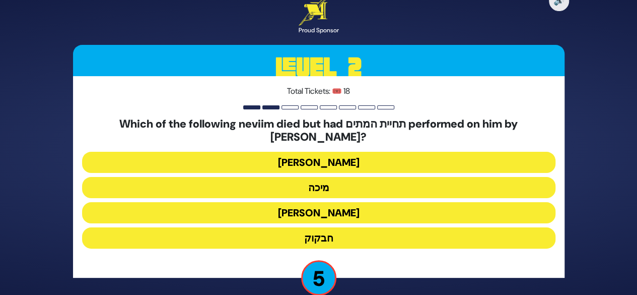
click at [391, 207] on button "נחום" at bounding box center [318, 212] width 473 height 21
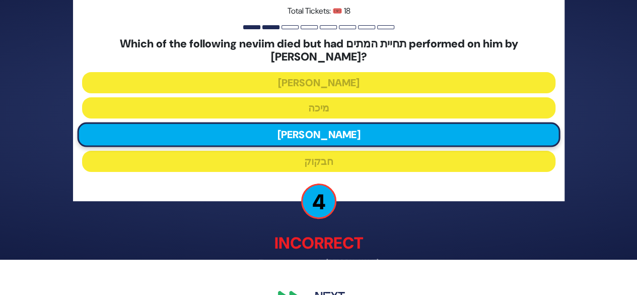
scroll to position [50, 0]
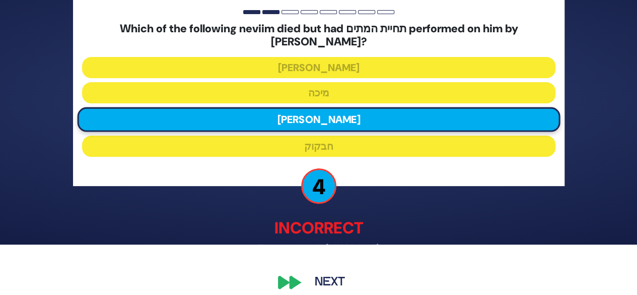
click at [344, 282] on button "Next" at bounding box center [330, 281] width 58 height 23
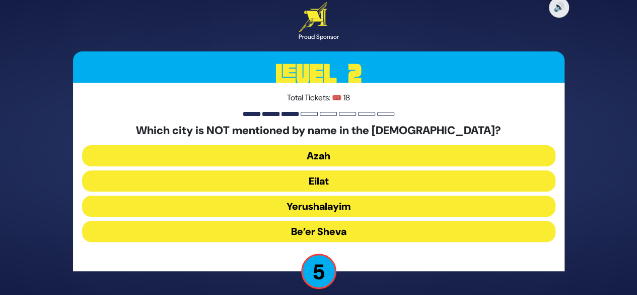
click at [392, 159] on button "Azah" at bounding box center [318, 155] width 473 height 21
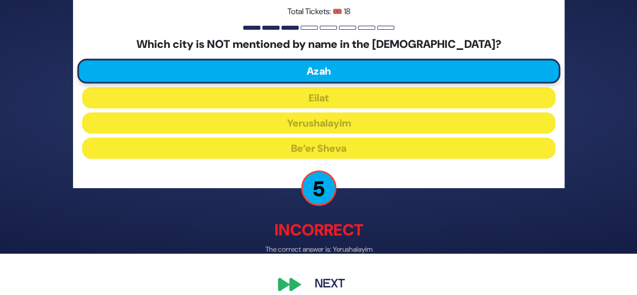
scroll to position [46, 0]
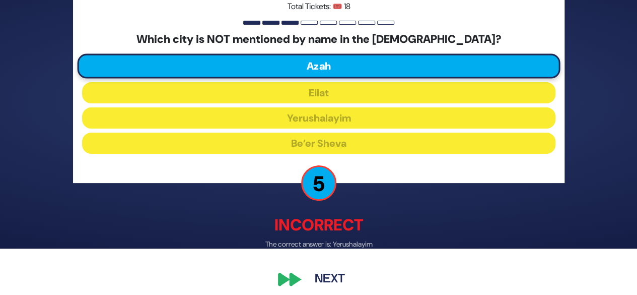
click at [347, 275] on button "Next" at bounding box center [330, 279] width 58 height 23
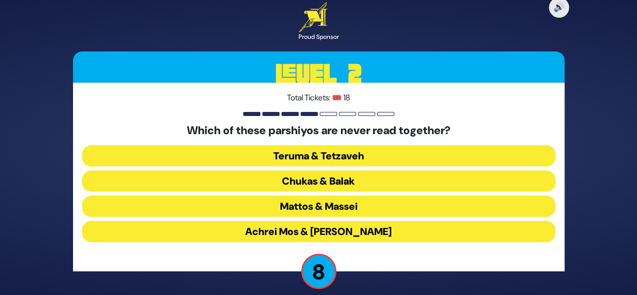
click at [473, 152] on button "Teruma & Tetzaveh" at bounding box center [318, 155] width 473 height 21
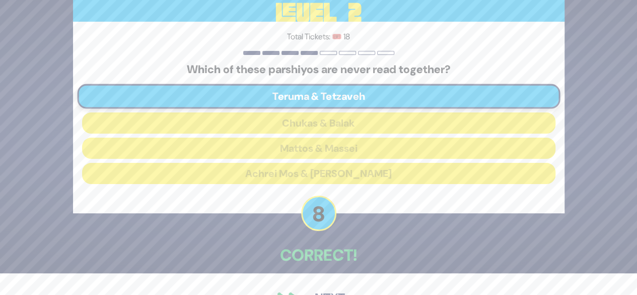
scroll to position [49, 0]
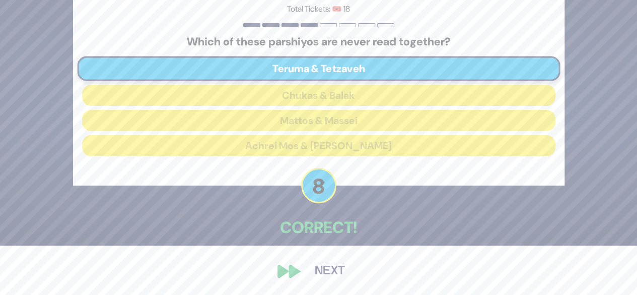
click at [343, 275] on button "Next" at bounding box center [330, 270] width 58 height 23
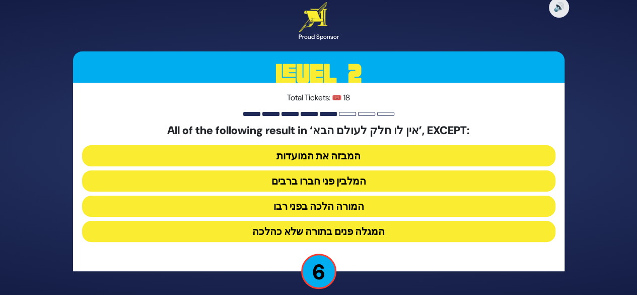
click at [424, 157] on button "המבזה את המועדות" at bounding box center [318, 155] width 473 height 21
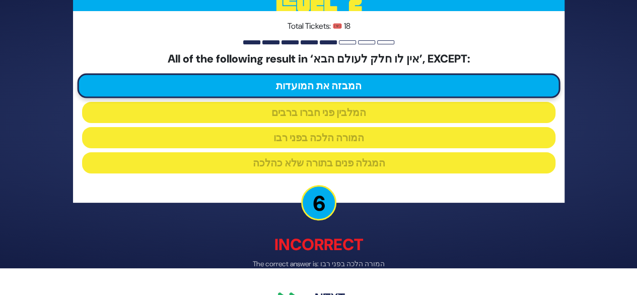
scroll to position [54, 0]
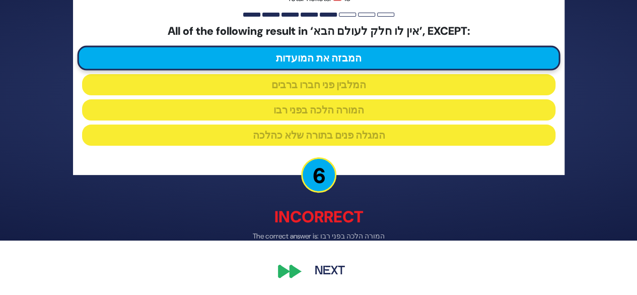
click at [342, 276] on button "Next" at bounding box center [330, 271] width 58 height 23
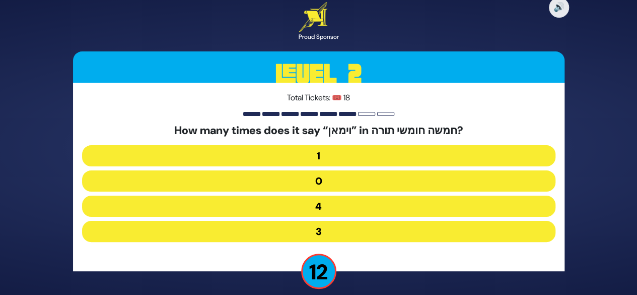
click at [405, 152] on button "1" at bounding box center [318, 155] width 473 height 21
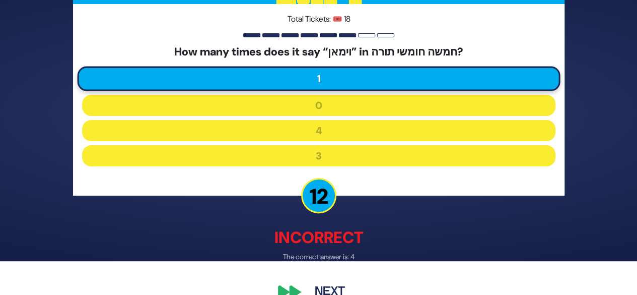
scroll to position [54, 0]
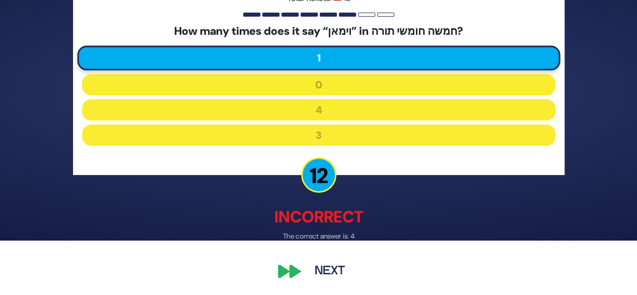
click at [347, 279] on button "Next" at bounding box center [330, 271] width 58 height 23
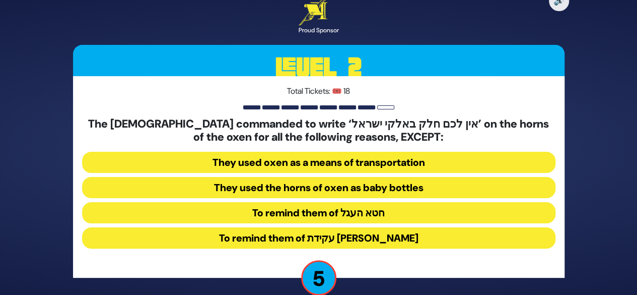
click at [429, 189] on button "They used the horns of oxen as baby bottles" at bounding box center [318, 187] width 473 height 21
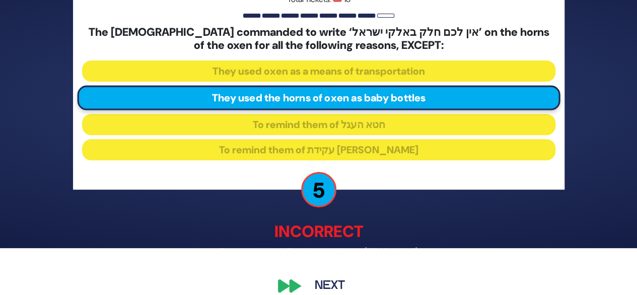
scroll to position [61, 0]
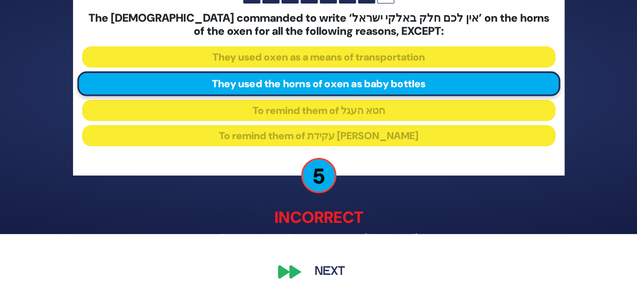
click at [338, 281] on button "Next" at bounding box center [330, 271] width 58 height 23
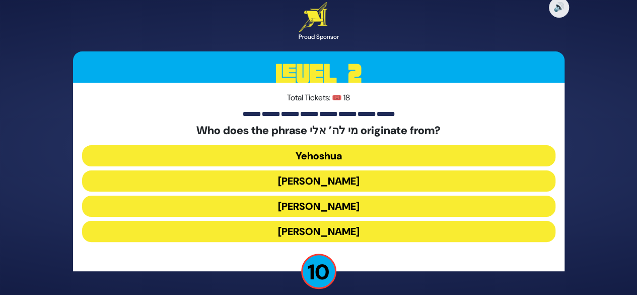
click at [399, 189] on button "Yehuda Hamaccabi" at bounding box center [318, 180] width 473 height 21
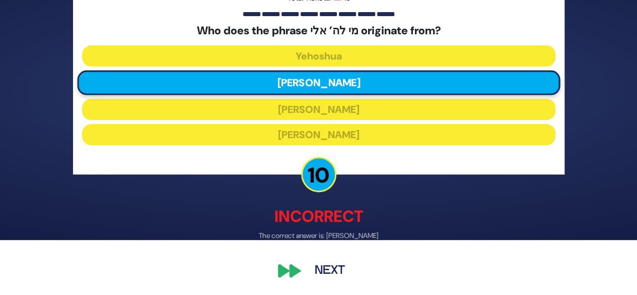
scroll to position [54, 0]
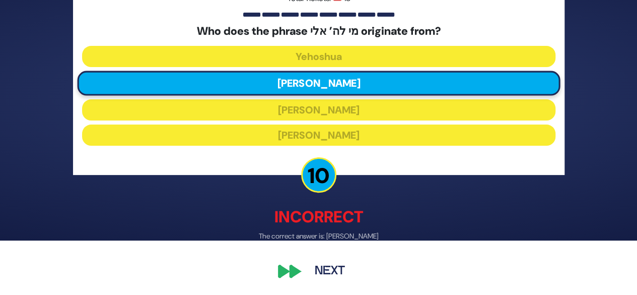
click at [348, 280] on button "Next" at bounding box center [330, 271] width 58 height 23
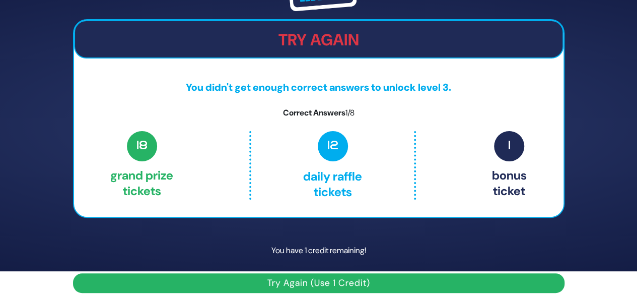
scroll to position [33, 0]
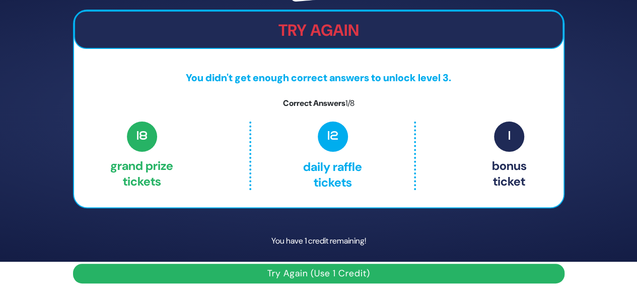
click at [364, 280] on button "Try Again (Use 1 Credit)" at bounding box center [319, 273] width 492 height 20
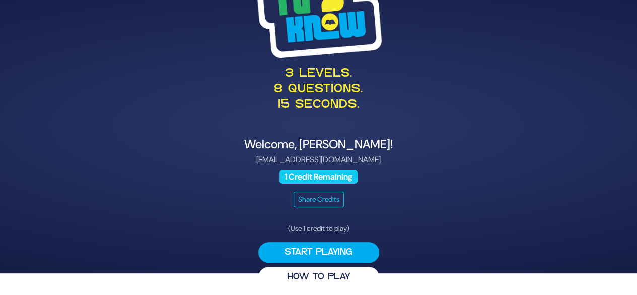
scroll to position [26, 0]
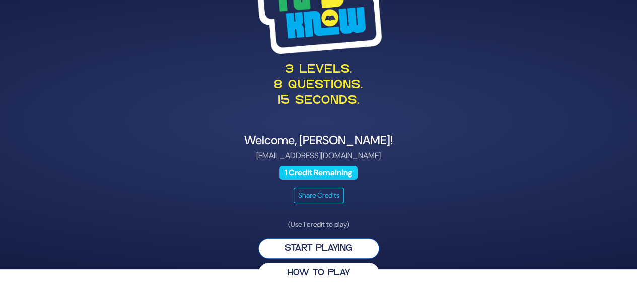
click at [360, 248] on button "Start Playing" at bounding box center [318, 248] width 121 height 21
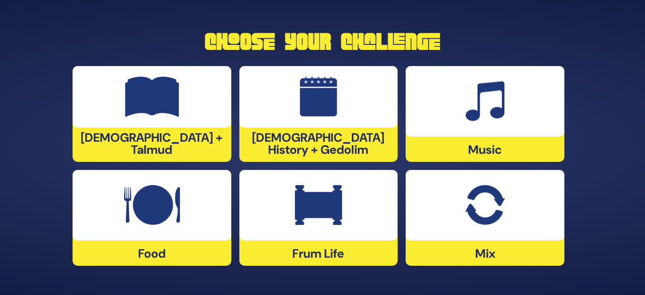
click at [358, 127] on div at bounding box center [318, 96] width 159 height 61
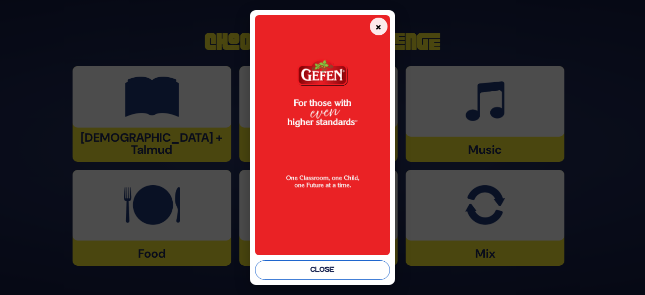
click at [351, 274] on button "Close" at bounding box center [322, 270] width 135 height 20
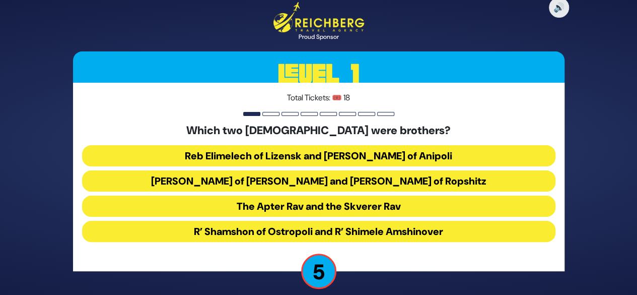
click at [430, 157] on button "Reb Elimelech of Lizensk and [PERSON_NAME] of Anipoli" at bounding box center [318, 155] width 473 height 21
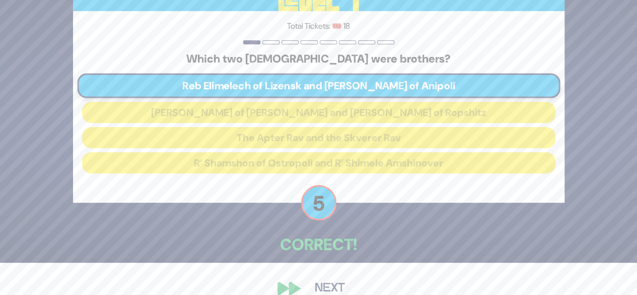
scroll to position [49, 0]
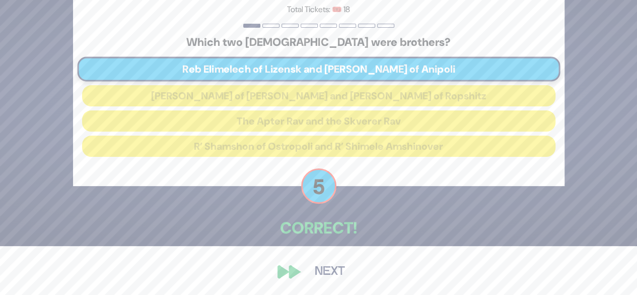
click at [340, 279] on button "Next" at bounding box center [330, 271] width 58 height 23
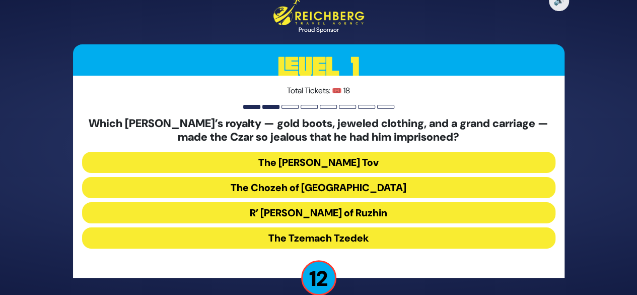
click at [384, 213] on button "R’ [PERSON_NAME] of Ruzhin" at bounding box center [318, 212] width 473 height 21
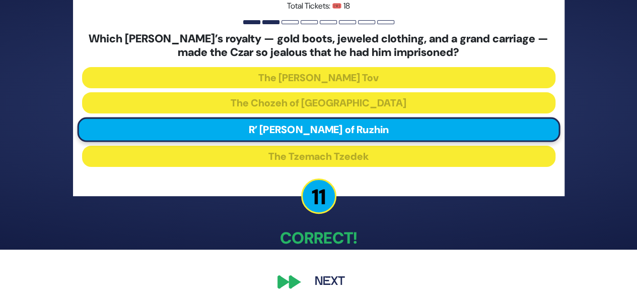
scroll to position [55, 0]
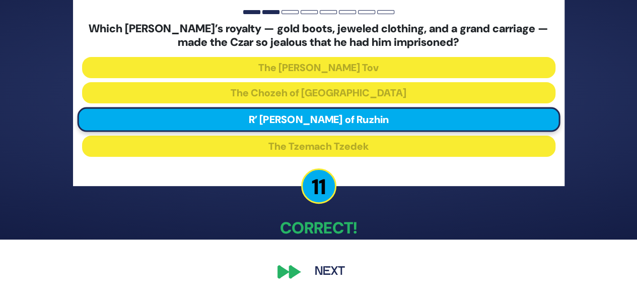
click at [341, 273] on button "Next" at bounding box center [330, 271] width 58 height 23
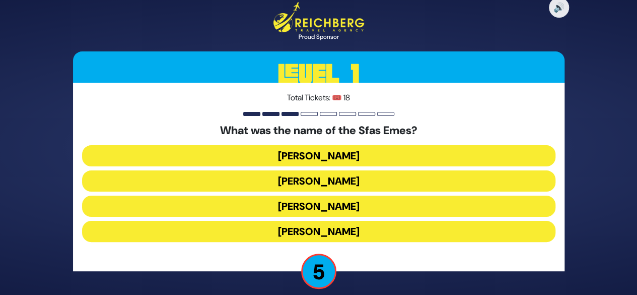
click at [372, 234] on button "[PERSON_NAME]" at bounding box center [318, 231] width 473 height 21
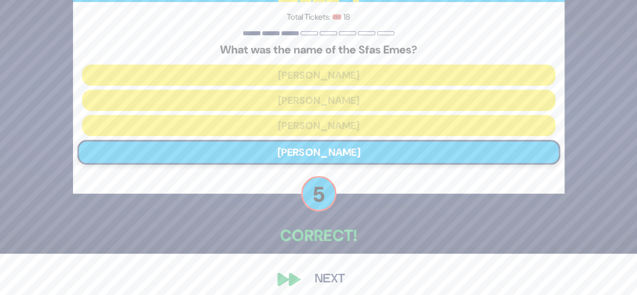
scroll to position [49, 0]
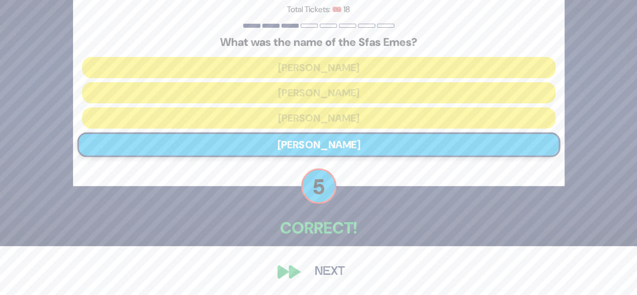
click at [343, 271] on button "Next" at bounding box center [330, 271] width 58 height 23
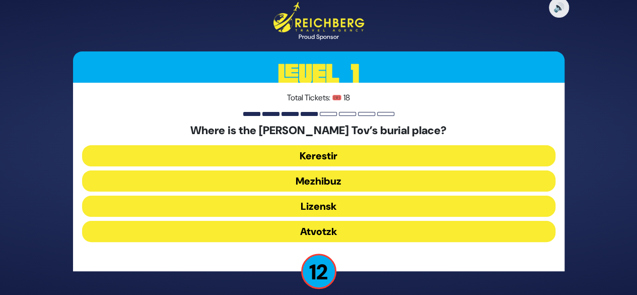
click at [392, 185] on button "Mezhibuz" at bounding box center [318, 180] width 473 height 21
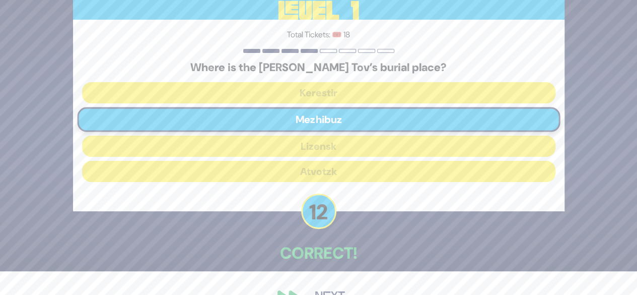
scroll to position [49, 0]
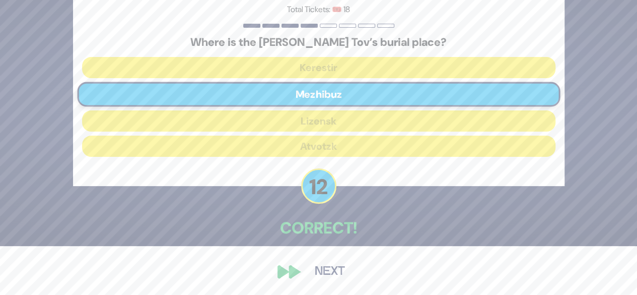
click at [345, 273] on button "Next" at bounding box center [330, 271] width 58 height 23
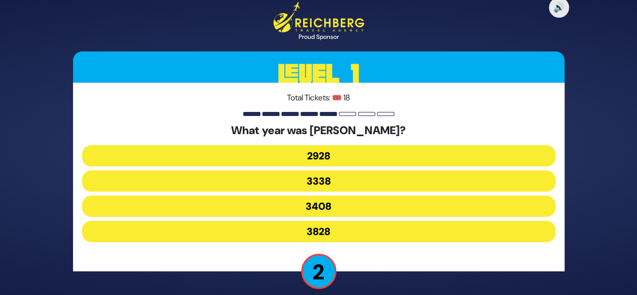
click at [376, 185] on button "3338" at bounding box center [318, 180] width 473 height 21
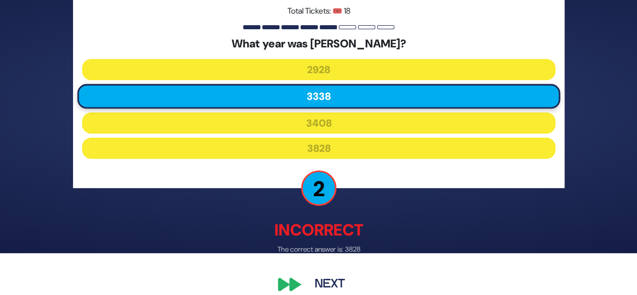
scroll to position [45, 0]
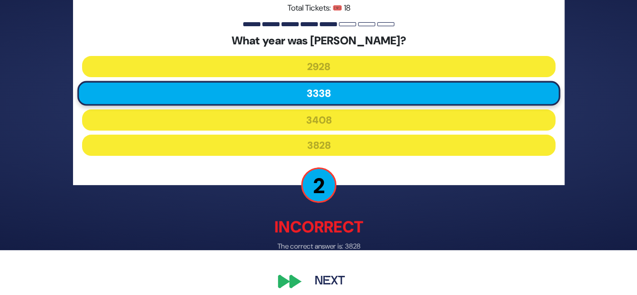
click at [343, 284] on button "Next" at bounding box center [330, 280] width 58 height 23
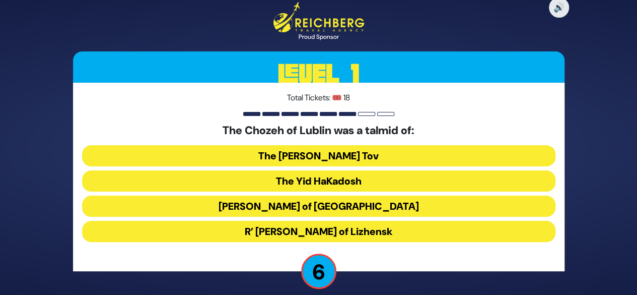
click at [398, 210] on button "[PERSON_NAME] of [GEOGRAPHIC_DATA]" at bounding box center [318, 205] width 473 height 21
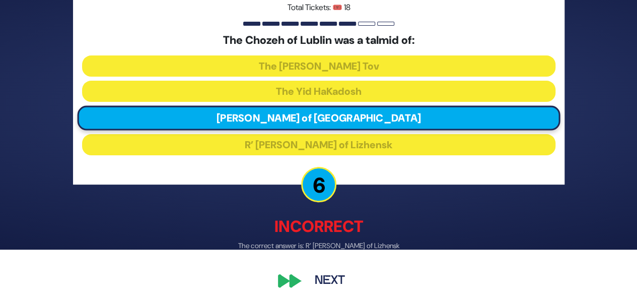
scroll to position [45, 0]
click at [342, 285] on button "Next" at bounding box center [330, 279] width 58 height 23
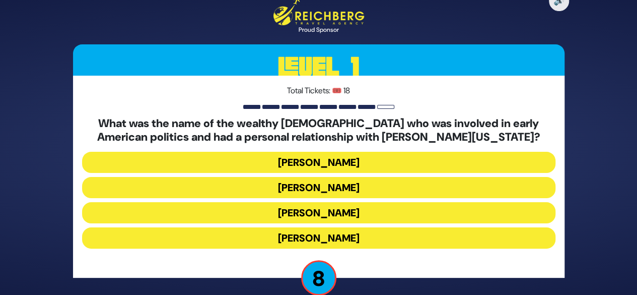
click at [413, 190] on button "[PERSON_NAME]" at bounding box center [318, 187] width 473 height 21
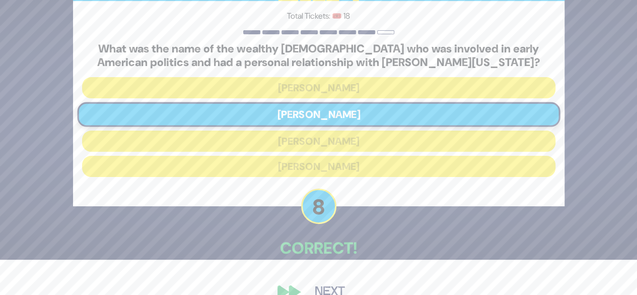
scroll to position [55, 0]
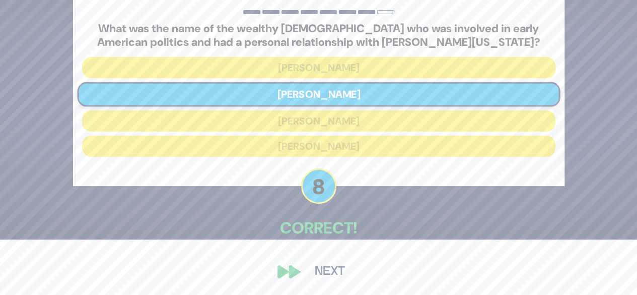
click at [352, 281] on button "Next" at bounding box center [330, 271] width 58 height 23
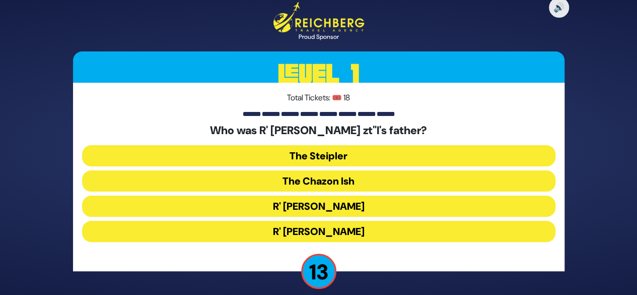
click at [378, 156] on button "The Steipler" at bounding box center [318, 155] width 473 height 21
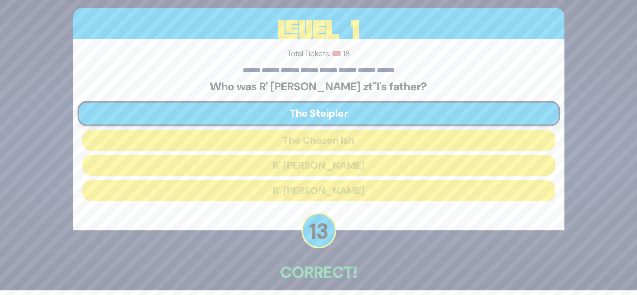
scroll to position [49, 0]
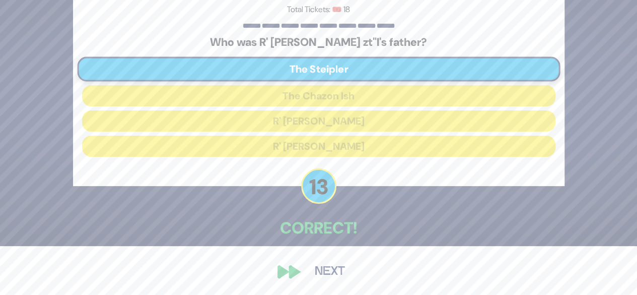
click at [341, 274] on button "Next" at bounding box center [330, 271] width 58 height 23
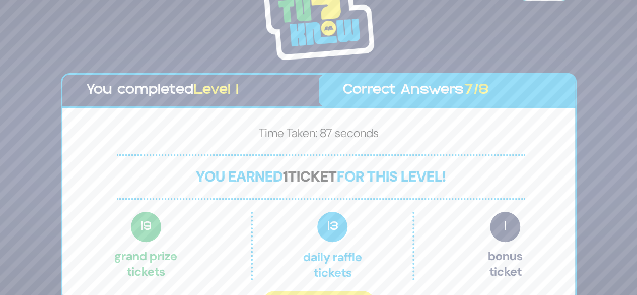
scroll to position [22, 0]
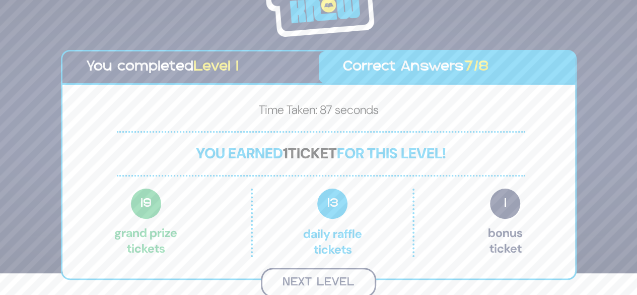
click at [349, 281] on button "Next Level" at bounding box center [318, 282] width 115 height 30
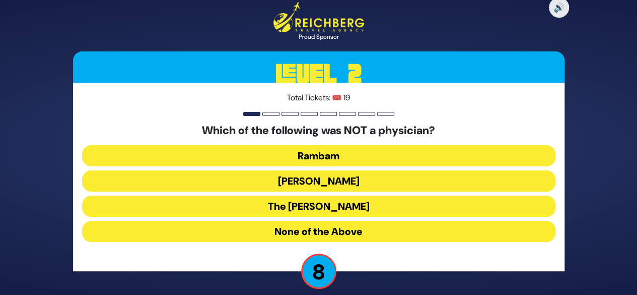
click at [375, 182] on button "[PERSON_NAME]" at bounding box center [318, 180] width 473 height 21
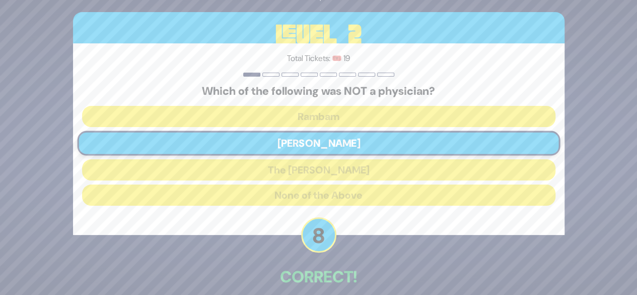
scroll to position [49, 0]
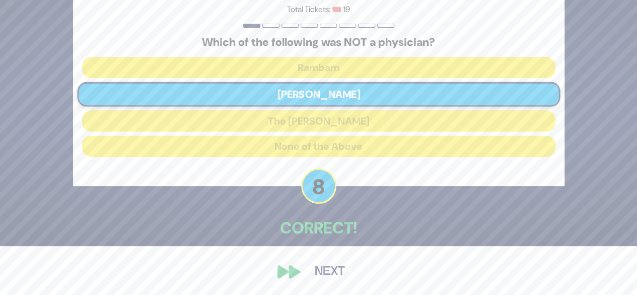
click at [339, 276] on button "Next" at bounding box center [330, 271] width 58 height 23
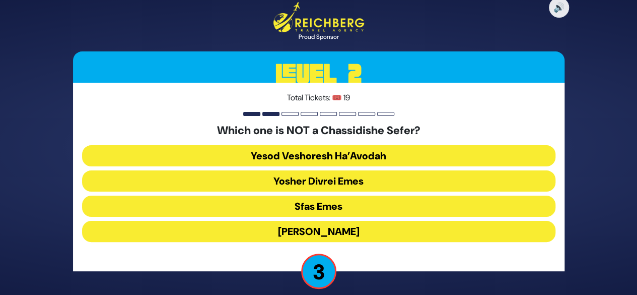
click at [376, 182] on button "Yosher Divrei Emes" at bounding box center [318, 180] width 473 height 21
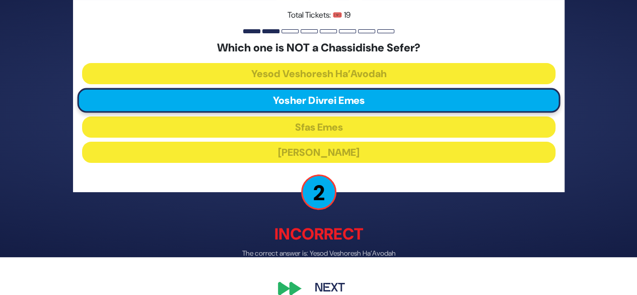
scroll to position [54, 0]
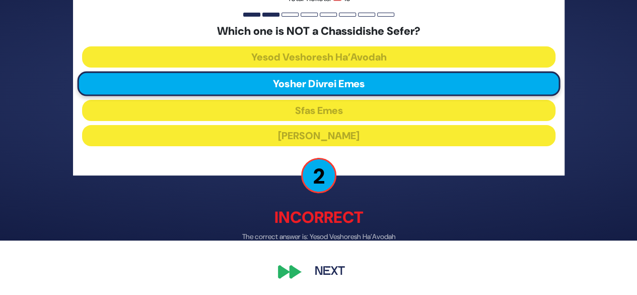
click at [342, 279] on button "Next" at bounding box center [330, 270] width 58 height 23
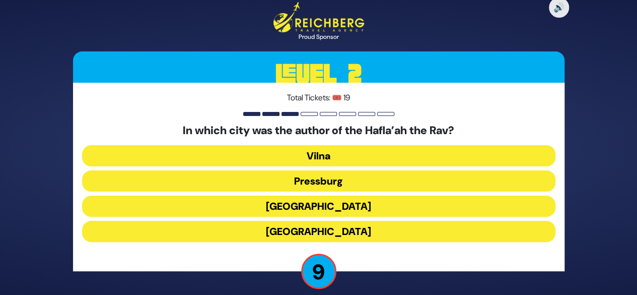
click at [361, 208] on button "[GEOGRAPHIC_DATA]" at bounding box center [318, 205] width 473 height 21
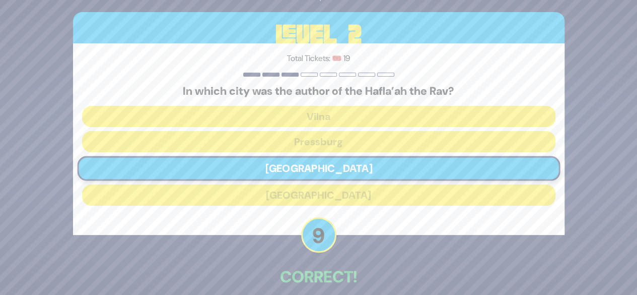
scroll to position [49, 0]
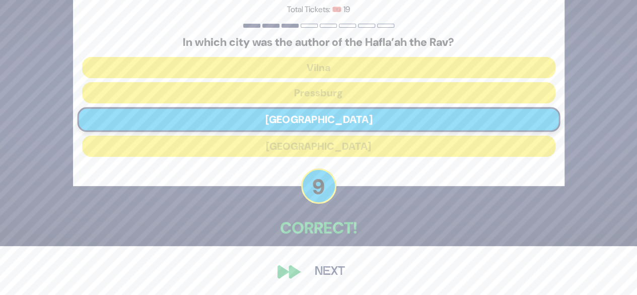
click at [343, 270] on button "Next" at bounding box center [330, 271] width 58 height 23
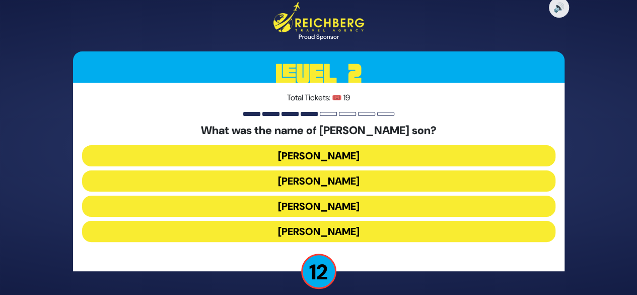
click at [369, 211] on button "[PERSON_NAME]" at bounding box center [318, 205] width 473 height 21
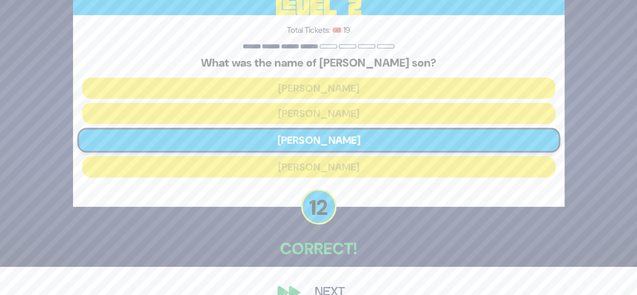
scroll to position [49, 0]
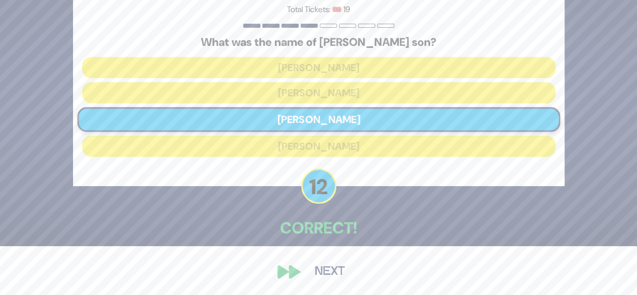
click at [345, 279] on button "Next" at bounding box center [330, 271] width 58 height 23
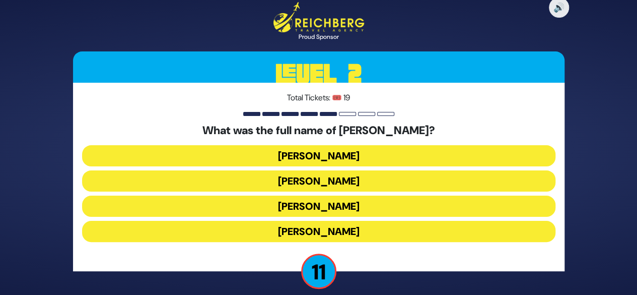
click at [375, 158] on button "[PERSON_NAME]" at bounding box center [318, 155] width 473 height 21
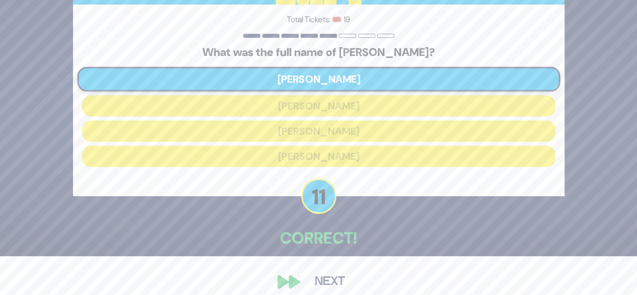
scroll to position [49, 0]
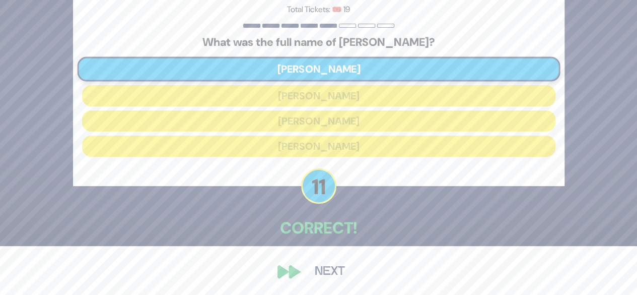
click at [343, 275] on button "Next" at bounding box center [330, 271] width 58 height 23
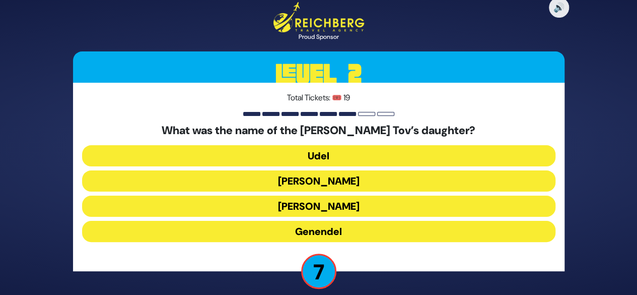
click at [382, 160] on button "Udel" at bounding box center [318, 155] width 473 height 21
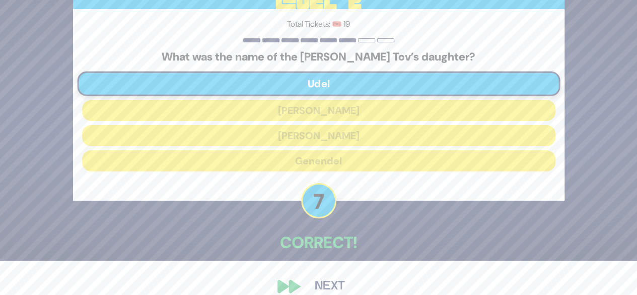
scroll to position [49, 0]
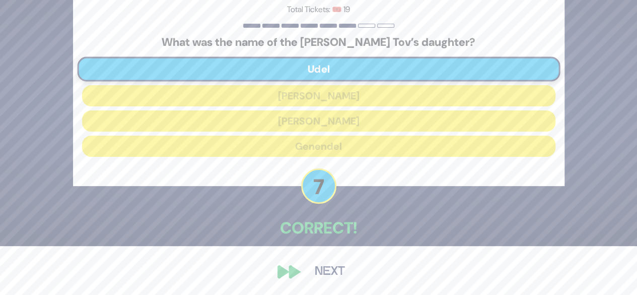
click at [340, 276] on button "Next" at bounding box center [330, 271] width 58 height 23
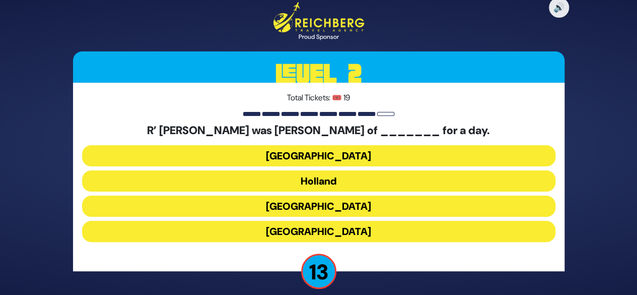
click at [381, 155] on button "[GEOGRAPHIC_DATA]" at bounding box center [318, 155] width 473 height 21
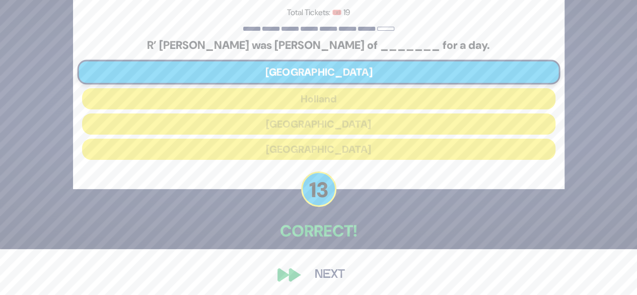
scroll to position [49, 0]
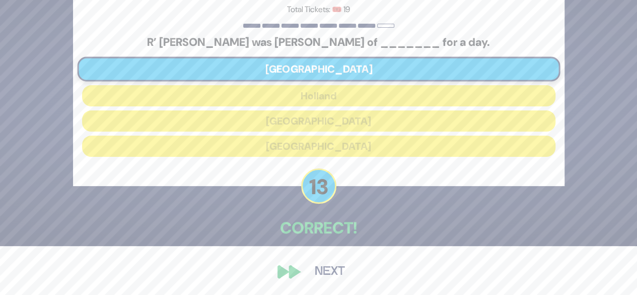
click at [342, 279] on button "Next" at bounding box center [330, 271] width 58 height 23
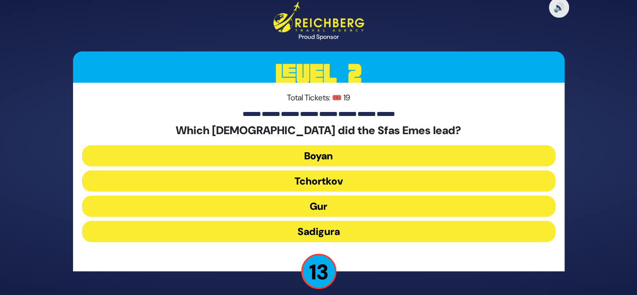
click at [366, 209] on button "Gur" at bounding box center [318, 205] width 473 height 21
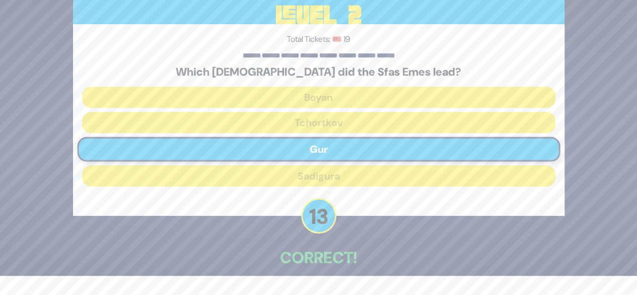
scroll to position [49, 0]
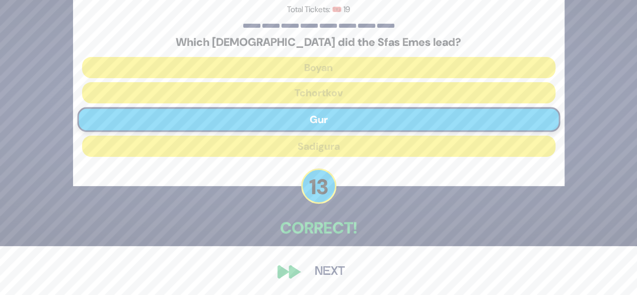
click at [346, 279] on button "Next" at bounding box center [330, 271] width 58 height 23
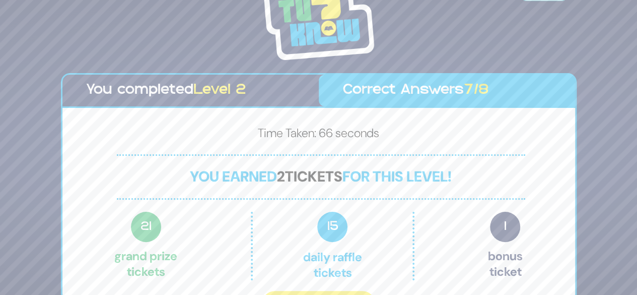
scroll to position [22, 0]
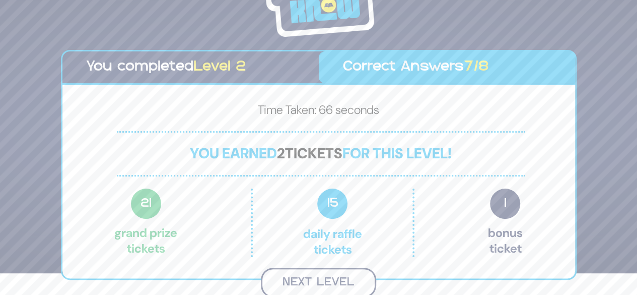
click at [350, 289] on button "Next Level" at bounding box center [318, 282] width 115 height 30
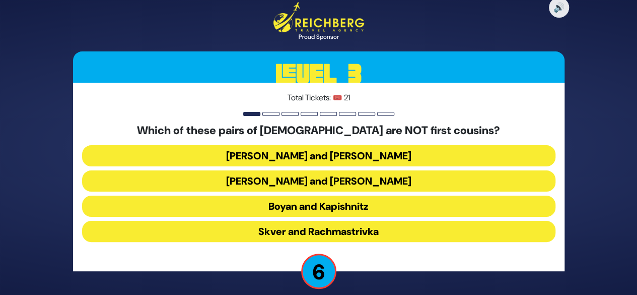
click at [387, 158] on button "[PERSON_NAME] and [PERSON_NAME]" at bounding box center [318, 155] width 473 height 21
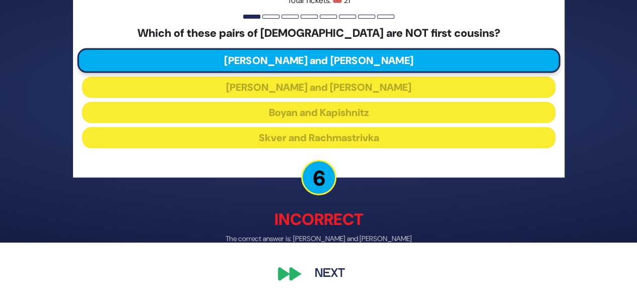
scroll to position [54, 0]
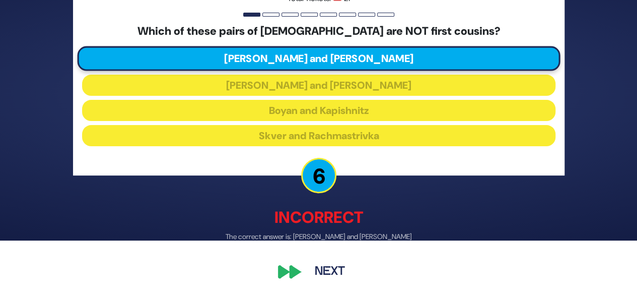
click at [337, 278] on button "Next" at bounding box center [330, 270] width 58 height 23
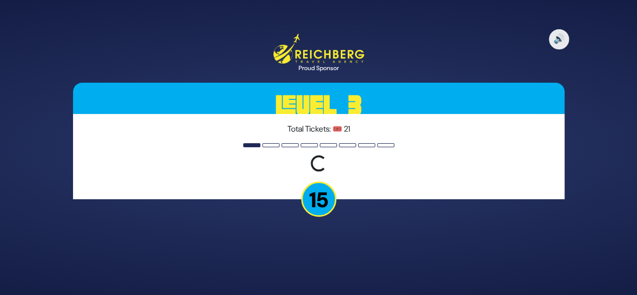
scroll to position [0, 0]
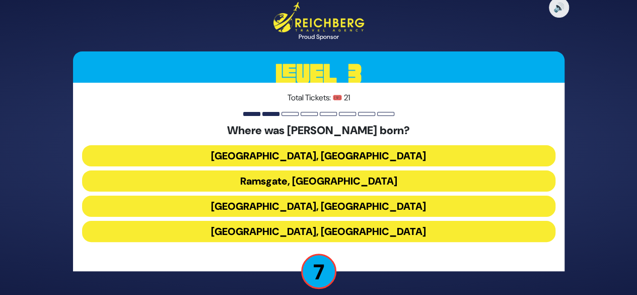
click at [381, 184] on button "Ramsgate, [GEOGRAPHIC_DATA]" at bounding box center [318, 180] width 473 height 21
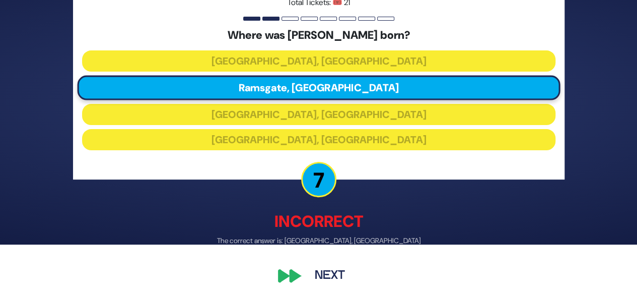
scroll to position [54, 0]
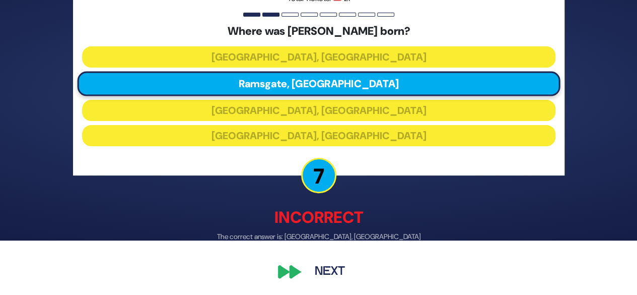
click at [343, 279] on button "Next" at bounding box center [330, 270] width 58 height 23
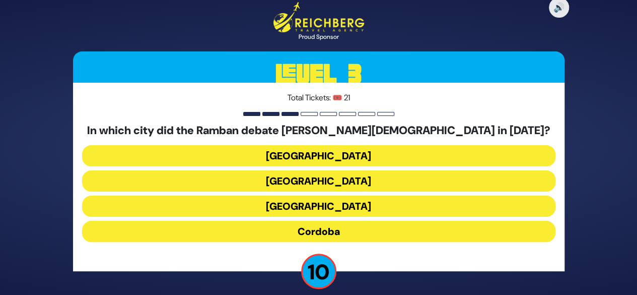
click at [379, 156] on button "[GEOGRAPHIC_DATA]" at bounding box center [318, 155] width 473 height 21
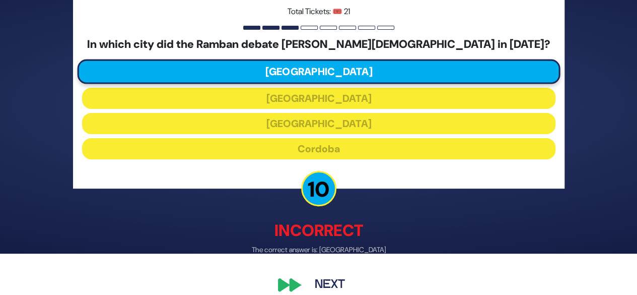
scroll to position [54, 0]
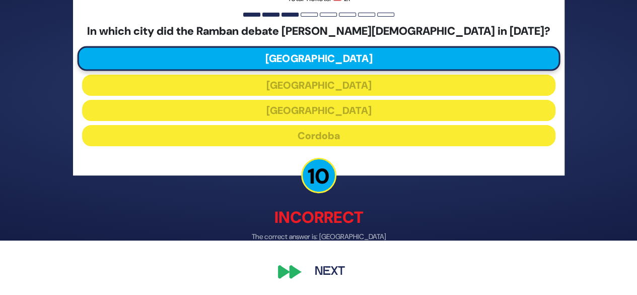
click at [342, 278] on button "Next" at bounding box center [330, 270] width 58 height 23
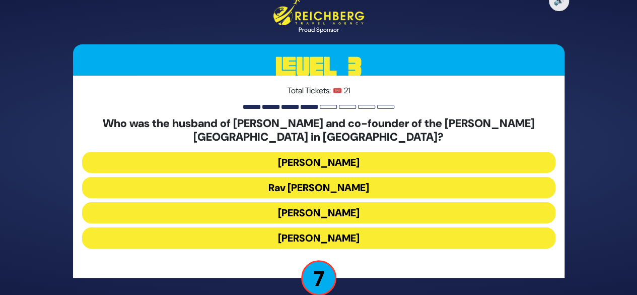
click at [382, 187] on button "Rav [PERSON_NAME]" at bounding box center [318, 187] width 473 height 21
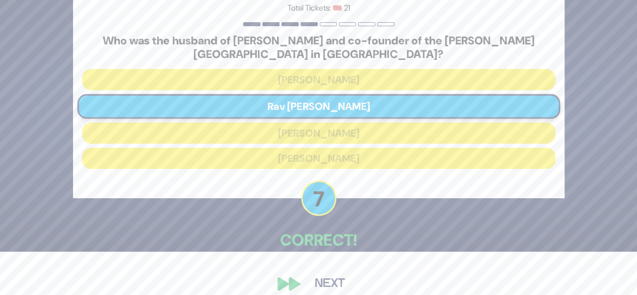
scroll to position [55, 0]
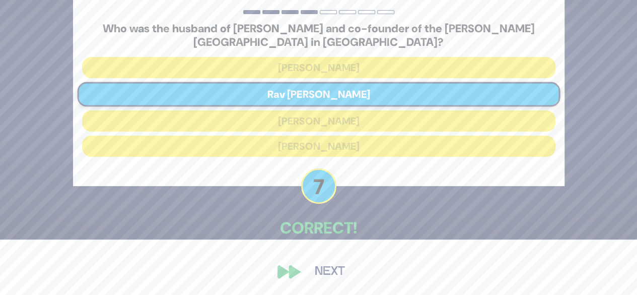
click at [338, 277] on button "Next" at bounding box center [330, 271] width 58 height 23
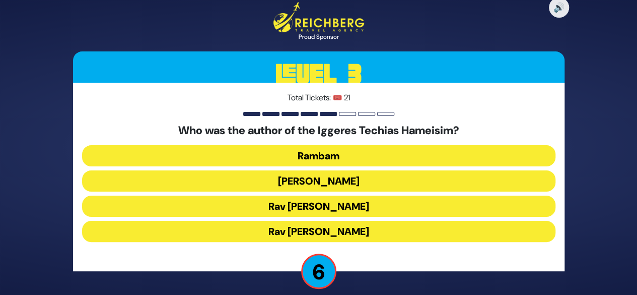
click at [362, 233] on button "Rav [PERSON_NAME]" at bounding box center [318, 231] width 473 height 21
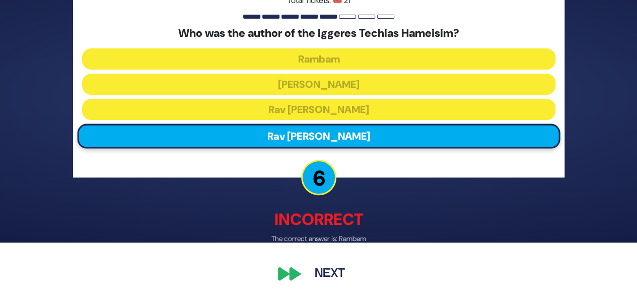
scroll to position [54, 0]
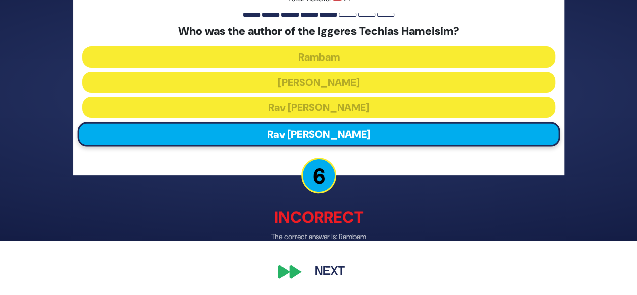
click at [345, 280] on button "Next" at bounding box center [330, 270] width 58 height 23
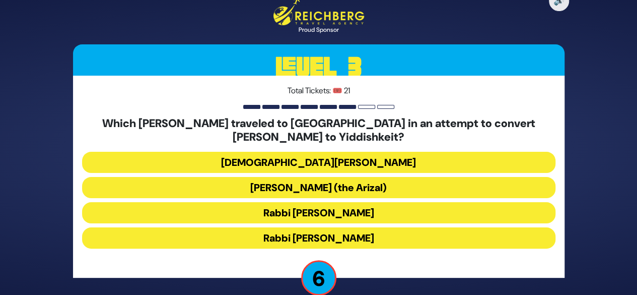
click at [385, 219] on button "Rabbi [PERSON_NAME]" at bounding box center [318, 212] width 473 height 21
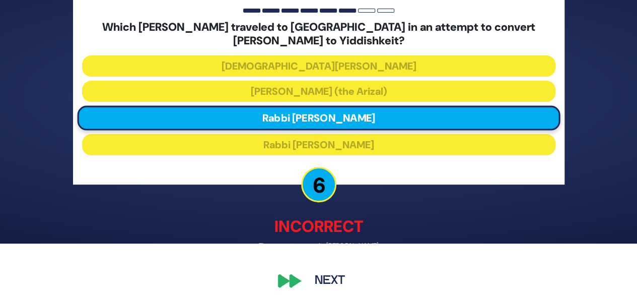
scroll to position [61, 0]
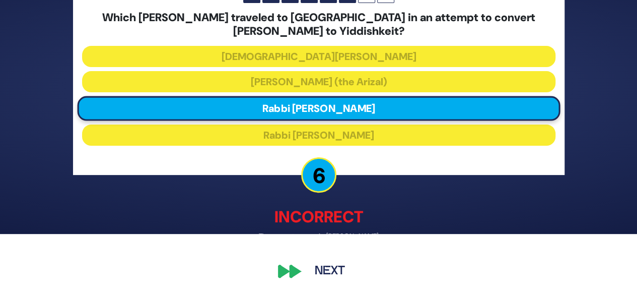
click at [345, 280] on button "Next" at bounding box center [330, 271] width 58 height 23
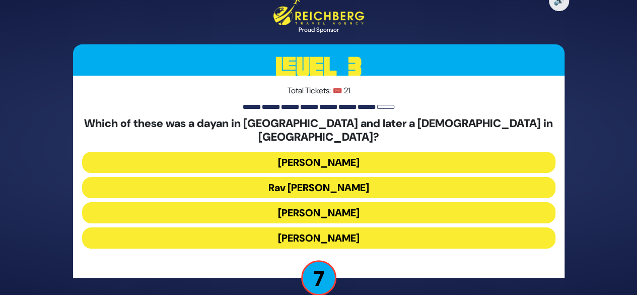
click at [381, 207] on button "[PERSON_NAME]" at bounding box center [318, 212] width 473 height 21
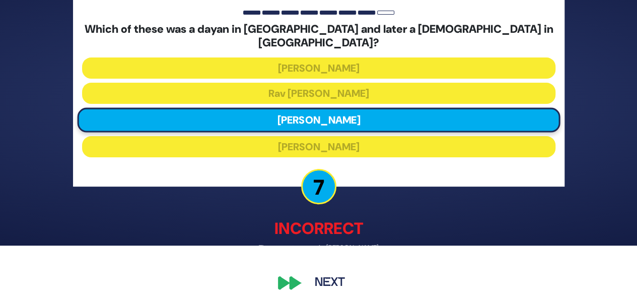
scroll to position [53, 0]
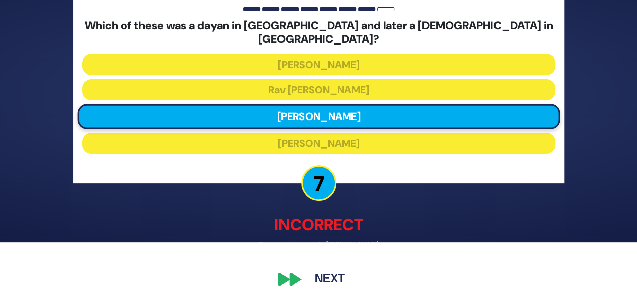
click at [343, 283] on button "Next" at bounding box center [330, 279] width 58 height 23
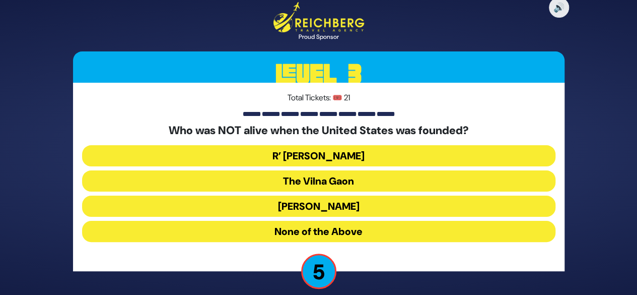
click at [382, 160] on button "R’ [PERSON_NAME]" at bounding box center [318, 155] width 473 height 21
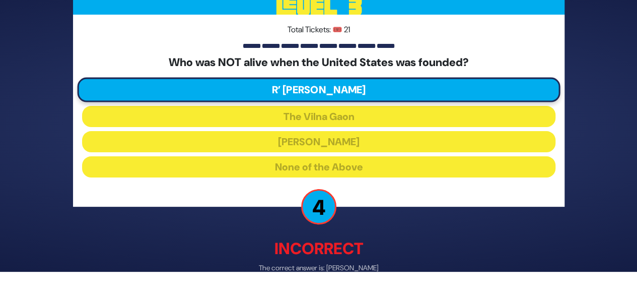
scroll to position [54, 0]
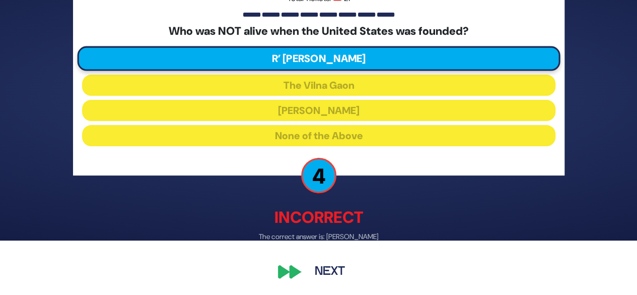
click at [340, 281] on button "Next" at bounding box center [330, 270] width 58 height 23
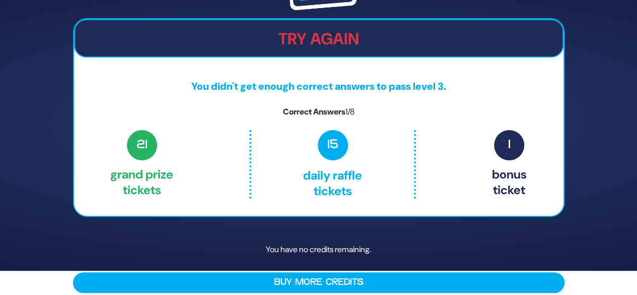
scroll to position [34, 0]
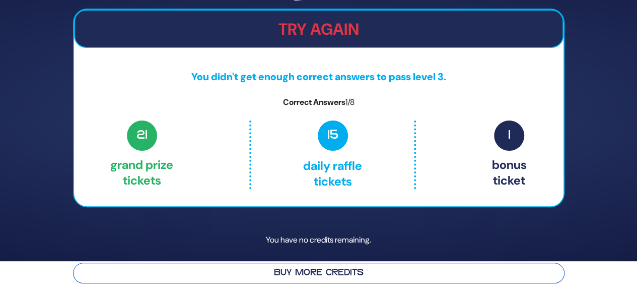
click at [373, 277] on button "Buy More Credits" at bounding box center [319, 272] width 492 height 21
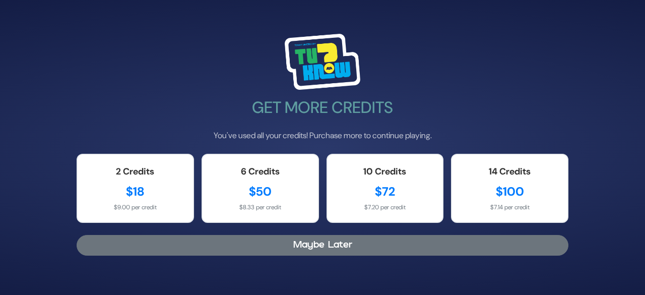
click at [379, 249] on button "Maybe Later" at bounding box center [323, 245] width 492 height 21
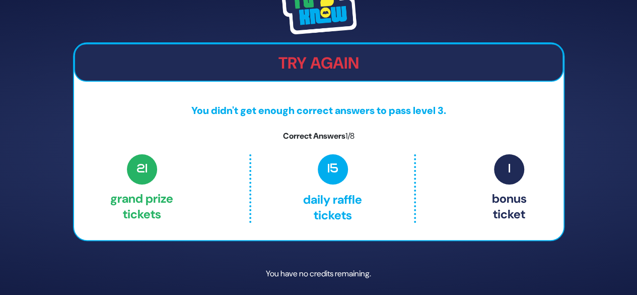
scroll to position [34, 0]
